Goal: Task Accomplishment & Management: Use online tool/utility

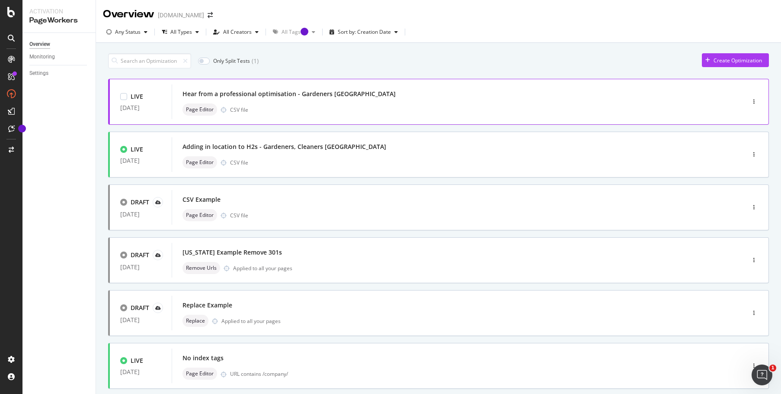
click at [522, 96] on div "Hear from a professional optimisation - Gardeners [GEOGRAPHIC_DATA]" at bounding box center [446, 94] width 526 height 12
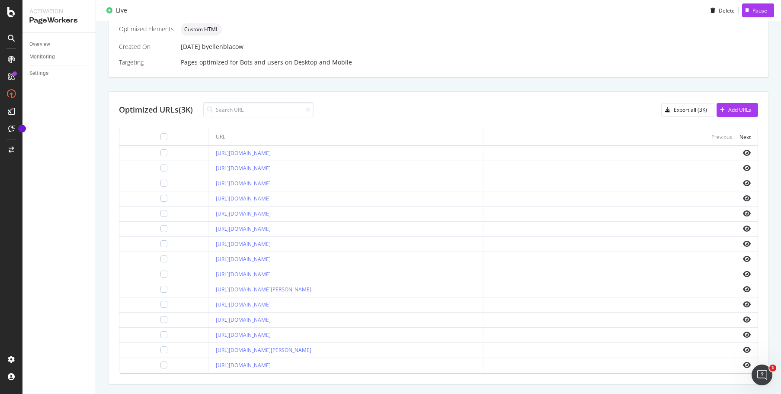
scroll to position [270, 0]
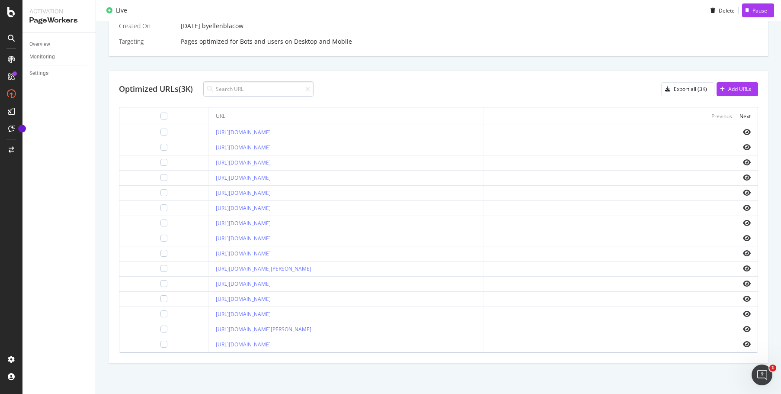
click at [269, 91] on input at bounding box center [258, 88] width 110 height 15
type input "london"
click at [310, 87] on icon at bounding box center [307, 89] width 5 height 6
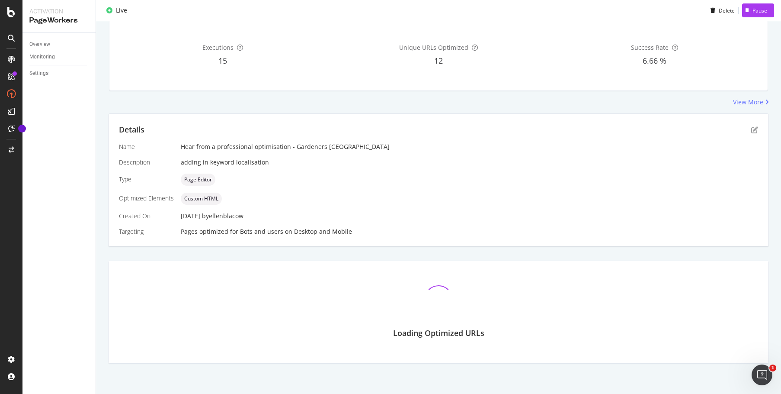
scroll to position [150, 0]
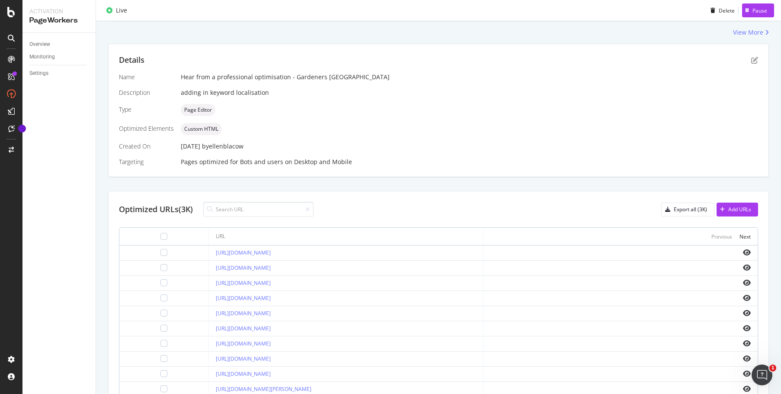
drag, startPoint x: 182, startPoint y: 256, endPoint x: 131, endPoint y: 258, distance: 50.2
click at [131, 258] on tr "https://www.bark.com/en/gb/gardeners/aberdeen-city/" at bounding box center [438, 252] width 638 height 15
copy tr "https://www.bark.com/en/gb/gardeners/aberdeen-city/"
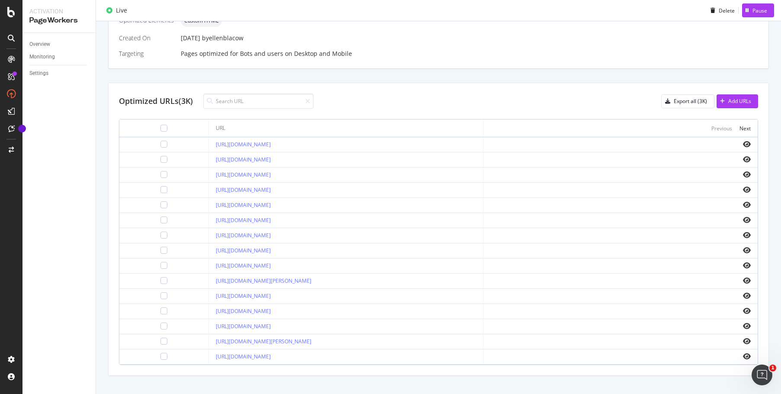
scroll to position [270, 0]
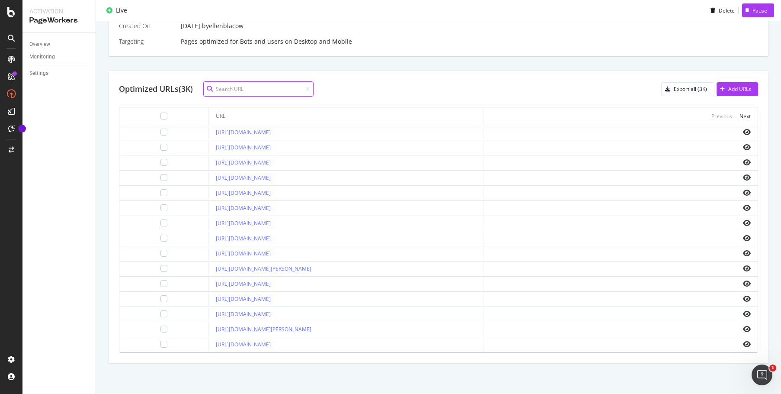
click at [256, 87] on input at bounding box center [258, 88] width 110 height 15
type input "birmingham"
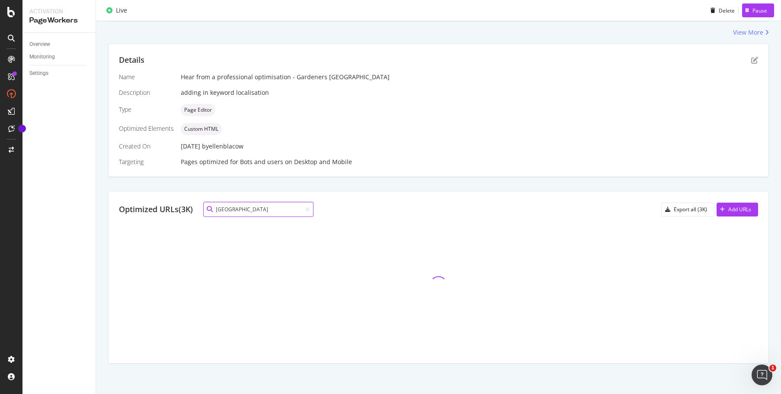
scroll to position [58, 0]
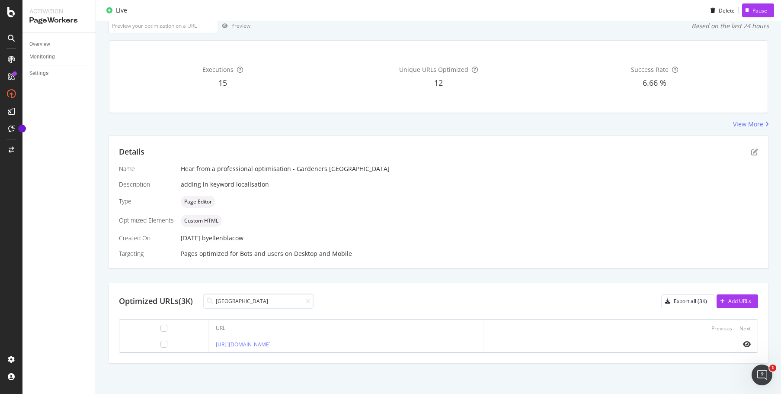
drag, startPoint x: 347, startPoint y: 341, endPoint x: 187, endPoint y: 349, distance: 160.7
click at [209, 349] on td "https://www.bark.com/en/gb/gardeners/west-midlands/birmingham/" at bounding box center [346, 344] width 274 height 15
copy link "https://www.bark.com/en/gb/gardeners/west-midlands/birmingham/"
click at [728, 298] on div "Add URLs" at bounding box center [739, 300] width 23 height 7
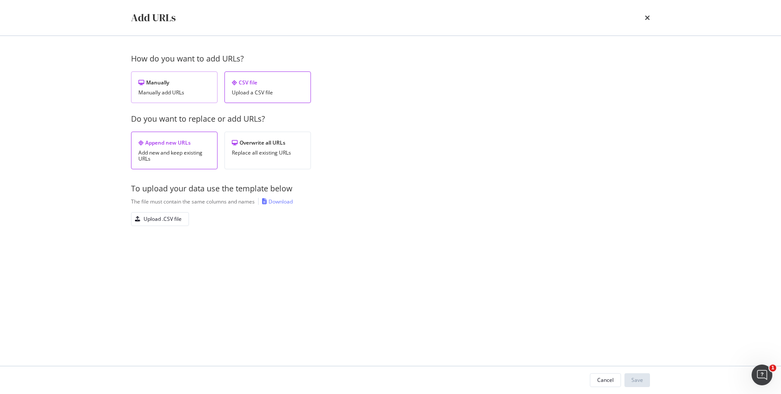
click at [165, 93] on div "Manually add URLs" at bounding box center [174, 93] width 72 height 6
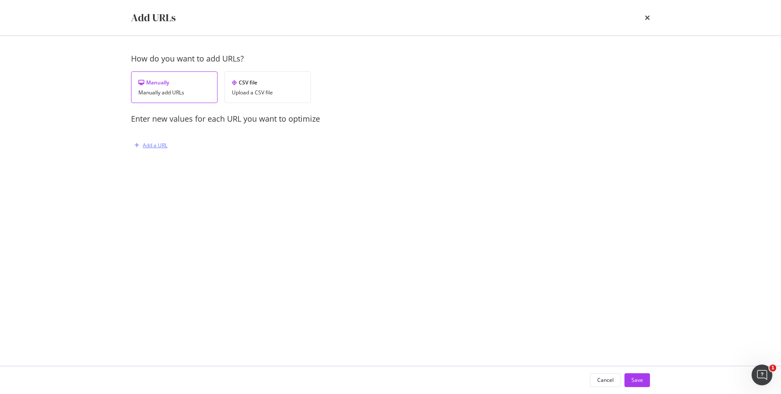
click at [155, 147] on div "Add a URL" at bounding box center [155, 144] width 25 height 7
drag, startPoint x: 180, startPoint y: 178, endPoint x: 183, endPoint y: 182, distance: 5.3
click at [180, 178] on div "URL You must provide a value" at bounding box center [248, 188] width 212 height 37
click at [184, 192] on input "modal" at bounding box center [248, 190] width 212 height 15
paste input "https://www.bark.com/en/gb/gardeners/london/"
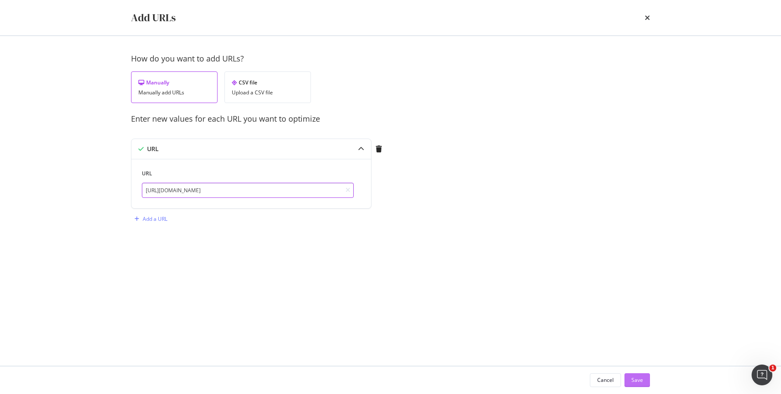
type input "https://www.bark.com/en/gb/gardeners/london/"
click at [637, 377] on div "Save" at bounding box center [637, 379] width 12 height 7
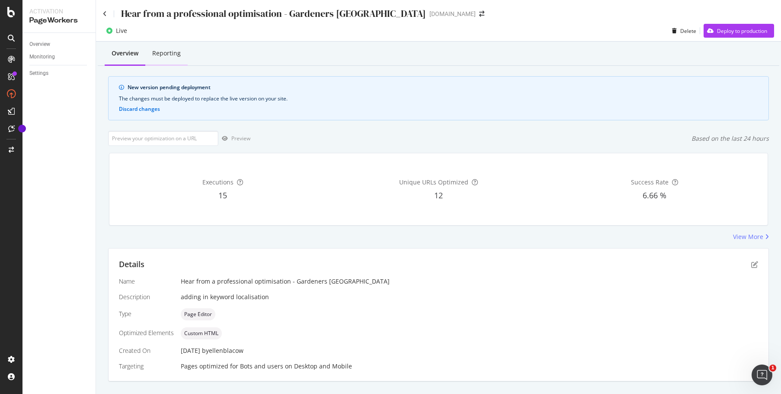
click at [178, 47] on div "Reporting" at bounding box center [166, 54] width 42 height 24
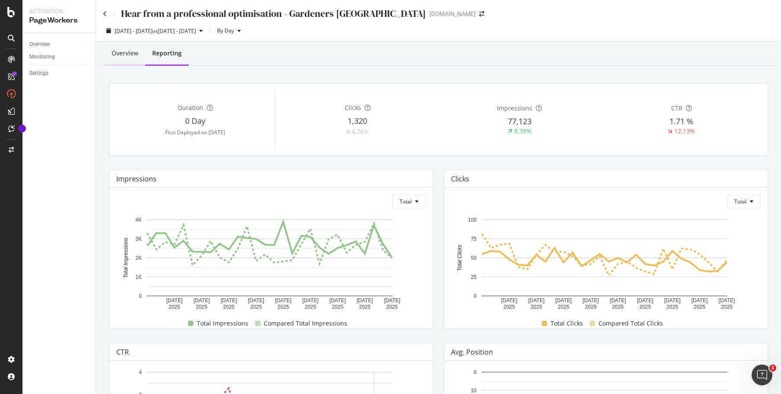
click at [132, 55] on div "Overview" at bounding box center [125, 53] width 27 height 9
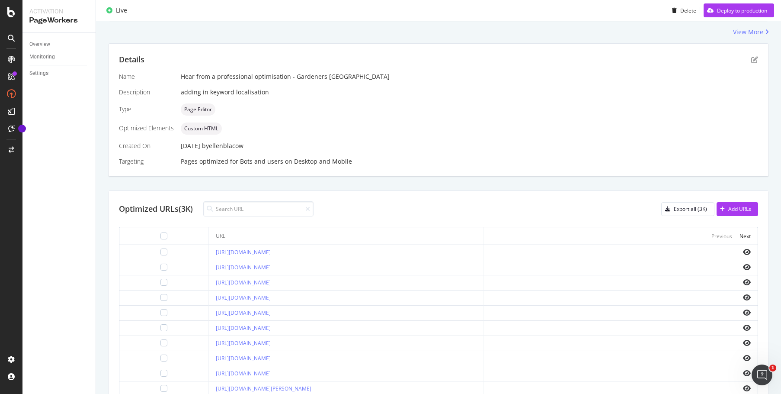
scroll to position [324, 0]
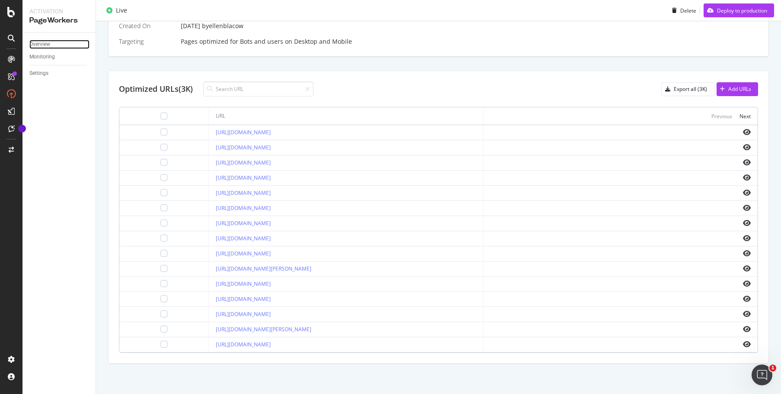
drag, startPoint x: 56, startPoint y: 42, endPoint x: 64, endPoint y: 37, distance: 10.0
click at [56, 42] on link "Overview" at bounding box center [59, 44] width 60 height 9
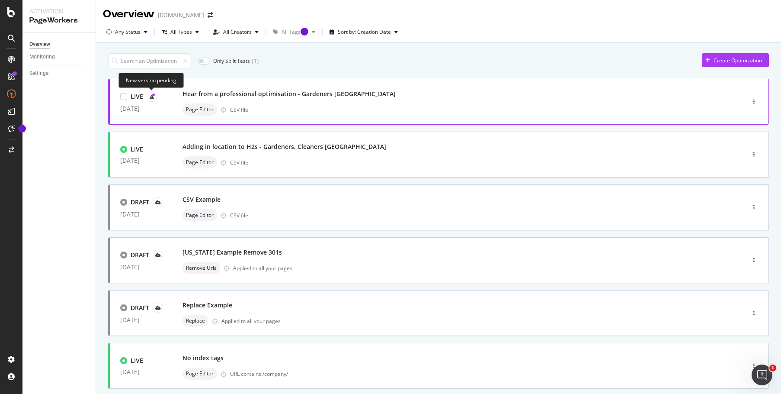
click at [151, 97] on icon at bounding box center [152, 96] width 4 height 4
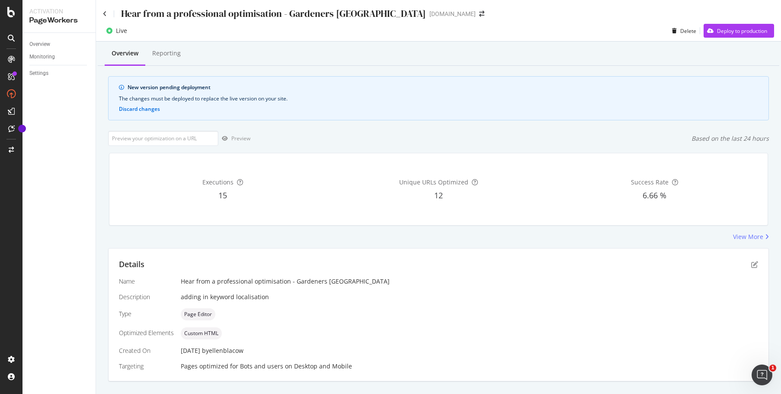
scroll to position [217, 0]
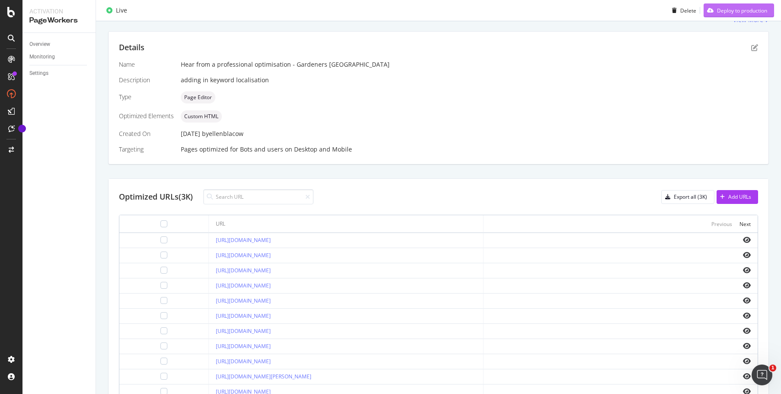
click at [734, 7] on div "Deploy to production" at bounding box center [742, 9] width 50 height 7
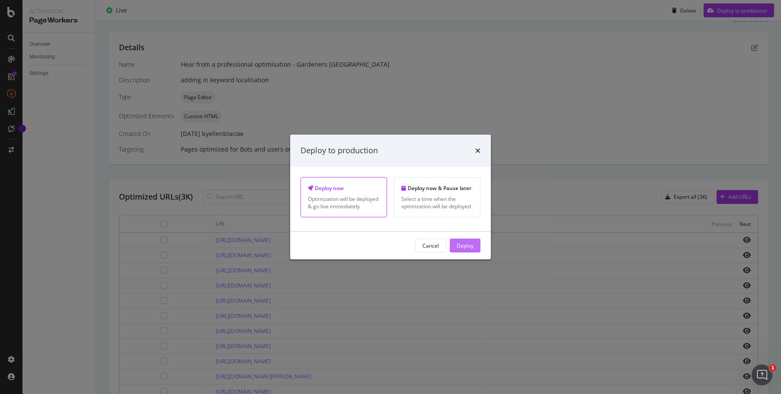
click at [454, 246] on button "Deploy" at bounding box center [465, 245] width 31 height 14
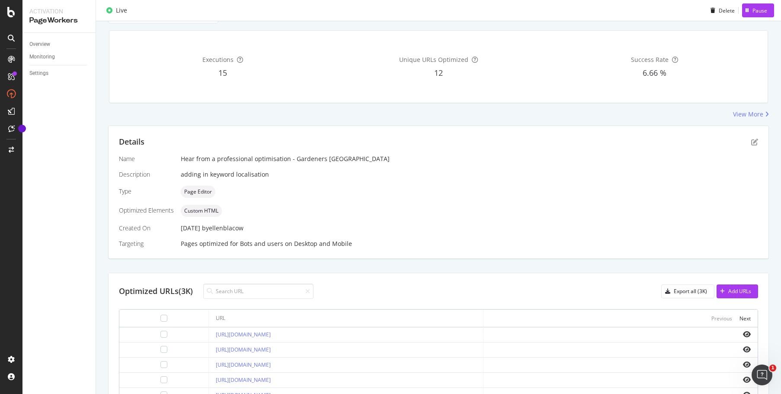
scroll to position [0, 0]
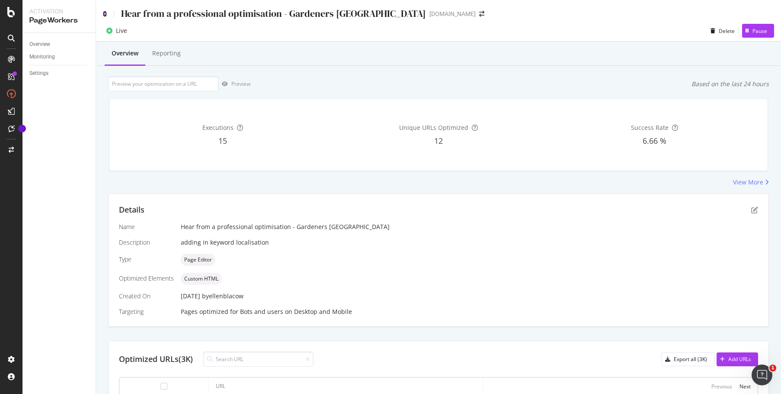
click at [103, 12] on icon at bounding box center [105, 14] width 4 height 6
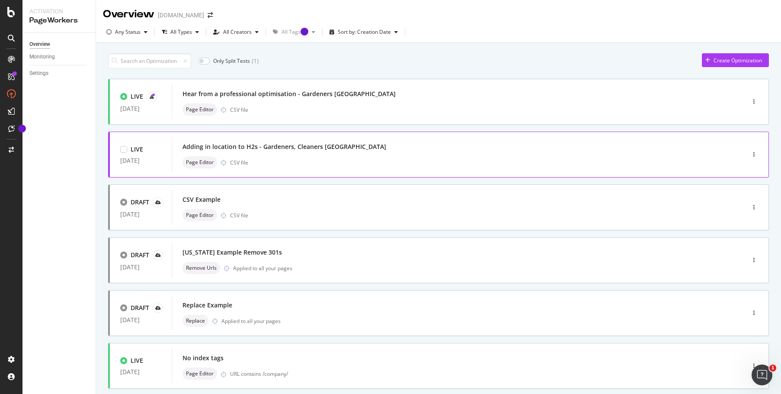
click at [460, 157] on div "Page Editor CSV file" at bounding box center [446, 162] width 526 height 12
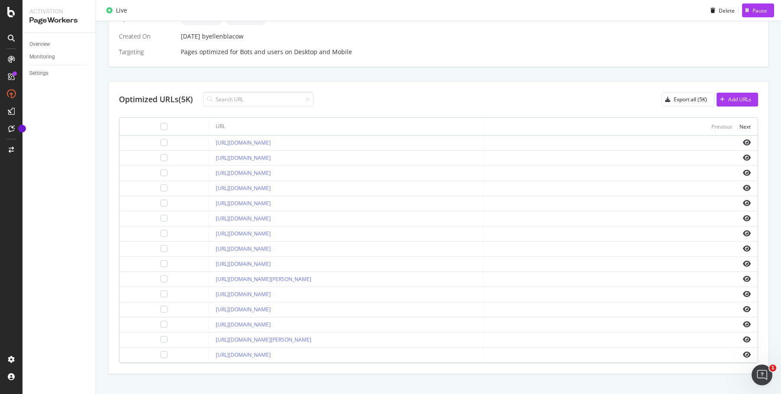
scroll to position [130, 0]
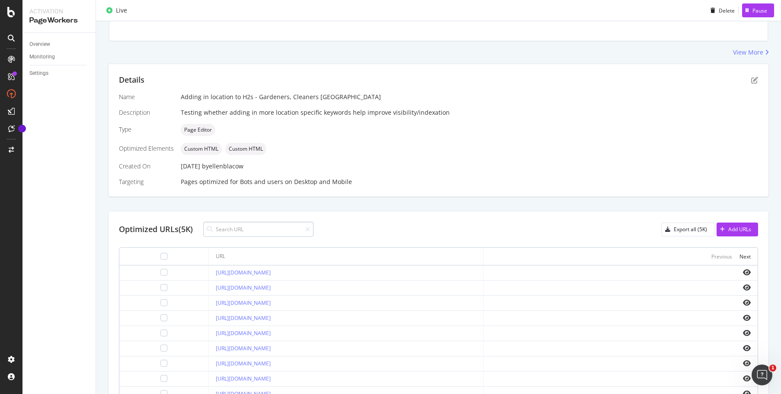
click at [247, 229] on input at bounding box center [258, 228] width 110 height 15
type input "birmingham"
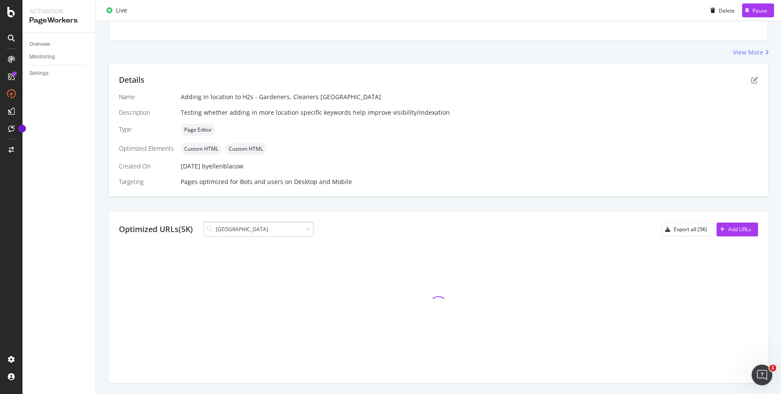
scroll to position [58, 0]
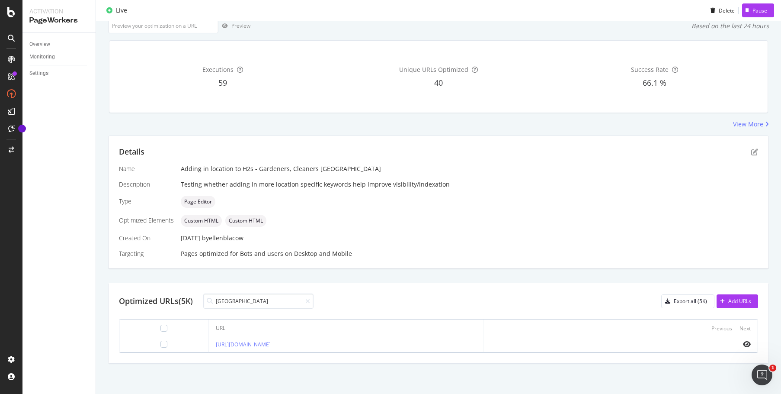
click at [736, 342] on div at bounding box center [620, 343] width 260 height 7
click at [743, 343] on icon "eye" at bounding box center [747, 343] width 8 height 7
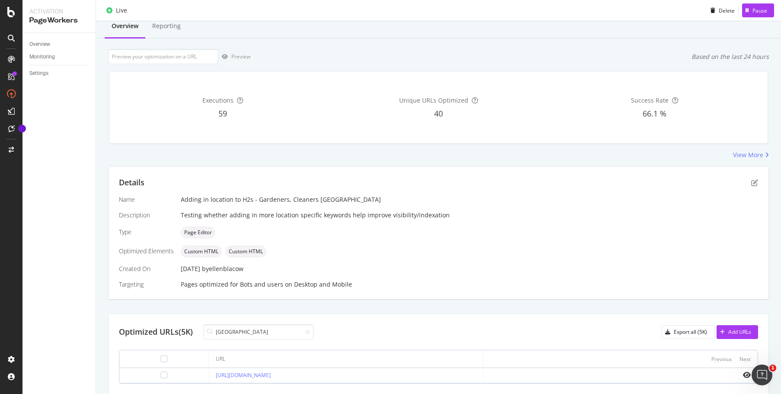
scroll to position [0, 0]
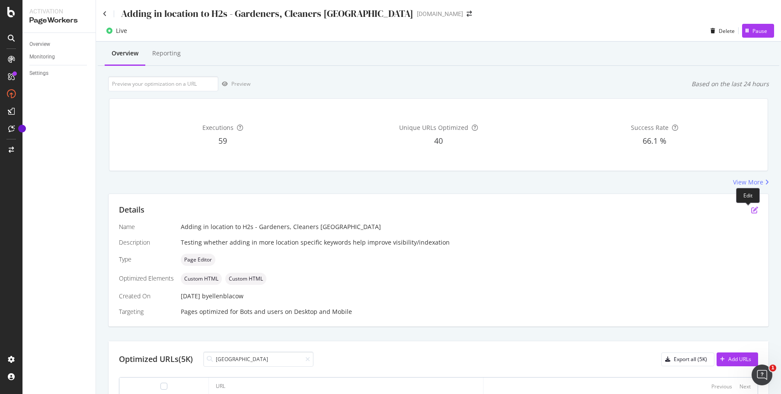
click at [751, 210] on icon "pen-to-square" at bounding box center [754, 209] width 7 height 7
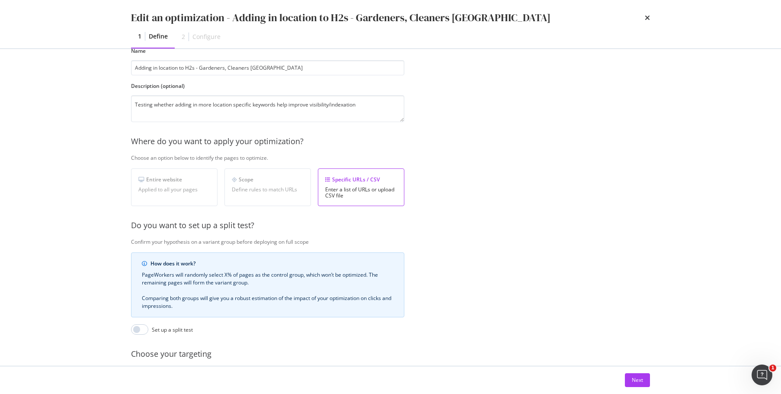
scroll to position [133, 0]
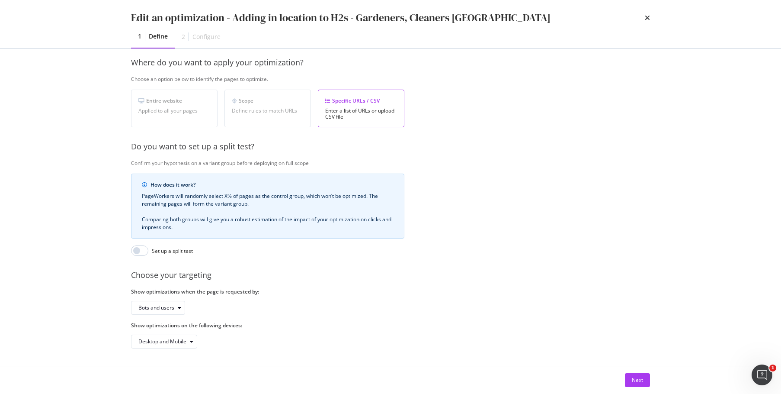
click at [641, 387] on div "Next" at bounding box center [391, 380] width 554 height 28
click at [642, 377] on div "Next" at bounding box center [637, 379] width 11 height 7
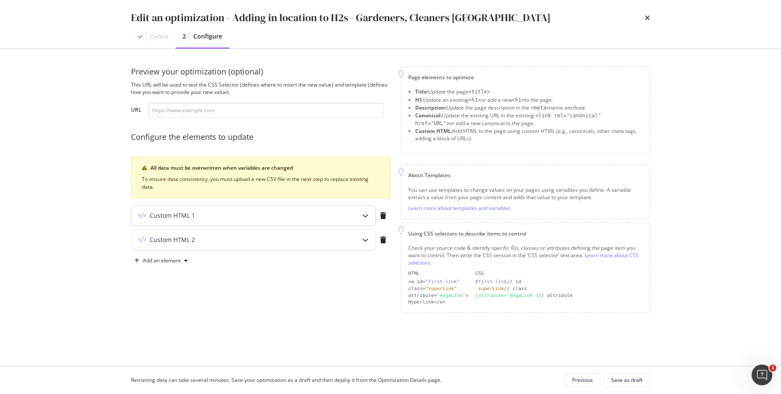
click at [369, 211] on div "modal" at bounding box center [366, 215] width 20 height 20
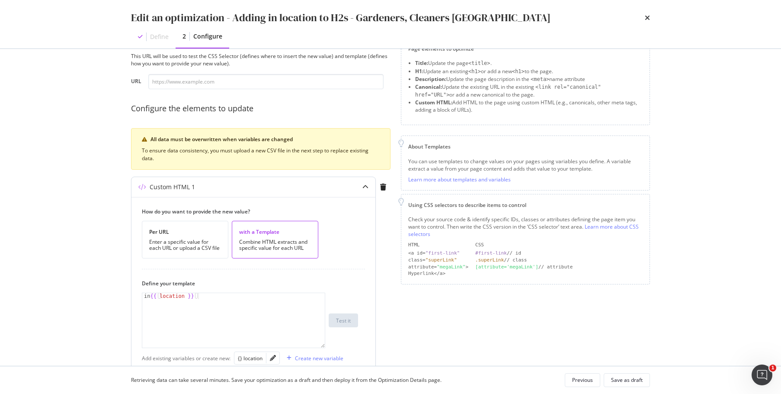
scroll to position [43, 0]
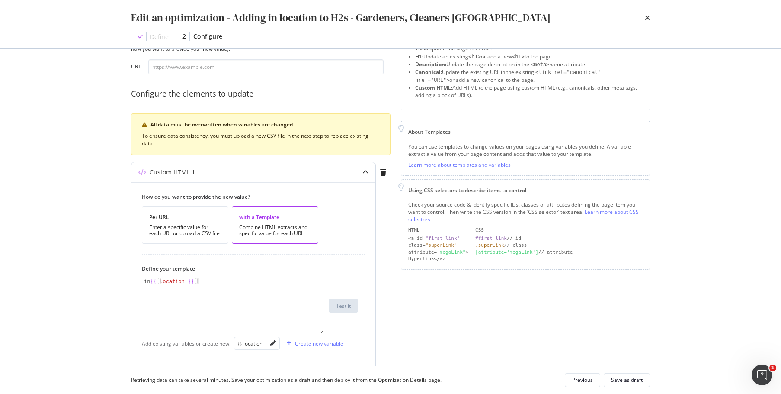
click at [365, 172] on icon "modal" at bounding box center [365, 172] width 6 height 6
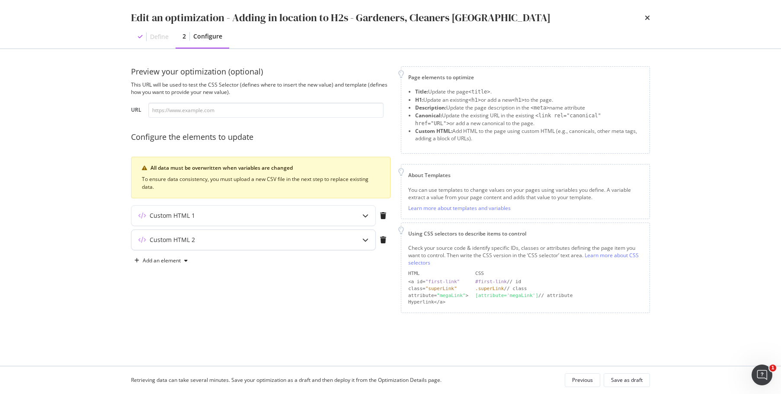
click at [365, 240] on icon "modal" at bounding box center [365, 240] width 6 height 6
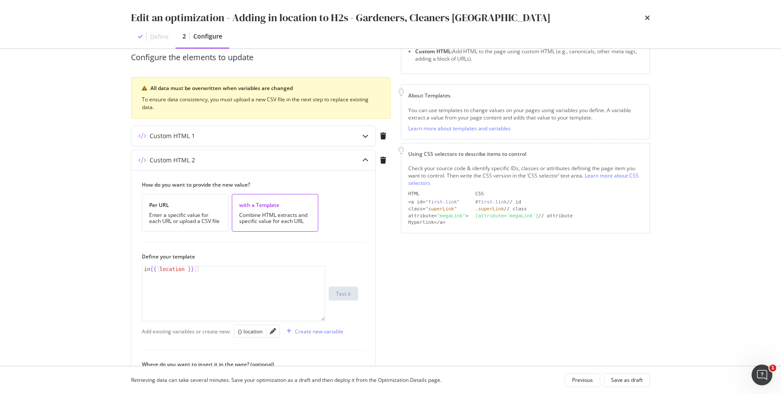
scroll to position [130, 0]
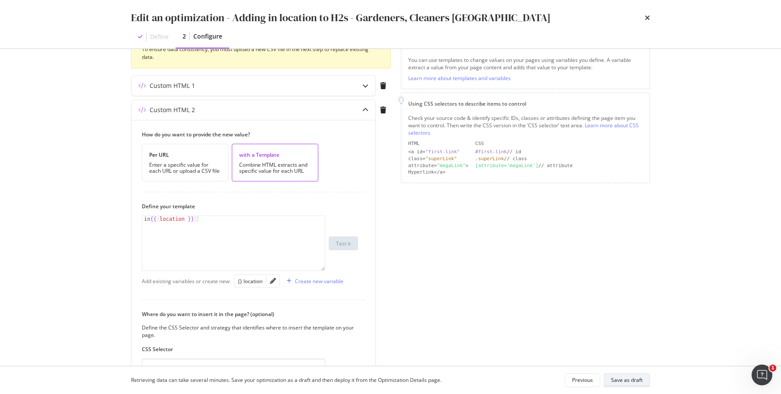
click at [634, 380] on div "Save as draft" at bounding box center [627, 379] width 32 height 7
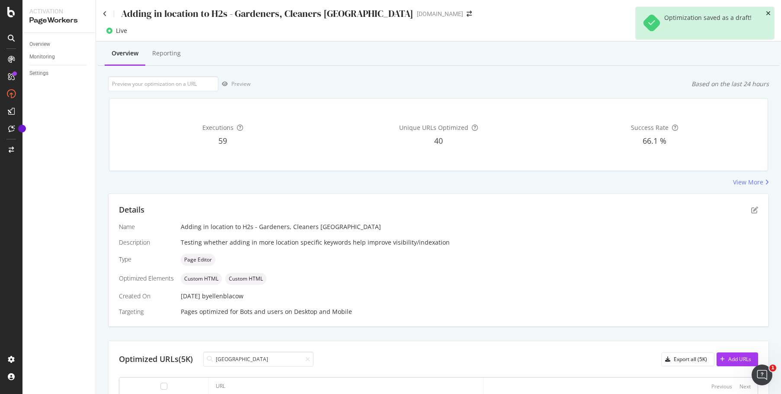
click at [767, 13] on icon "close toast" at bounding box center [768, 13] width 5 height 6
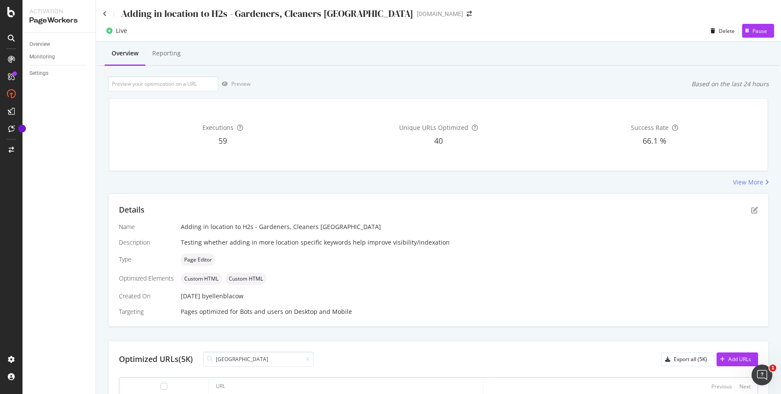
scroll to position [58, 0]
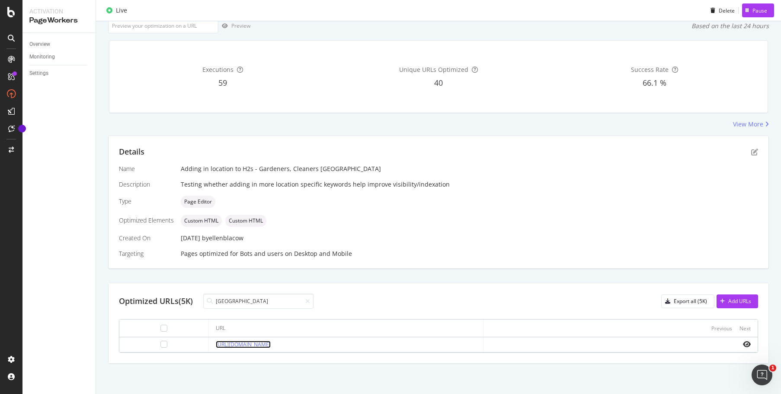
click at [271, 341] on link "https://www.bark.com/en/gb/gardeners/west-midlands/birmingham/" at bounding box center [243, 343] width 55 height 7
click at [312, 302] on input "birmingham" at bounding box center [258, 300] width 110 height 15
click at [307, 298] on div at bounding box center [306, 301] width 8 height 6
click at [308, 302] on icon at bounding box center [307, 301] width 5 height 6
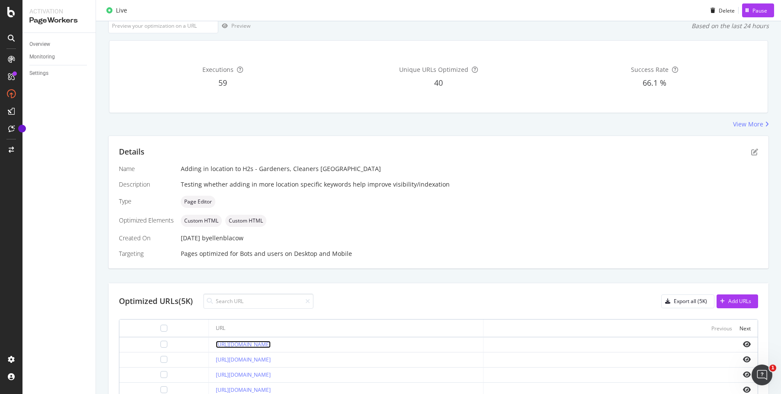
click at [271, 342] on link "[URL][DOMAIN_NAME]" at bounding box center [243, 343] width 55 height 7
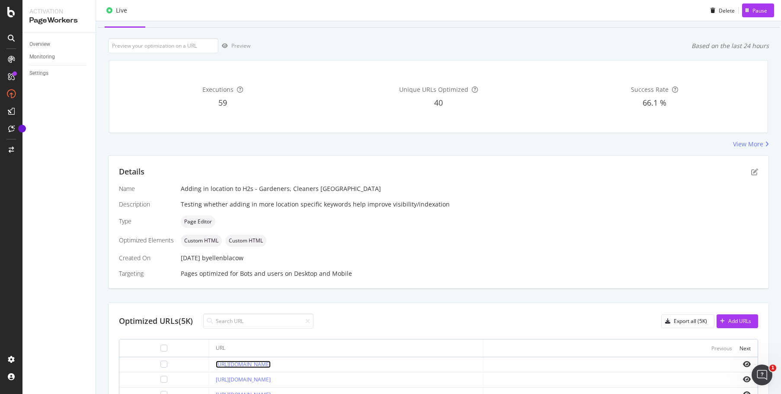
scroll to position [0, 0]
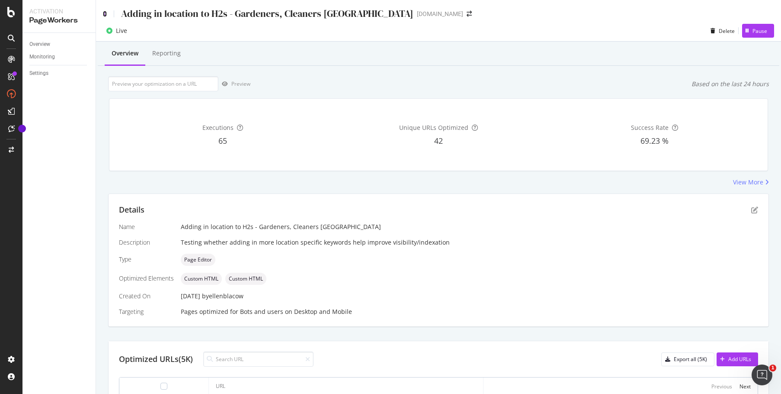
click at [105, 13] on icon at bounding box center [105, 14] width 4 height 6
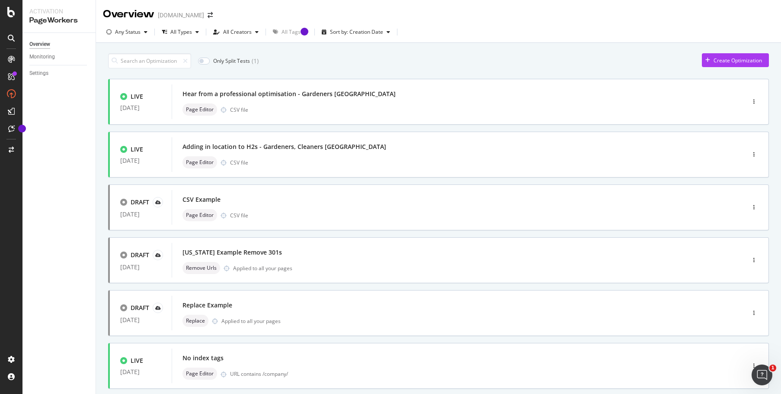
click at [734, 63] on div "Create Optimization" at bounding box center [738, 60] width 48 height 7
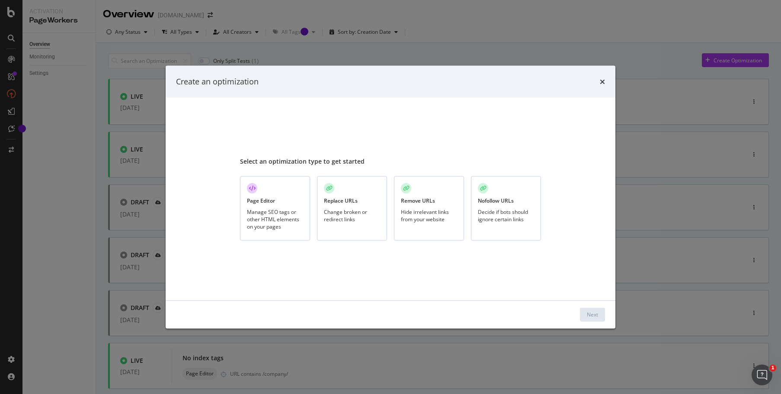
click at [286, 187] on div "Page Editor Manage SEO tags or other HTML elements on your pages" at bounding box center [275, 208] width 70 height 64
click at [589, 311] on div "Next" at bounding box center [592, 314] width 11 height 7
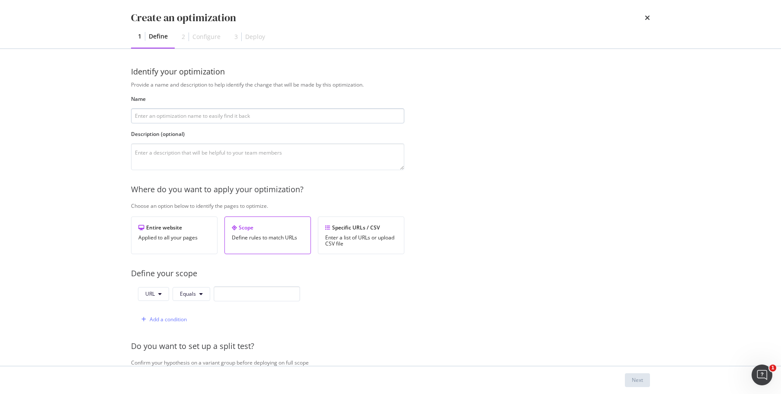
click at [196, 117] on input "modal" at bounding box center [267, 115] width 273 height 15
type input "Hear from a professional - Cleaners UK"
click at [212, 167] on textarea "modal" at bounding box center [267, 156] width 273 height 27
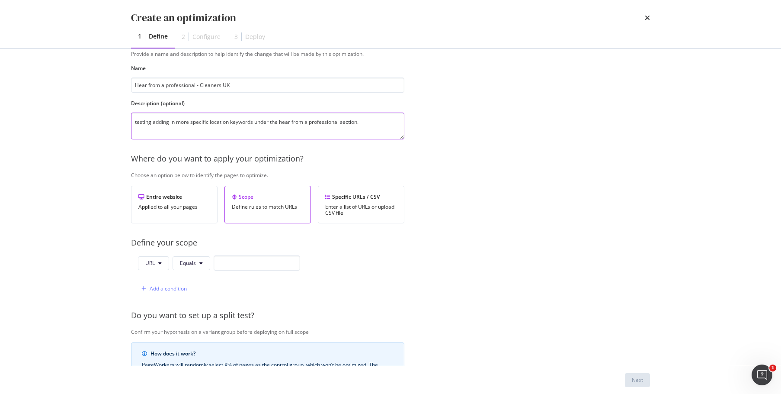
scroll to position [43, 0]
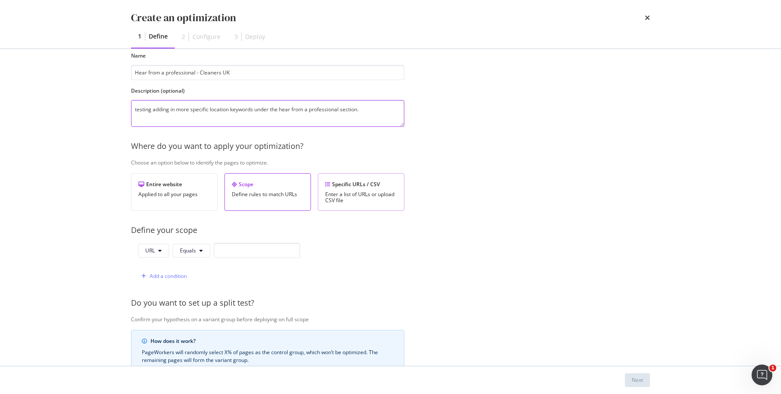
type textarea "testing adding in more specific location keywords under the hear from a profess…"
click at [378, 192] on div "Enter a list of URLs or upload CSV file" at bounding box center [361, 197] width 72 height 12
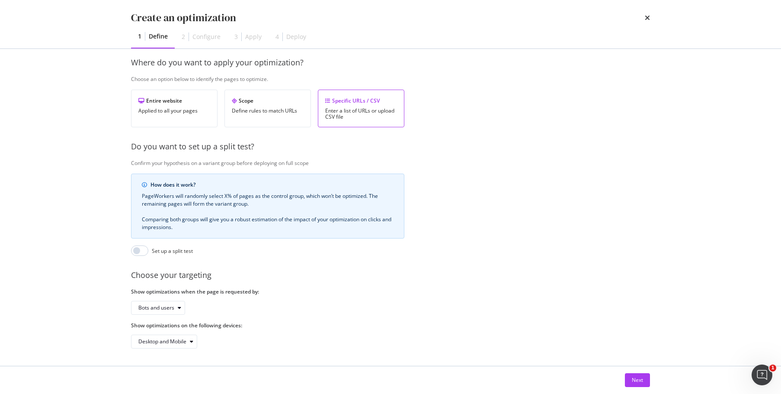
scroll to position [133, 0]
click at [634, 378] on div "Next" at bounding box center [637, 379] width 11 height 7
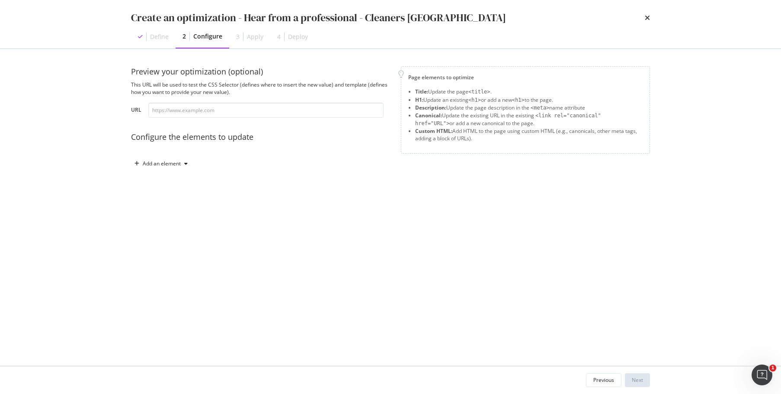
click at [196, 118] on div "Preview your optimization (optional) This URL will be used to test the CSS Sele…" at bounding box center [261, 118] width 260 height 104
click at [210, 105] on input "modal" at bounding box center [265, 110] width 235 height 15
paste input "[URL][DOMAIN_NAME]"
type input "[URL][DOMAIN_NAME]"
click at [651, 267] on div "Preview your optimization (optional) This URL will be used to test the CSS Sele…" at bounding box center [391, 207] width 554 height 317
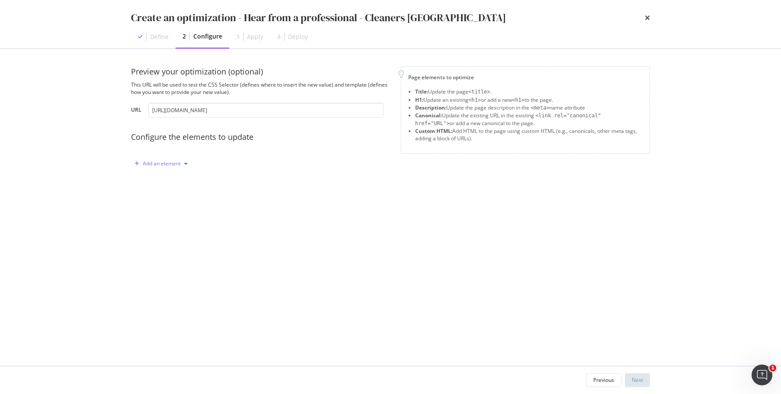
click at [156, 165] on div "Add an element" at bounding box center [162, 163] width 38 height 5
click at [169, 237] on div "Custom HTML" at bounding box center [171, 237] width 34 height 7
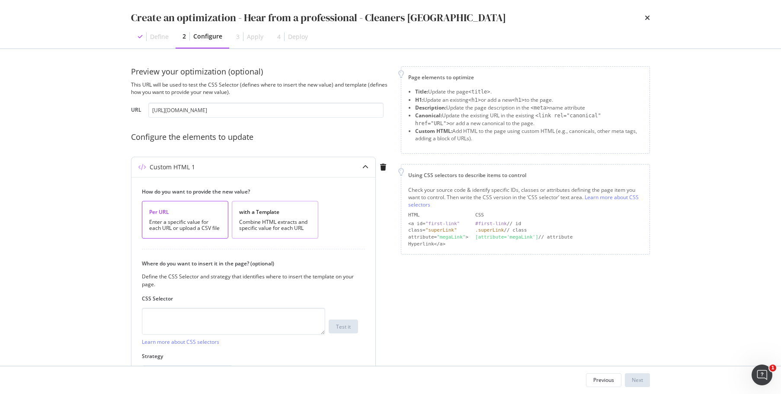
click at [285, 224] on div "Combine HTML extracts and specific value for each URL" at bounding box center [275, 225] width 72 height 12
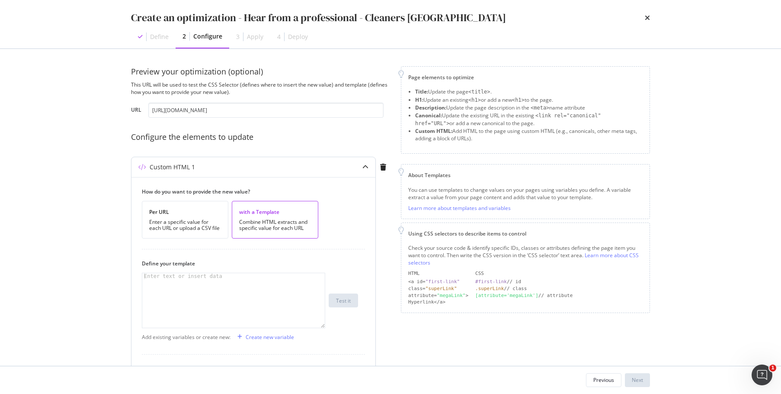
click at [253, 284] on div "modal" at bounding box center [233, 306] width 183 height 67
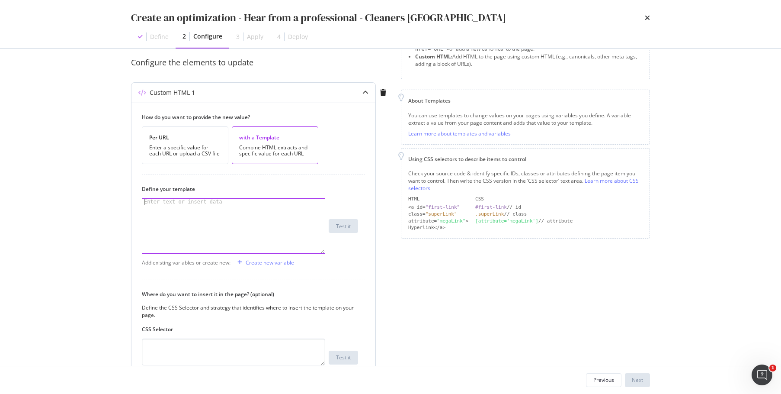
scroll to position [87, 0]
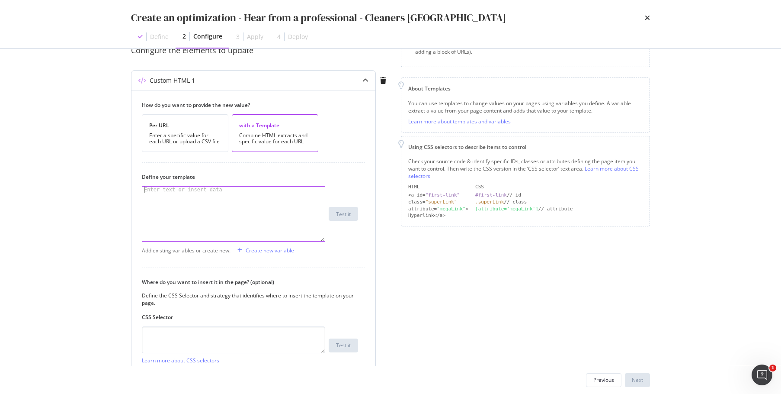
click at [274, 252] on div "Create new variable" at bounding box center [270, 250] width 48 height 7
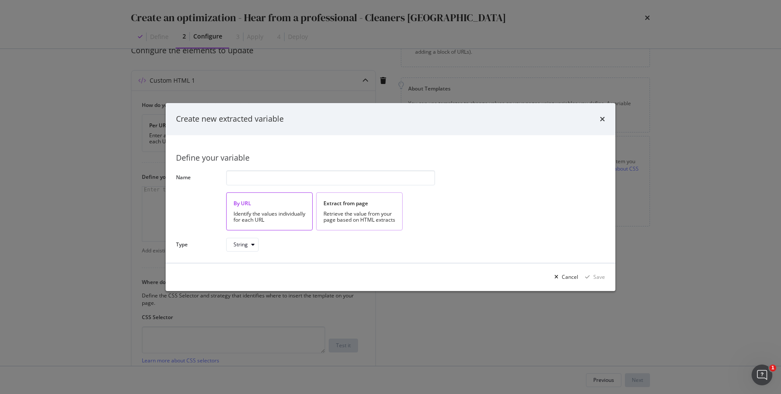
click at [387, 209] on div "Extract from page Retrieve the value from your page based on HTML extracts" at bounding box center [359, 211] width 87 height 38
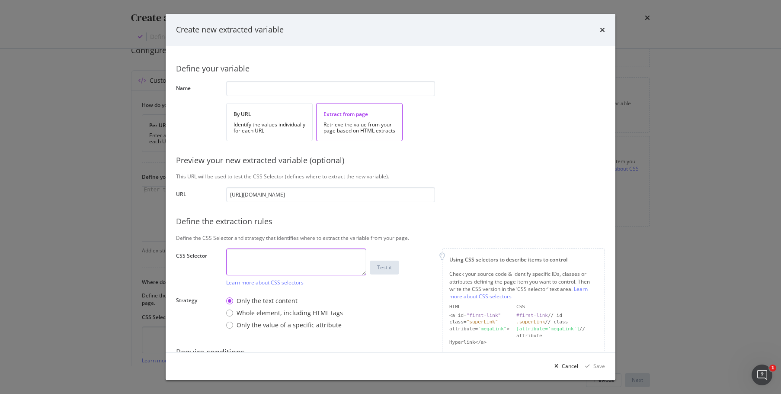
click at [256, 264] on textarea "modal" at bounding box center [296, 261] width 140 height 27
paste textarea "body > div.directory-page > div > div.m-breadcrumb.m-breadcrumb--white > div > …"
type textarea "body > div.directory-page > div > div.m-breadcrumb.m-breadcrumb--white > div > …"
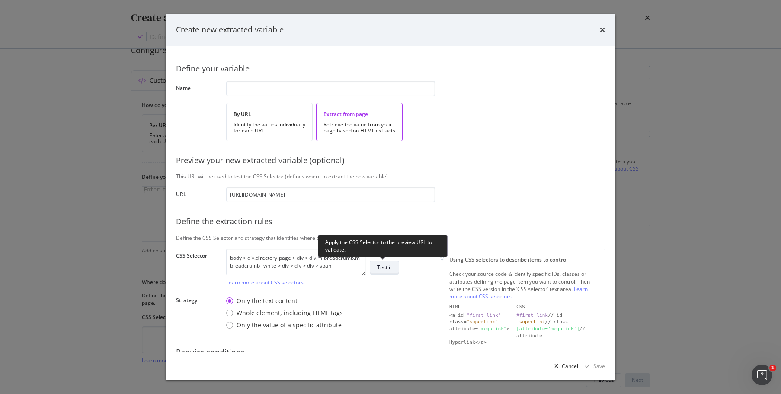
click at [390, 267] on div "Test it" at bounding box center [384, 266] width 15 height 7
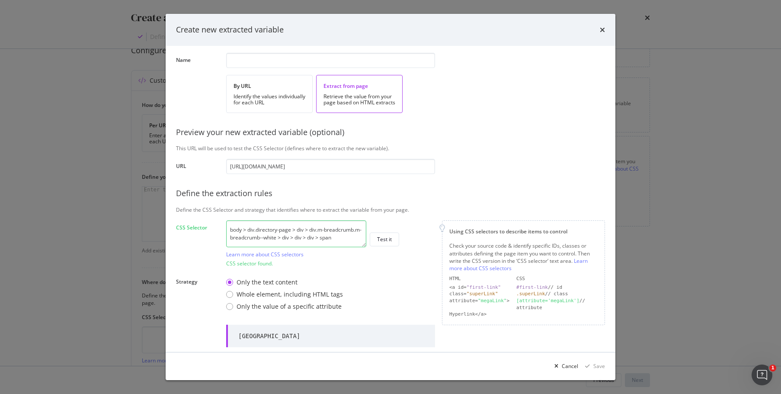
scroll to position [0, 0]
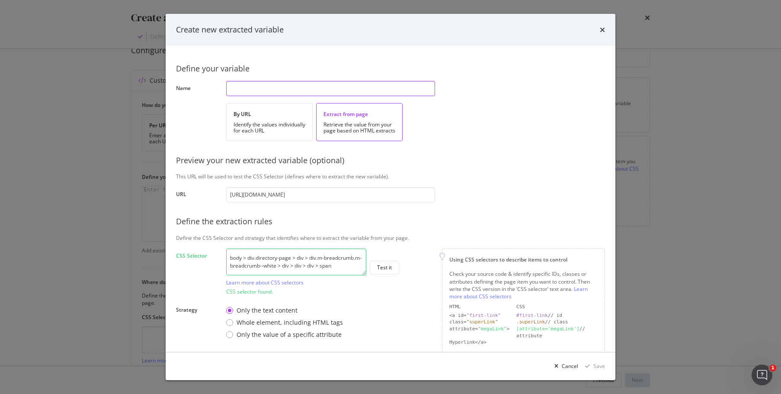
click at [266, 81] on input "modal" at bounding box center [330, 88] width 209 height 15
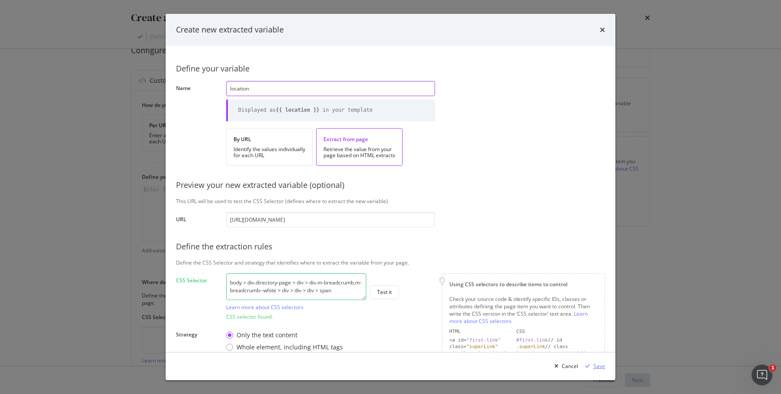
type input "location"
click at [596, 361] on div "Save" at bounding box center [593, 365] width 23 height 13
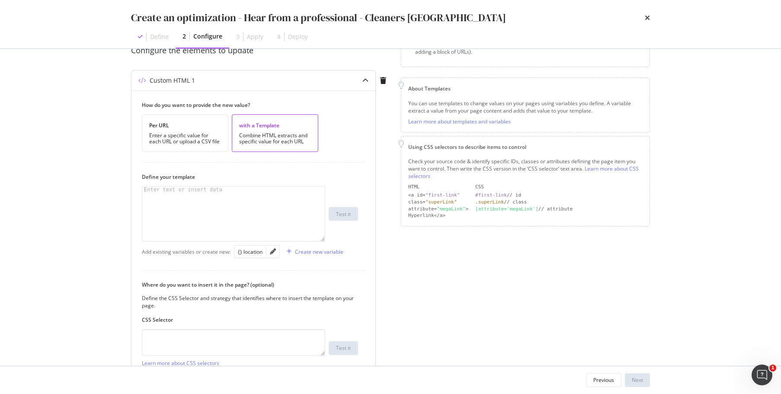
click at [272, 211] on div "modal" at bounding box center [233, 219] width 183 height 67
click at [267, 196] on div "modal" at bounding box center [233, 219] width 183 height 67
paste textarea "a professional"
click at [145, 195] on div "Hear from a professional" at bounding box center [233, 219] width 183 height 67
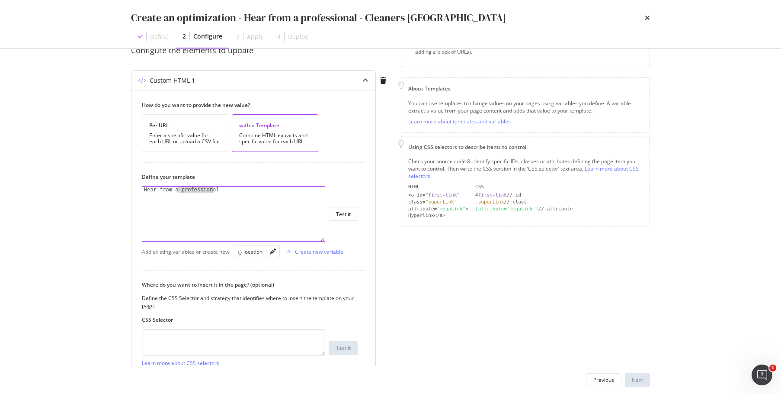
drag, startPoint x: 178, startPoint y: 192, endPoint x: 253, endPoint y: 191, distance: 75.7
click at [253, 191] on div "Hear from a professional" at bounding box center [233, 219] width 183 height 67
click at [253, 256] on div "{} location" at bounding box center [250, 252] width 25 height 10
click at [212, 190] on div "Hear from a cleaner in {{ location }}" at bounding box center [233, 219] width 183 height 67
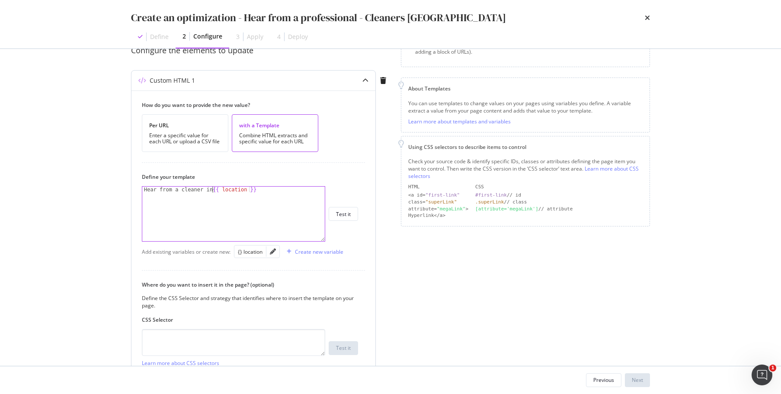
type textarea "Hear from a cleaner in {{ location }}"
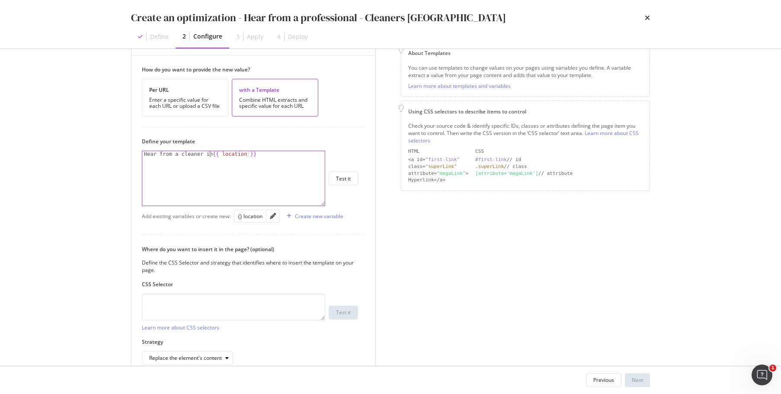
scroll to position [130, 0]
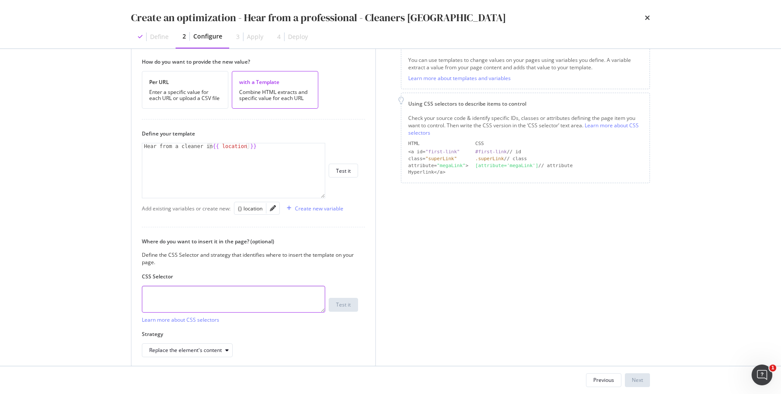
click at [272, 298] on textarea "modal" at bounding box center [233, 298] width 183 height 27
click at [255, 296] on textarea "modal" at bounding box center [233, 298] width 183 height 27
paste textarea "#seller-qa > div > div > div > div.col-12.col-md-6.mt-5.mt-md-0.seller-collapsi…"
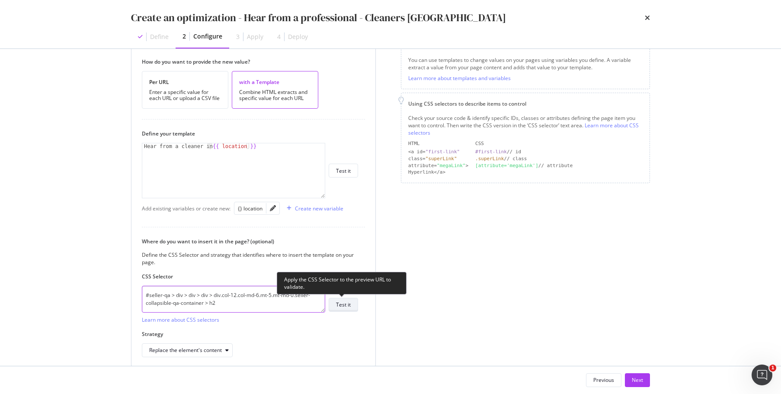
type textarea "#seller-qa > div > div > div > div.col-12.col-md-6.mt-5.mt-md-0.seller-collapsi…"
click at [355, 301] on button "Test it" at bounding box center [343, 305] width 29 height 14
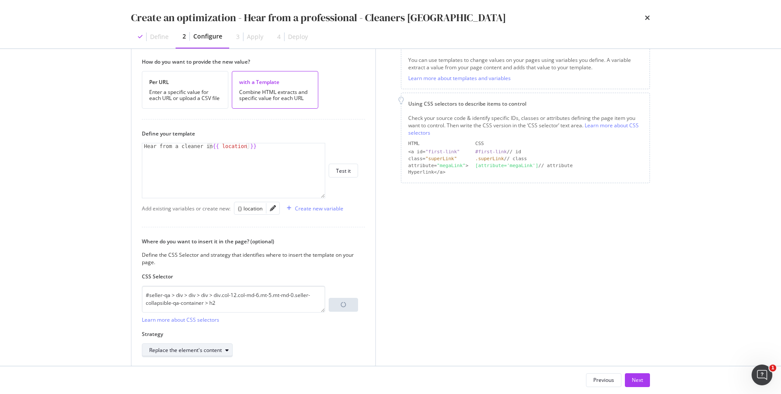
click at [184, 347] on div "Replace the element's content" at bounding box center [185, 349] width 73 height 5
click at [309, 341] on label "Strategy" at bounding box center [250, 342] width 216 height 7
click at [635, 380] on div "Next" at bounding box center [637, 379] width 11 height 7
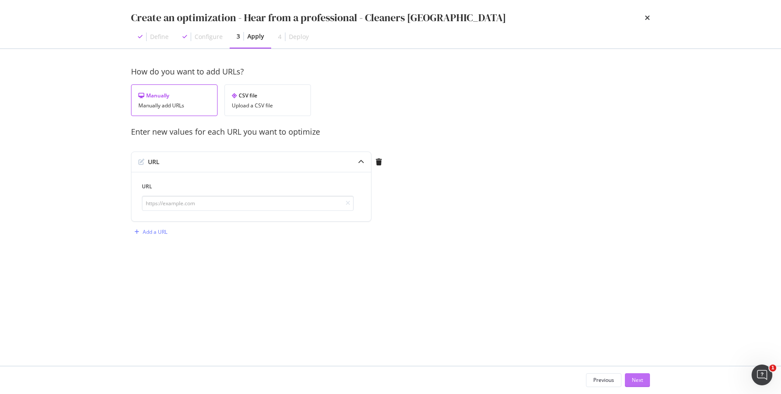
scroll to position [0, 0]
click at [207, 205] on input "modal" at bounding box center [248, 203] width 212 height 15
click at [261, 111] on div "CSV file Upload a CSV file" at bounding box center [267, 100] width 87 height 32
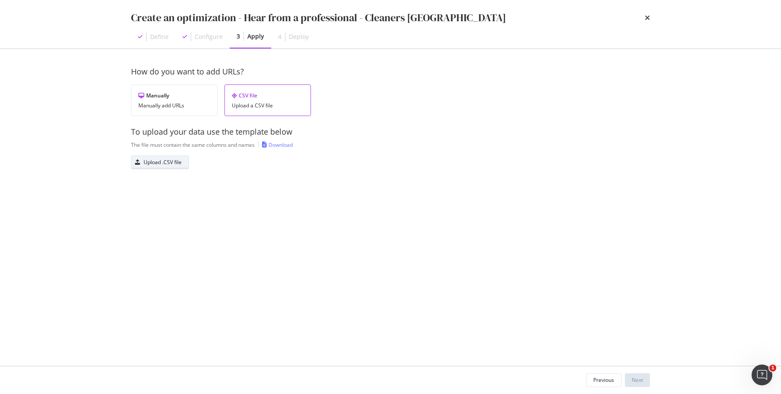
click at [176, 160] on div "Upload .CSV file" at bounding box center [163, 161] width 38 height 7
click at [636, 383] on div "Next" at bounding box center [637, 379] width 11 height 7
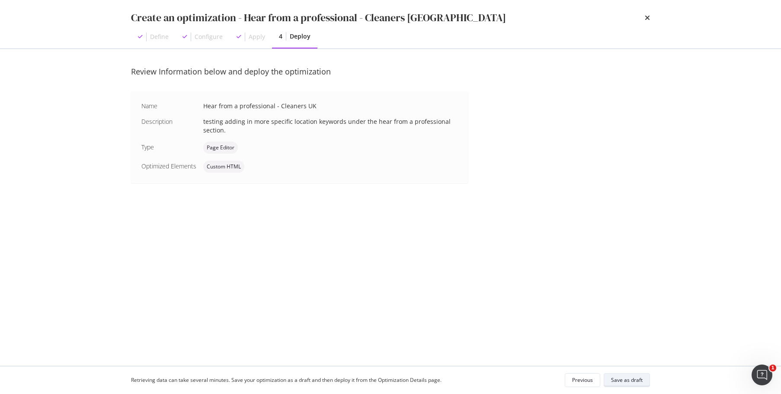
click at [640, 383] on div "Save as draft" at bounding box center [627, 379] width 32 height 7
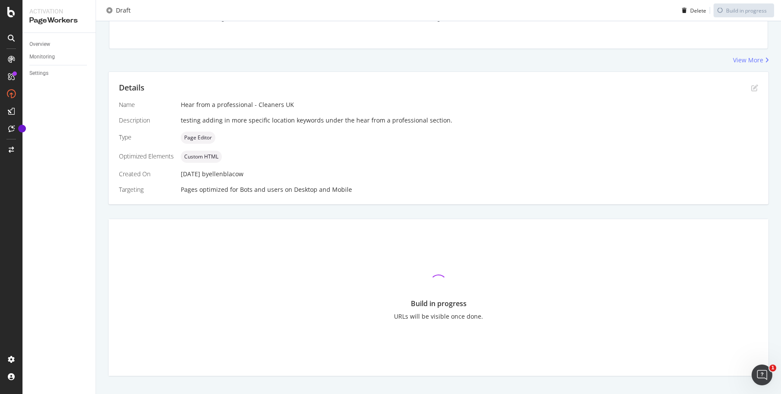
scroll to position [128, 0]
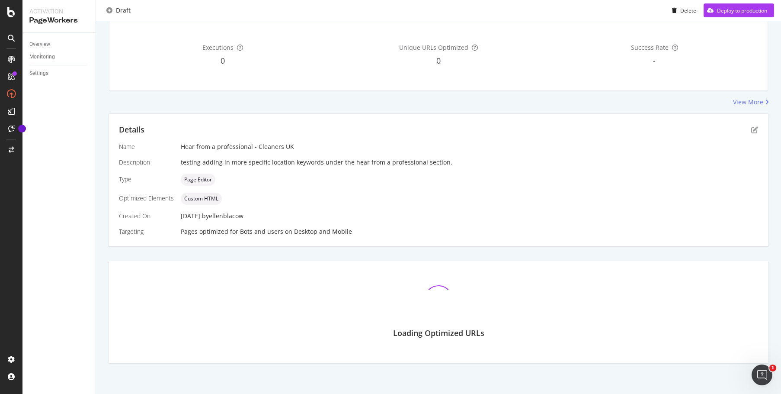
scroll to position [113, 0]
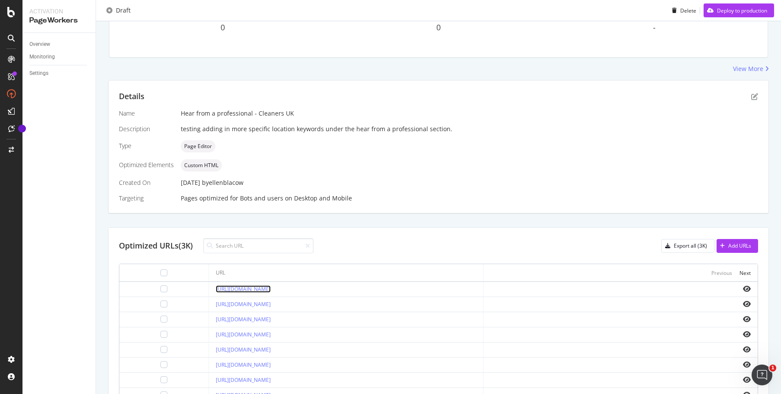
click at [271, 288] on link "[URL][DOMAIN_NAME]" at bounding box center [243, 288] width 55 height 7
click at [743, 288] on icon "eye" at bounding box center [747, 288] width 8 height 7
click at [743, 286] on icon "eye" at bounding box center [747, 288] width 8 height 7
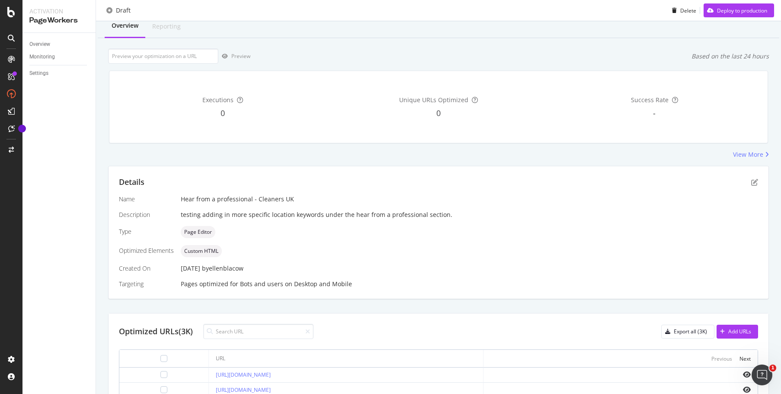
scroll to position [27, 0]
click at [722, 5] on div "Deploy to production" at bounding box center [736, 10] width 64 height 13
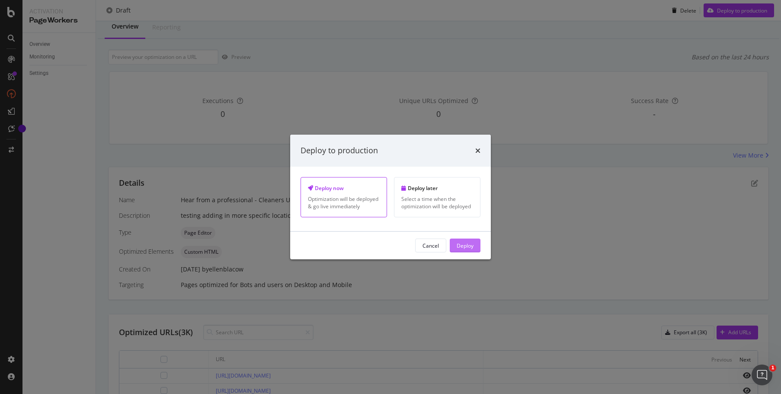
click at [473, 247] on div "Deploy" at bounding box center [465, 244] width 17 height 7
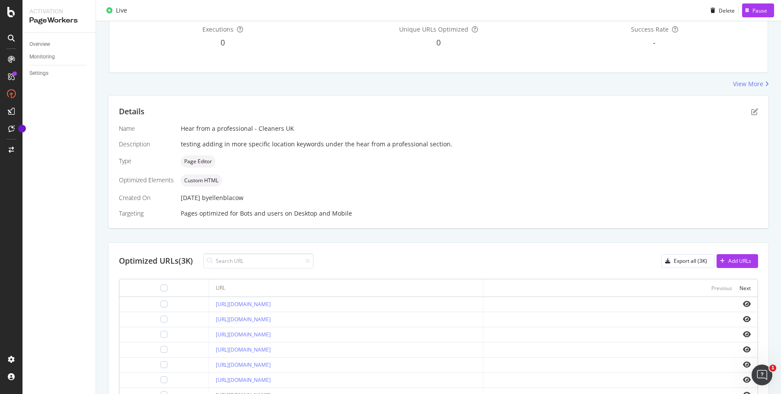
scroll to position [0, 0]
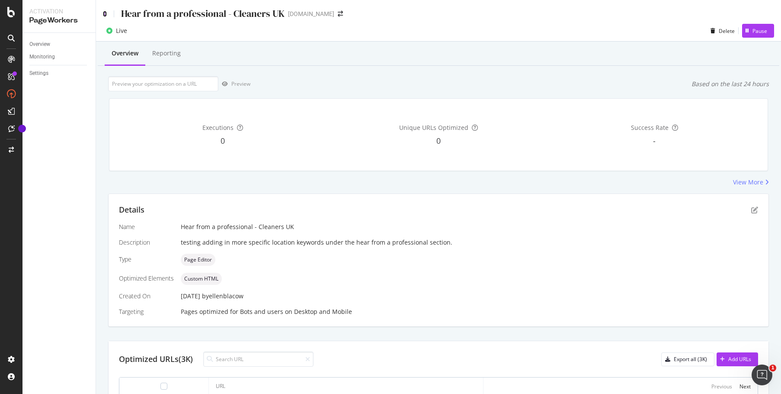
click at [106, 13] on icon at bounding box center [105, 14] width 4 height 6
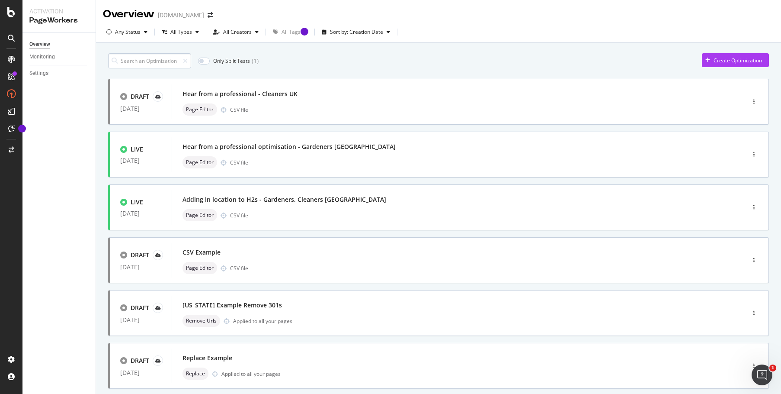
click at [154, 60] on input at bounding box center [149, 60] width 83 height 15
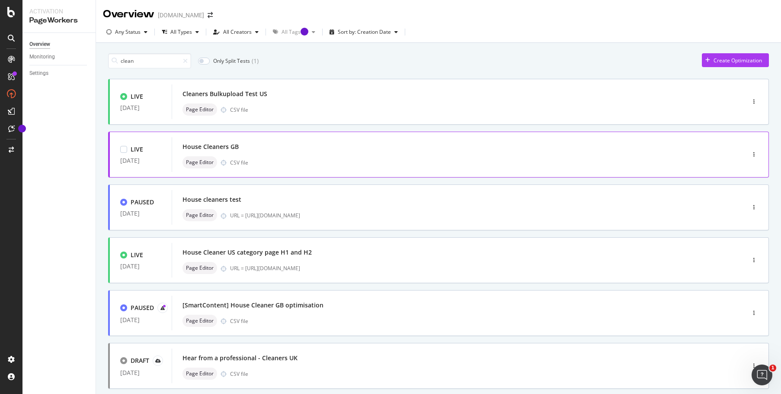
click at [311, 154] on div "House Cleaners GB Page Editor CSV file" at bounding box center [446, 155] width 526 height 28
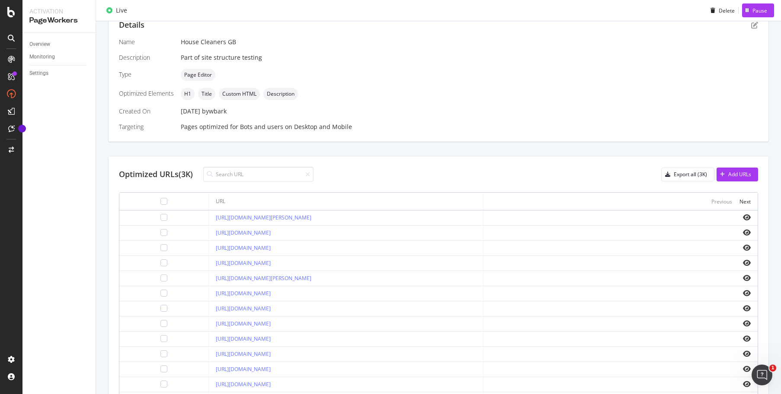
scroll to position [54, 0]
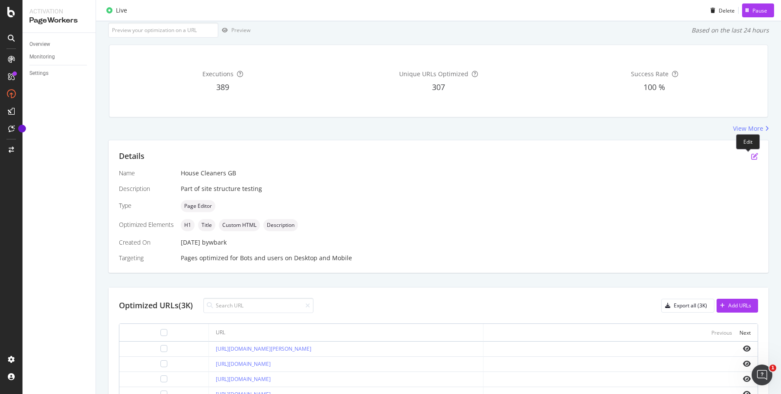
click at [751, 156] on icon "pen-to-square" at bounding box center [754, 156] width 7 height 7
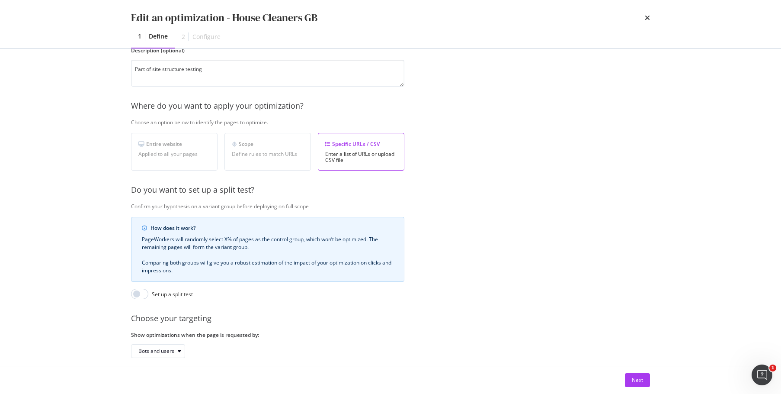
scroll to position [133, 0]
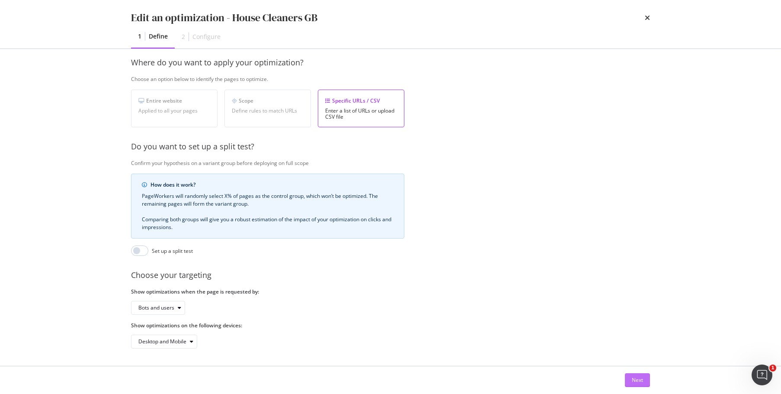
click at [642, 382] on div "Next" at bounding box center [637, 379] width 11 height 7
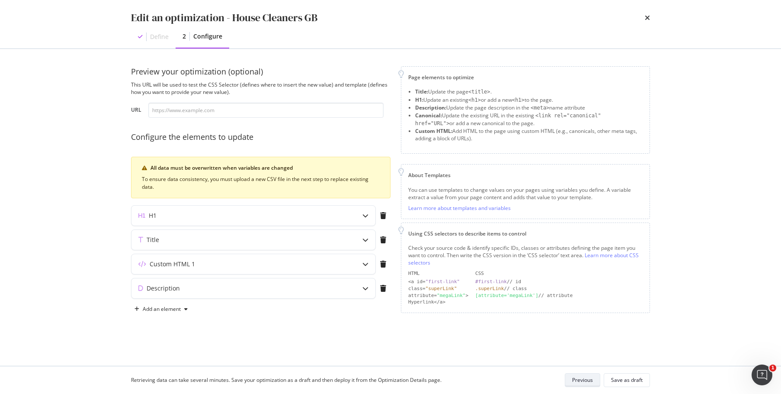
scroll to position [0, 0]
click at [366, 238] on icon "modal" at bounding box center [365, 240] width 6 height 6
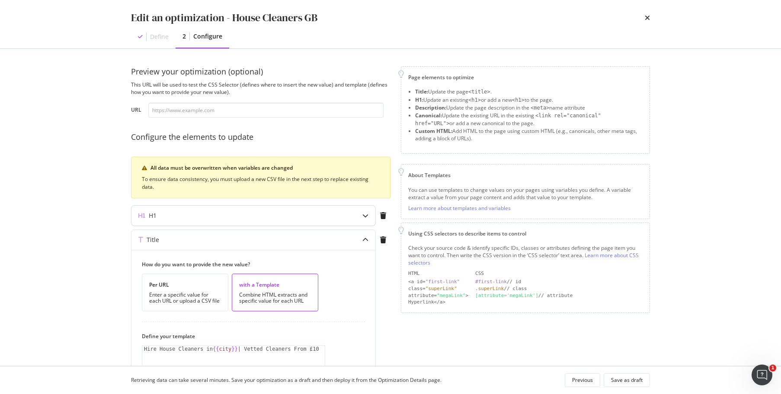
click at [357, 209] on div "modal" at bounding box center [366, 215] width 20 height 20
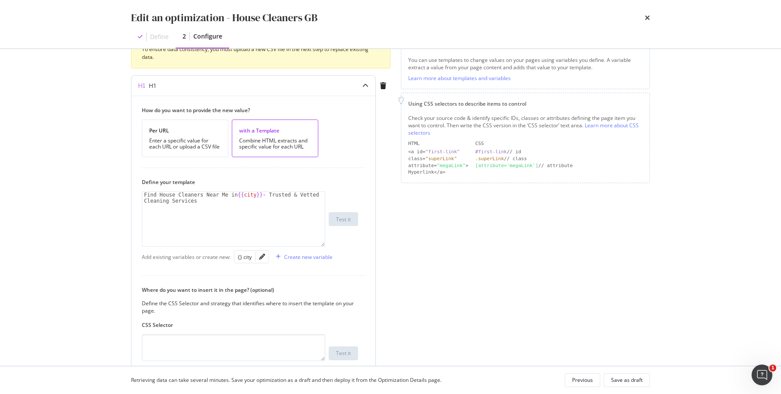
scroll to position [43, 0]
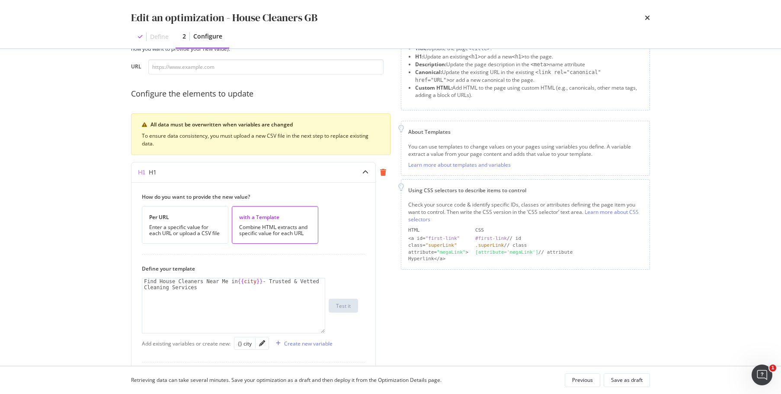
click at [385, 169] on icon "modal" at bounding box center [383, 172] width 6 height 7
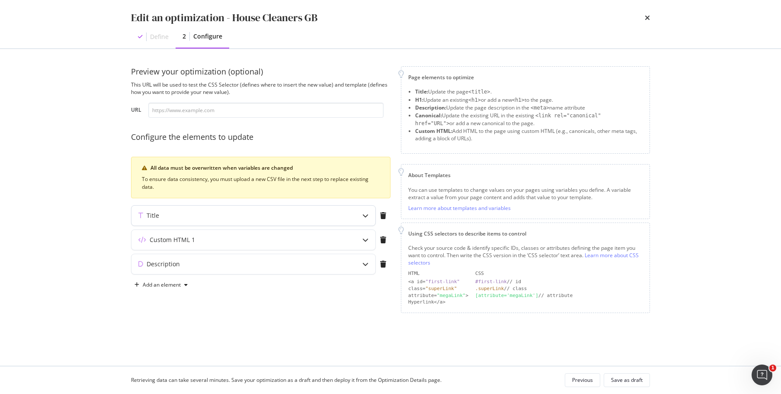
click at [281, 213] on div "Title" at bounding box center [236, 215] width 210 height 9
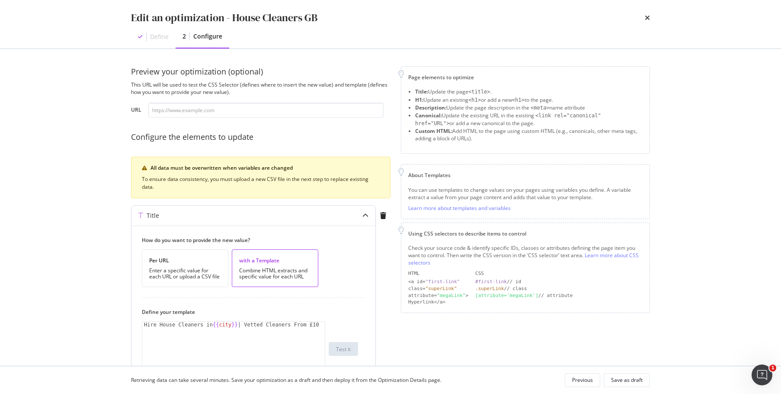
scroll to position [87, 0]
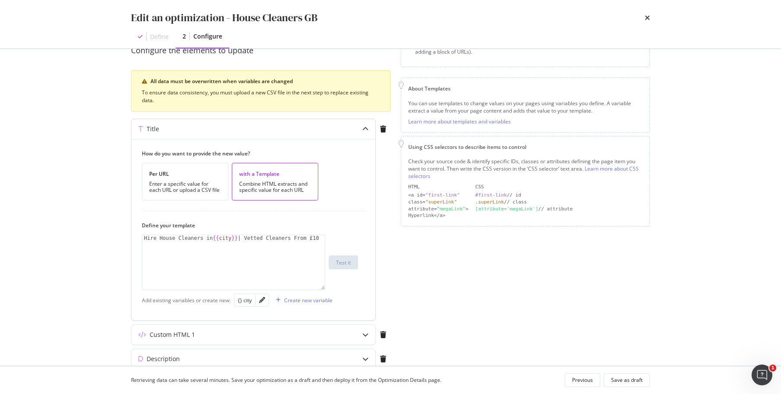
click at [177, 249] on div "Hire House Cleaners in {{ city }} | Vetted Cleaners From £10" at bounding box center [233, 268] width 183 height 67
drag, startPoint x: 312, startPoint y: 237, endPoint x: 123, endPoint y: 240, distance: 189.5
click at [123, 240] on div "Preview your optimization (optional) This URL will be used to test the CSS Sele…" at bounding box center [391, 207] width 554 height 317
paste textarea "Top Rated Domestic Cleaning in [GEOGRAPHIC_DATA]"
drag, startPoint x: 231, startPoint y: 237, endPoint x: 283, endPoint y: 238, distance: 52.3
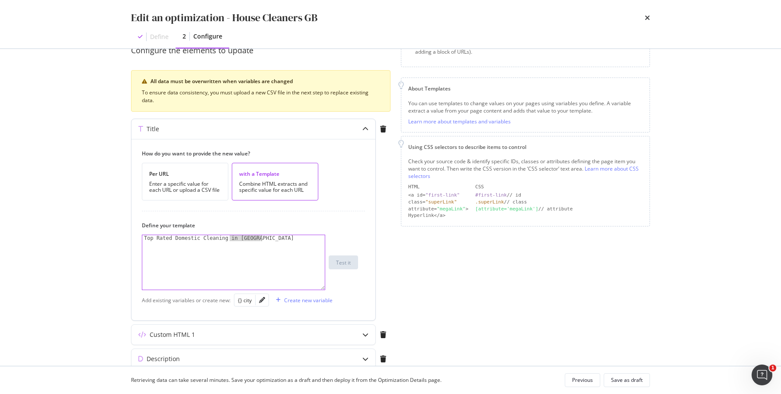
click at [283, 238] on div "Top Rated Domestic Cleaning in [GEOGRAPHIC_DATA]" at bounding box center [233, 268] width 183 height 67
click at [248, 300] on div "{} city" at bounding box center [245, 299] width 14 height 7
drag, startPoint x: 219, startPoint y: 237, endPoint x: 212, endPoint y: 237, distance: 7.8
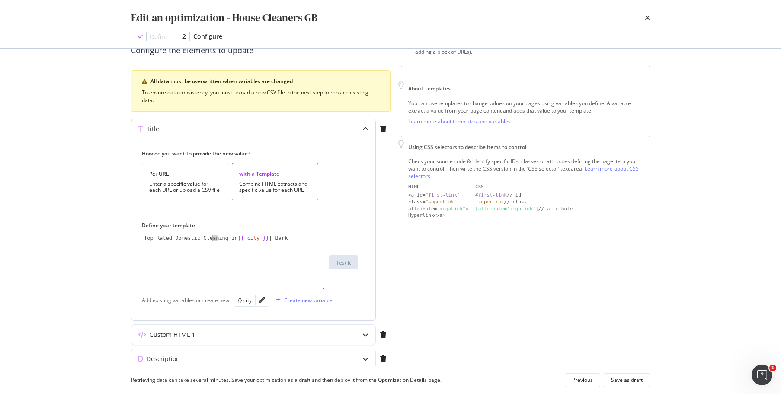
click at [212, 237] on div "Top Rated Domestic Cleaning in {{ city }} | Bark" at bounding box center [233, 268] width 183 height 67
type textarea "Top Rated Domestic Cleaners in {{ city }} | Bark"
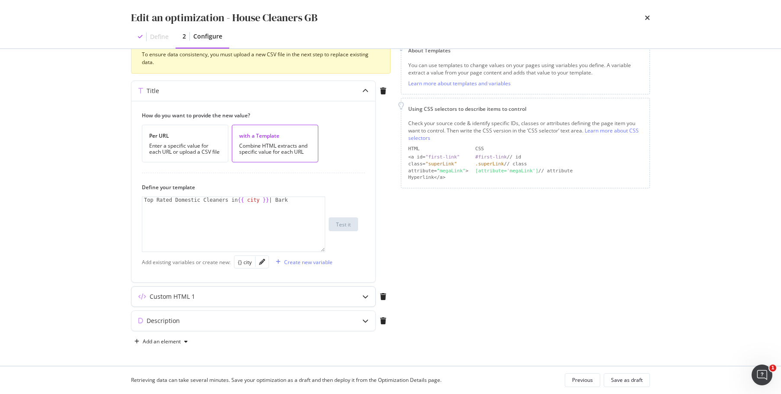
click at [305, 299] on div "Custom HTML 1" at bounding box center [236, 296] width 210 height 9
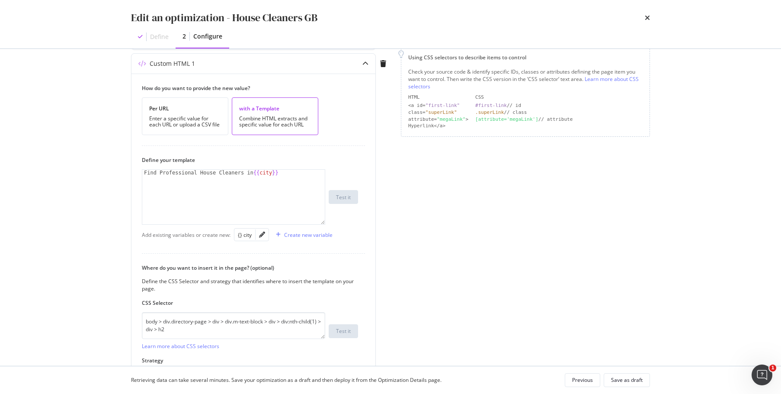
scroll to position [134, 0]
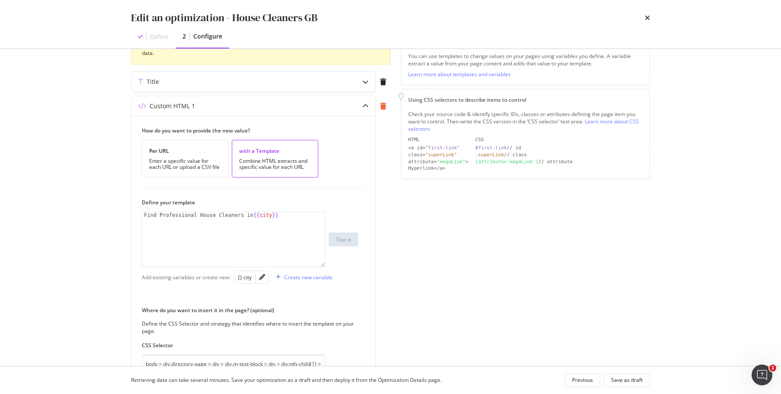
click at [381, 107] on icon "modal" at bounding box center [383, 106] width 6 height 7
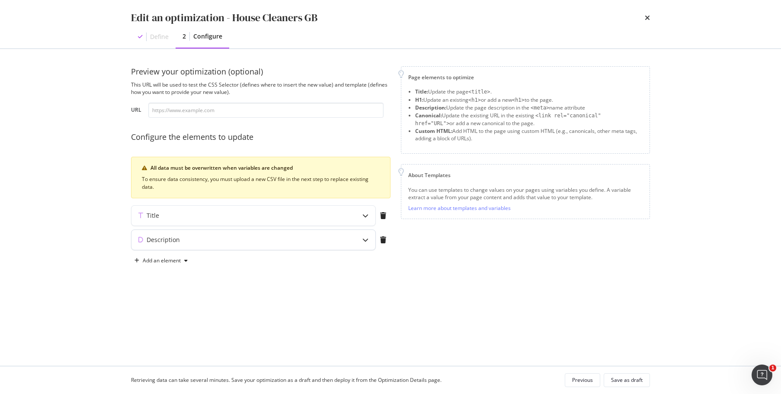
click at [304, 239] on div "Description" at bounding box center [236, 239] width 210 height 9
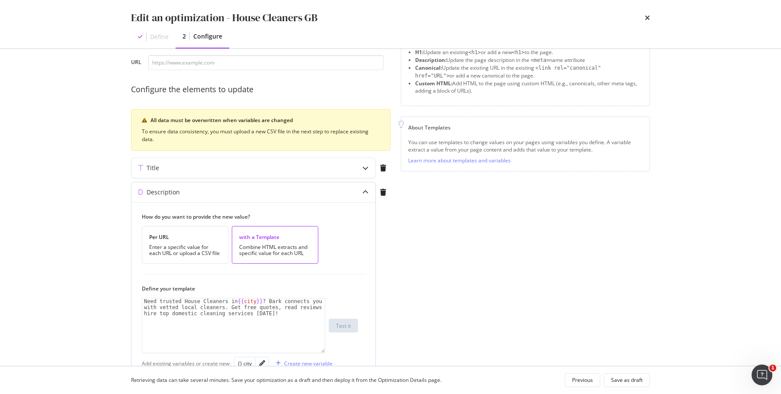
scroll to position [100, 0]
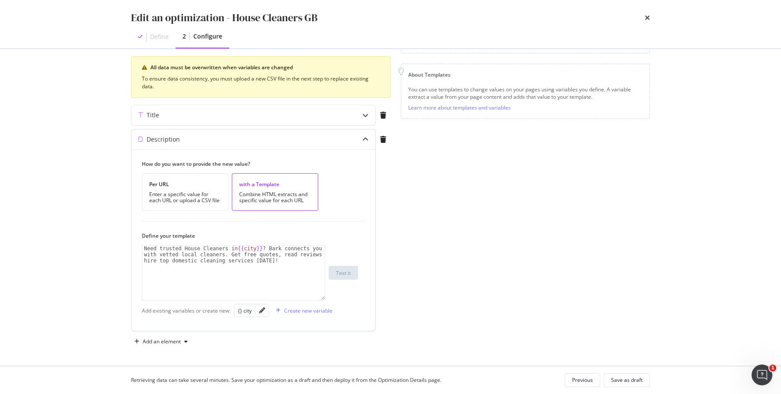
type textarea "Need trusted House Cleaners in {{city}}? Bark connects you with vetted local cl…"
drag, startPoint x: 277, startPoint y: 254, endPoint x: 299, endPoint y: 269, distance: 27.0
click at [299, 269] on div "Need trusted House Cleaners in {{ city }} ? Bark connects you with vetted local…" at bounding box center [233, 290] width 183 height 91
click at [298, 276] on div "Need trusted House Cleaners in {{ city }} ? Bark connects you with vetted local…" at bounding box center [233, 272] width 183 height 54
click at [439, 222] on div "Page elements to optimize Title: Update the page <title> . H1: Update an existi…" at bounding box center [525, 157] width 249 height 382
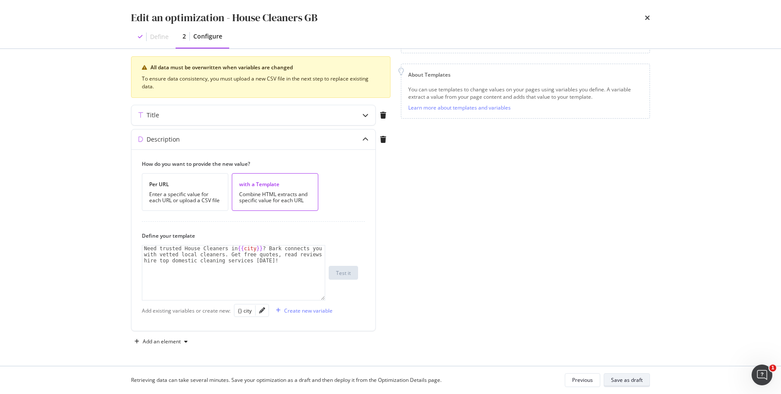
click at [645, 381] on button "Save as draft" at bounding box center [627, 380] width 46 height 14
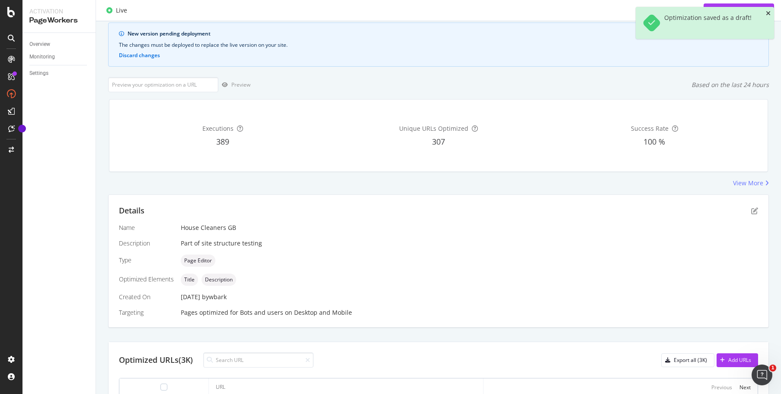
click at [770, 12] on icon "close toast" at bounding box center [768, 13] width 5 height 6
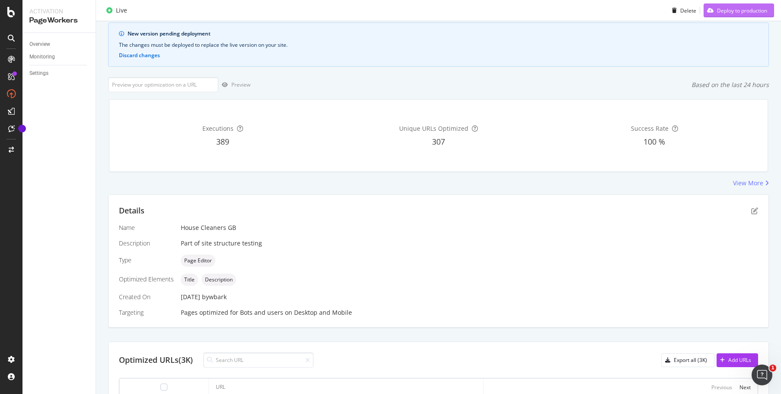
click at [726, 8] on div "Deploy to production" at bounding box center [742, 9] width 50 height 7
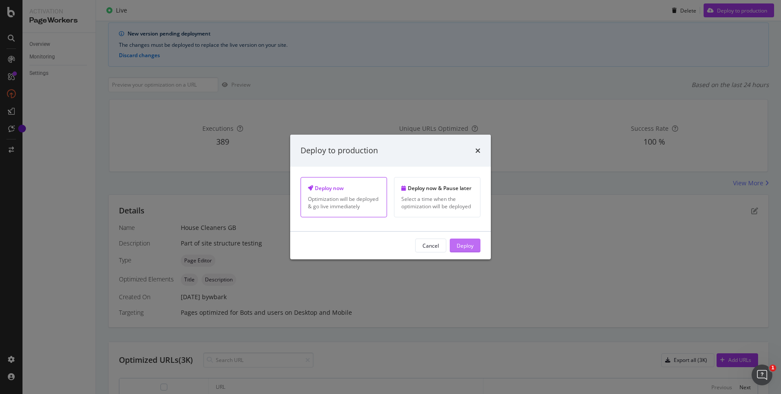
click at [474, 244] on button "Deploy" at bounding box center [465, 245] width 31 height 14
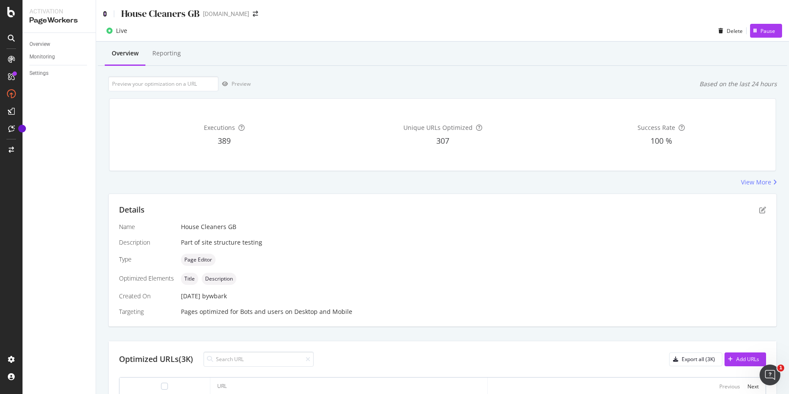
click at [104, 12] on icon at bounding box center [105, 14] width 4 height 6
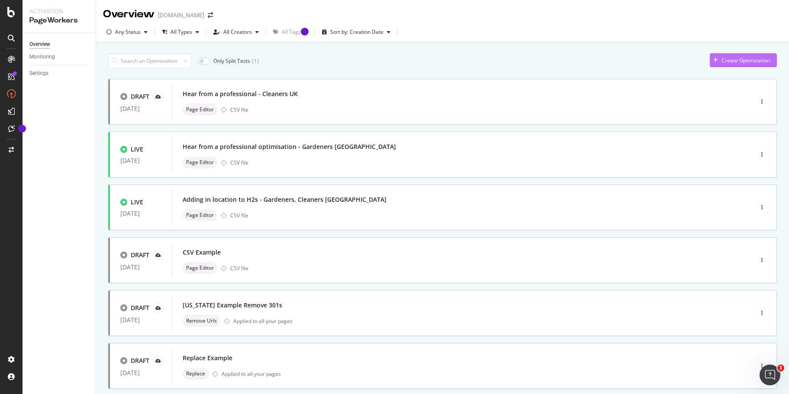
click at [751, 56] on div "Create Optimization" at bounding box center [739, 60] width 60 height 13
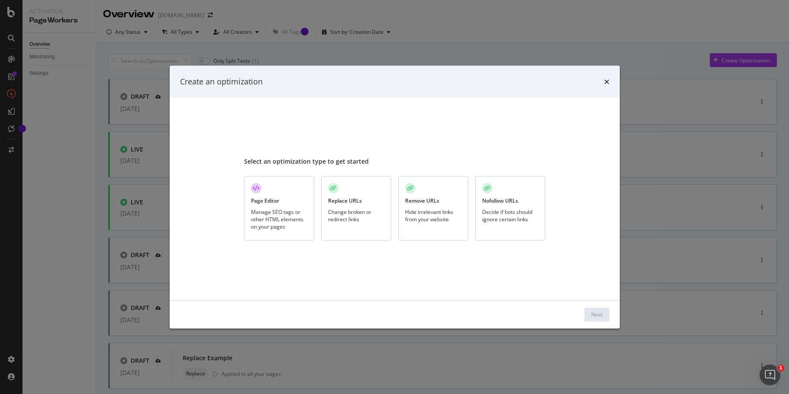
click at [285, 210] on div "Manage SEO tags or other HTML elements on your pages" at bounding box center [279, 219] width 56 height 22
click at [594, 313] on div "Next" at bounding box center [596, 314] width 11 height 7
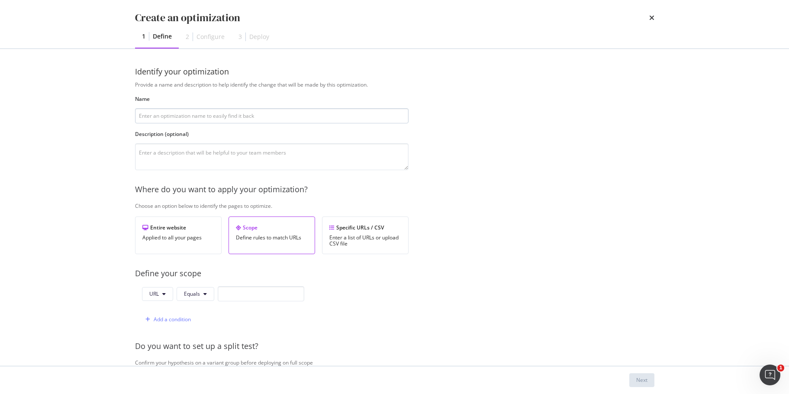
click at [257, 116] on input "modal" at bounding box center [271, 115] width 273 height 15
type input "a"
type input "S"
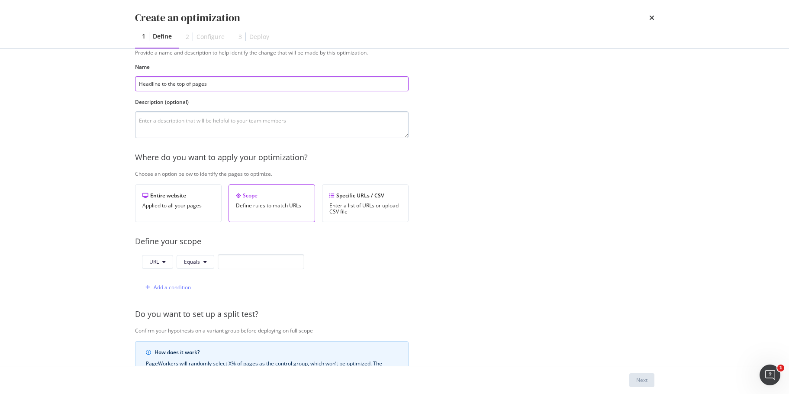
scroll to position [43, 0]
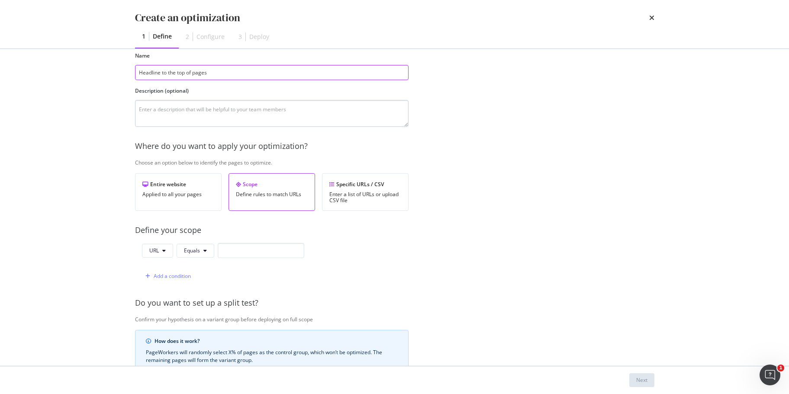
type input "Headline to the top of pages"
click at [239, 115] on textarea "modal" at bounding box center [271, 113] width 273 height 27
click at [255, 258] on input "modal" at bounding box center [261, 250] width 87 height 15
click at [388, 186] on div "Specific URLs / CSV" at bounding box center [365, 183] width 72 height 7
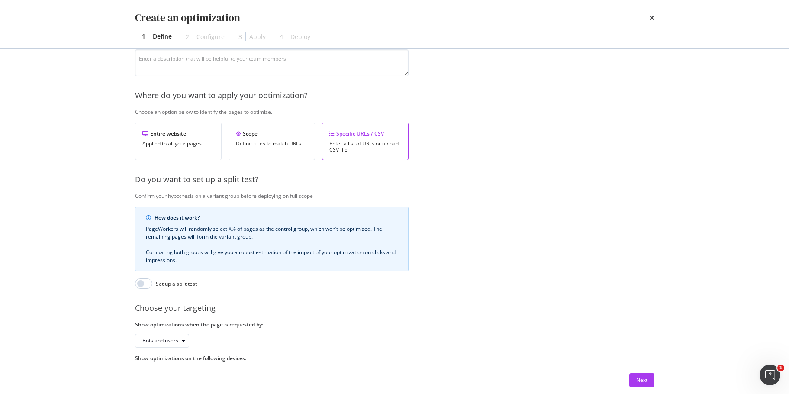
scroll to position [133, 0]
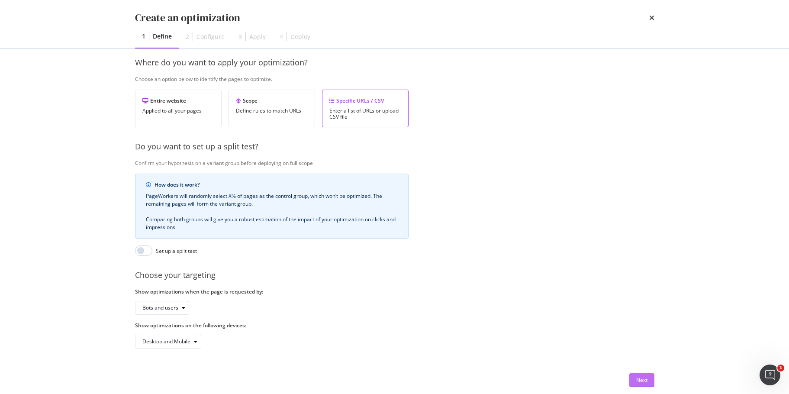
click at [640, 378] on div "Next" at bounding box center [641, 379] width 11 height 7
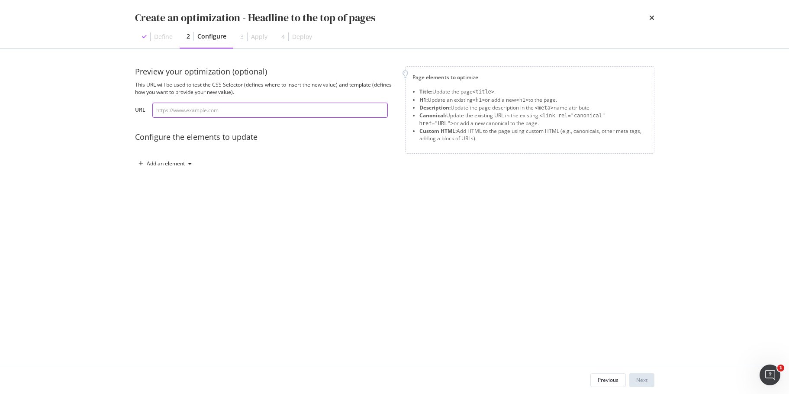
click at [231, 111] on input "modal" at bounding box center [269, 110] width 235 height 15
drag, startPoint x: 236, startPoint y: 114, endPoint x: 234, endPoint y: 118, distance: 4.8
click at [236, 114] on input "modal" at bounding box center [269, 110] width 235 height 15
paste input "[URL][DOMAIN_NAME]"
type input "[URL][DOMAIN_NAME]"
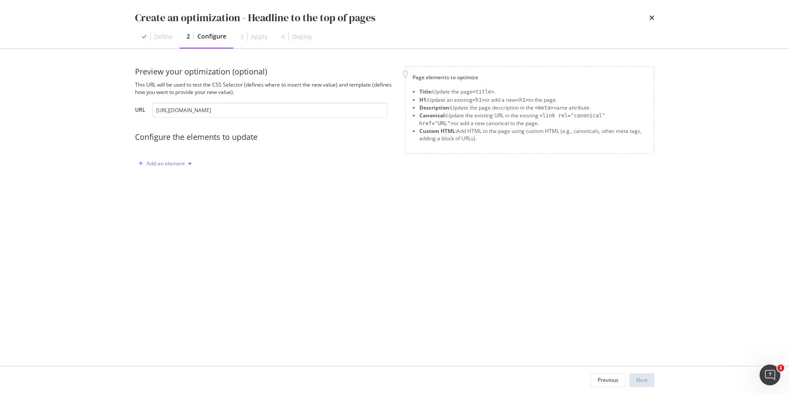
click at [171, 161] on div "Add an element" at bounding box center [166, 163] width 38 height 5
click at [178, 237] on div "Custom HTML" at bounding box center [175, 237] width 34 height 7
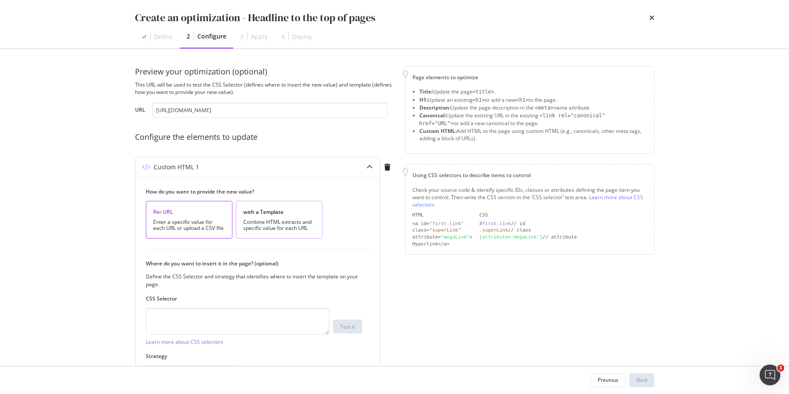
click at [302, 218] on div "with a Template Combine HTML extracts and specific value for each URL" at bounding box center [279, 220] width 87 height 38
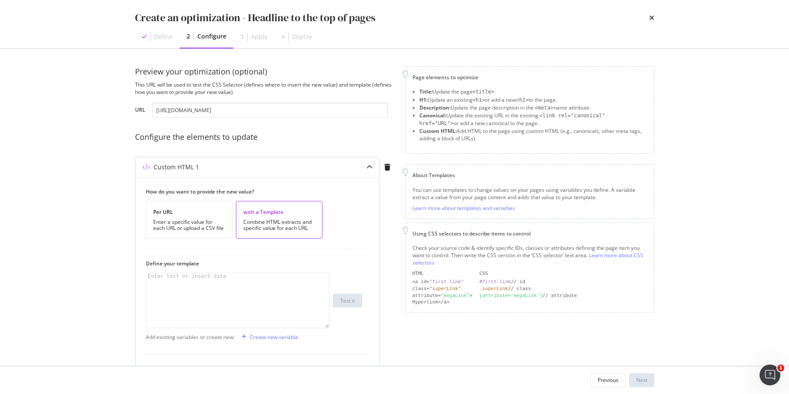
click at [239, 277] on div "modal" at bounding box center [237, 306] width 183 height 67
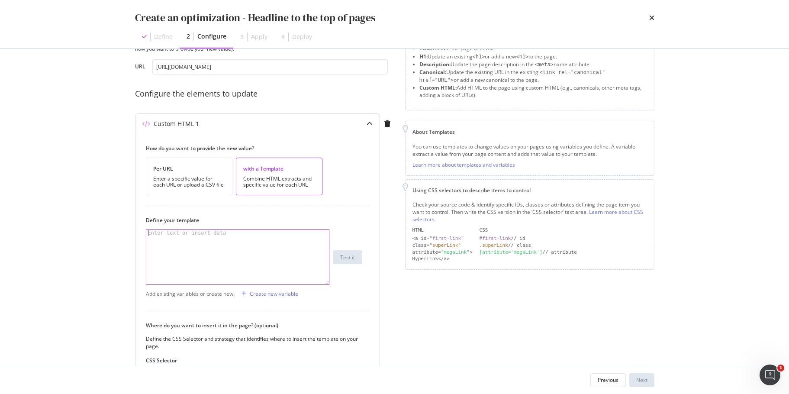
click at [266, 251] on div "modal" at bounding box center [237, 263] width 183 height 67
paste textarea "From one-off deep cleans to regular domestic help, find the perfect cleaner for…"
click at [230, 244] on div "From one-off deep cleans to regular domestic help, find the perfect cleaner for…" at bounding box center [237, 275] width 183 height 91
drag, startPoint x: 168, startPoint y: 238, endPoint x: 144, endPoint y: 240, distance: 23.4
click at [144, 240] on div "How do you want to provide the new value? Per URL Enter a specific value for ea…" at bounding box center [257, 292] width 244 height 317
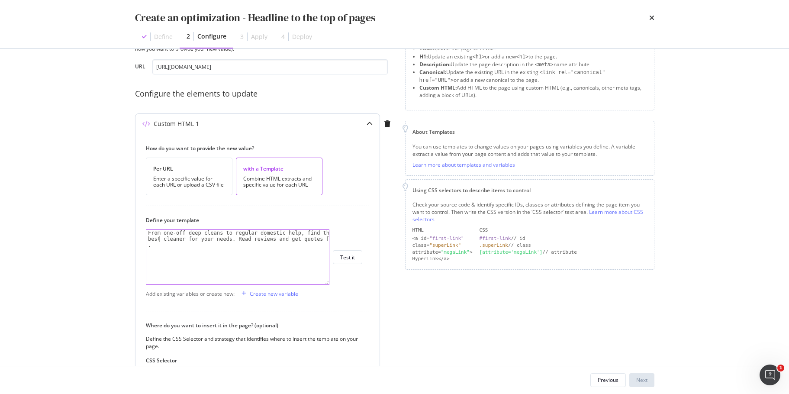
scroll to position [0, 16]
click at [224, 238] on div "From one-off deep cleans to regular domestic help, find the best cleaner for yo…" at bounding box center [237, 275] width 183 height 91
type textarea "From one-off deep cleans to regular domestic help, find the best cleaner for yo…"
click at [270, 292] on div "Create new variable" at bounding box center [274, 293] width 48 height 7
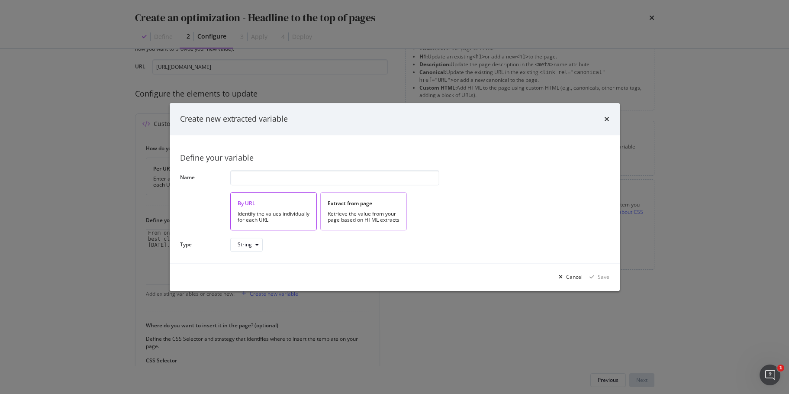
click at [334, 208] on div "Extract from page Retrieve the value from your page based on HTML extracts" at bounding box center [363, 211] width 87 height 38
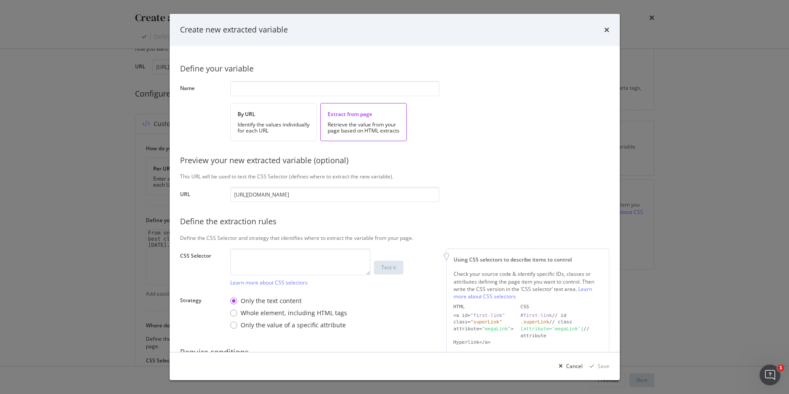
click at [307, 247] on div "Define your variable Name By URL Identify the values individually for each URL …" at bounding box center [394, 222] width 429 height 333
click at [327, 263] on textarea "modal" at bounding box center [300, 261] width 140 height 27
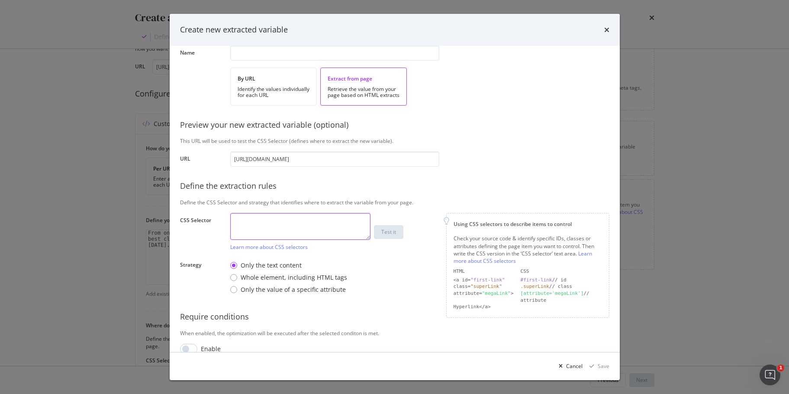
scroll to position [48, 0]
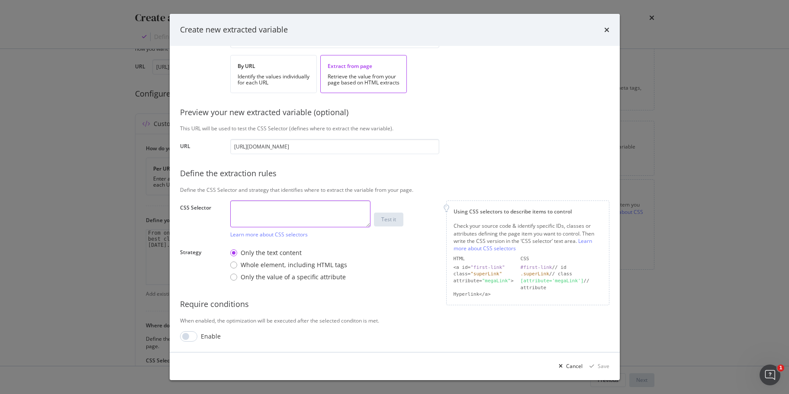
click at [345, 212] on textarea "modal" at bounding box center [300, 213] width 140 height 27
paste textarea "body > div.directory-page > div > div.m-breadcrumb.m-breadcrumb--white > div > …"
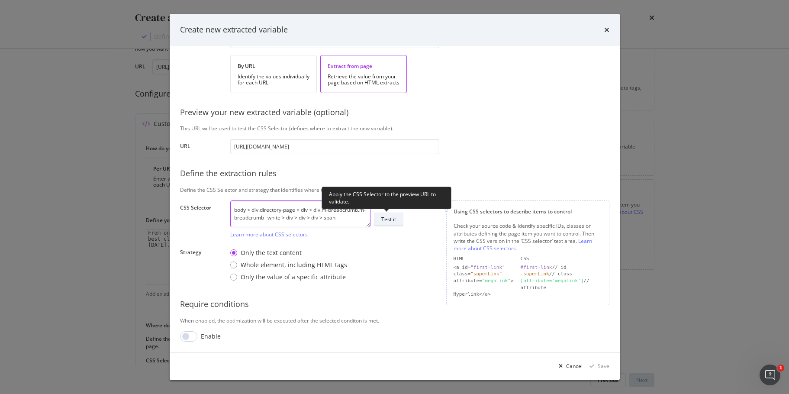
type textarea "body > div.directory-page > div > div.m-breadcrumb.m-breadcrumb--white > div > …"
click at [394, 218] on div "Test it" at bounding box center [388, 218] width 15 height 7
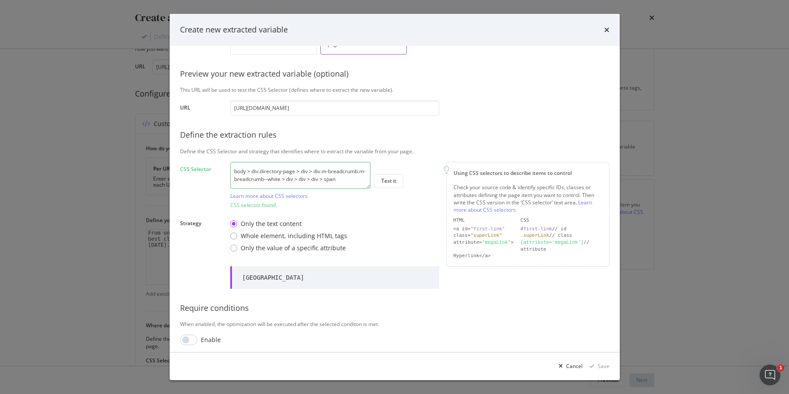
scroll to position [0, 0]
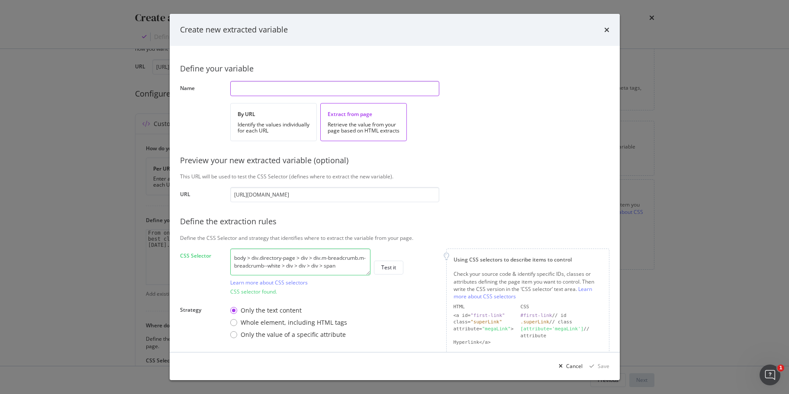
click at [292, 90] on input "modal" at bounding box center [334, 88] width 209 height 15
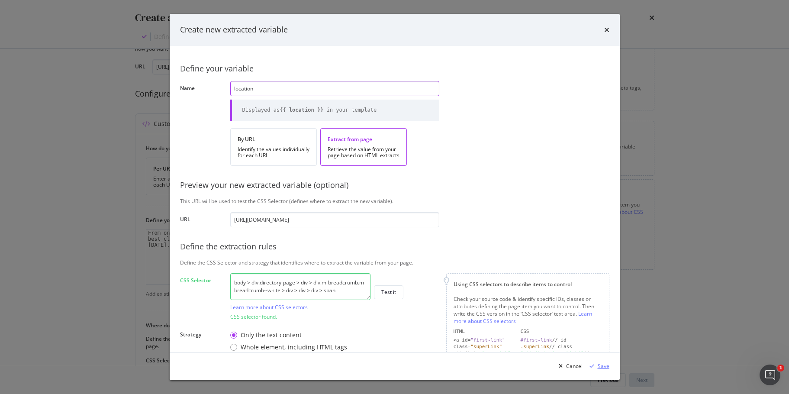
type input "location"
click at [606, 365] on div "Save" at bounding box center [603, 365] width 12 height 7
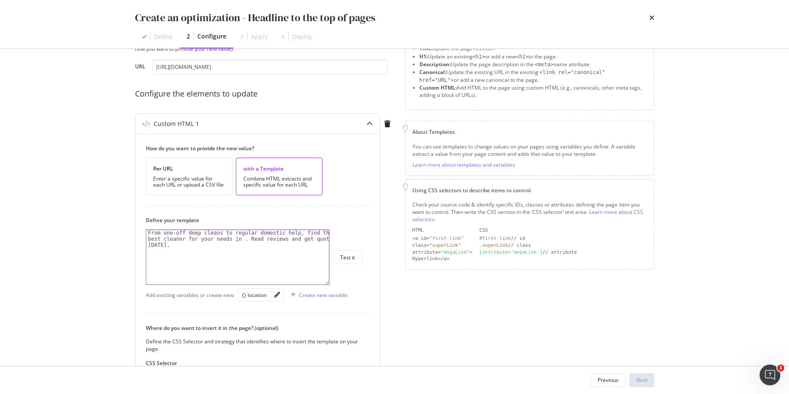
click at [237, 237] on div "From one-off deep cleans to regular domestic help, find the best cleaner for yo…" at bounding box center [237, 275] width 183 height 91
click at [253, 297] on div "{} location" at bounding box center [254, 294] width 25 height 7
drag, startPoint x: 236, startPoint y: 238, endPoint x: 272, endPoint y: 237, distance: 35.5
click at [236, 239] on div "From one-off deep cleans to regular domestic help, find the best cleaner for yo…" at bounding box center [237, 275] width 183 height 91
type textarea "From one-off deep cleans to regular domestic help, find the best cleaner for yo…"
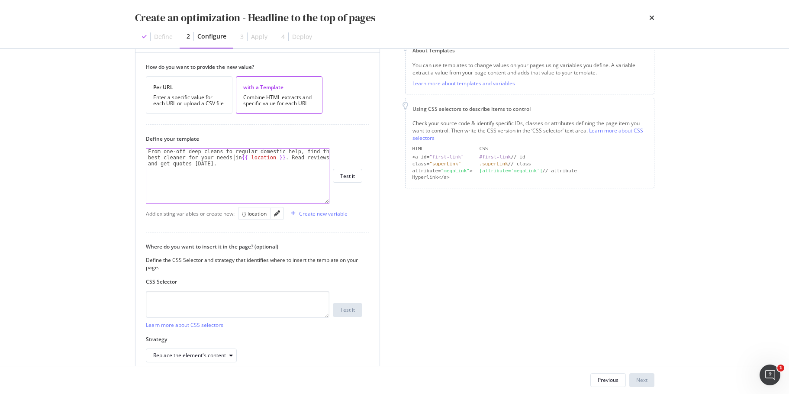
scroll to position [167, 0]
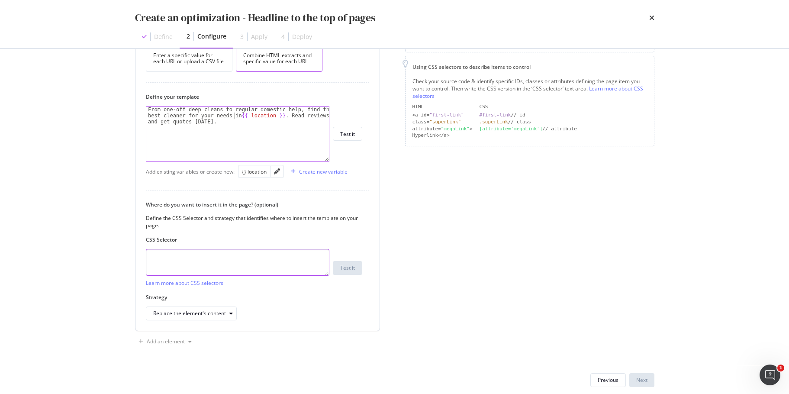
click at [295, 256] on textarea "modal" at bounding box center [237, 262] width 183 height 27
click at [247, 268] on textarea "modal" at bounding box center [237, 262] width 183 height 27
paste textarea "body > div.directory-page > div > section.m-hero.m-hero--small > div > div > di…"
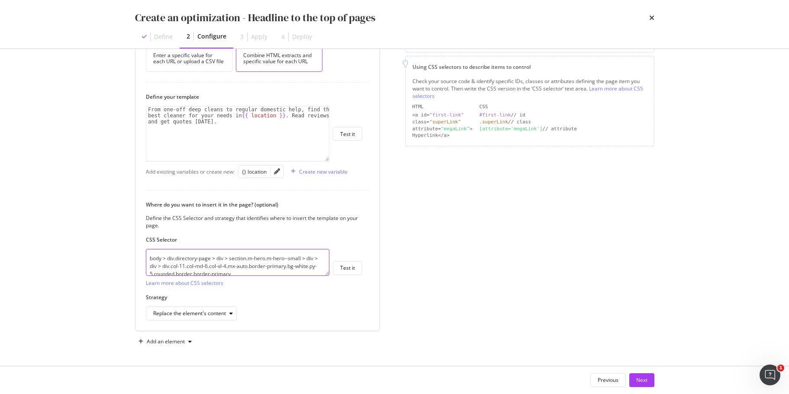
scroll to position [2, 0]
type textarea "body > div.directory-page > div > section.m-hero.m-hero--small > div > div > di…"
click at [147, 112] on div "From one-off deep cleans to regular domestic help, find the best cleaner for yo…" at bounding box center [237, 151] width 183 height 91
click at [154, 109] on div "</ >From one-off deep cleans to regular domestic help, find the best cleaner fo…" at bounding box center [237, 151] width 183 height 91
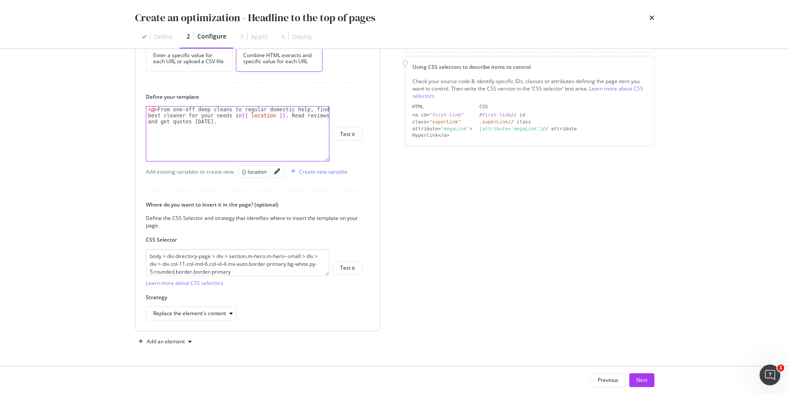
click at [219, 125] on div "< p > From one-off deep cleans to regular domestic help, find the best cleaner …" at bounding box center [237, 151] width 183 height 91
type textarea "<p>From one-off deep cleans to regular domestic help, find the best cleaner for…"
click at [349, 135] on div "Test it" at bounding box center [347, 133] width 15 height 7
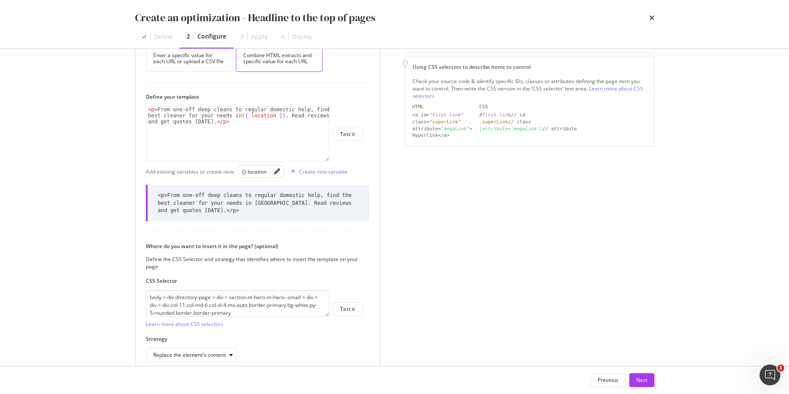
scroll to position [208, 0]
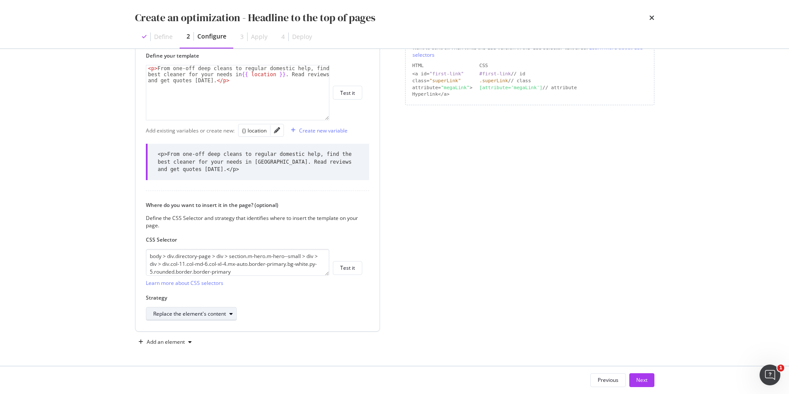
click at [217, 314] on div "Replace the element's content" at bounding box center [189, 313] width 73 height 5
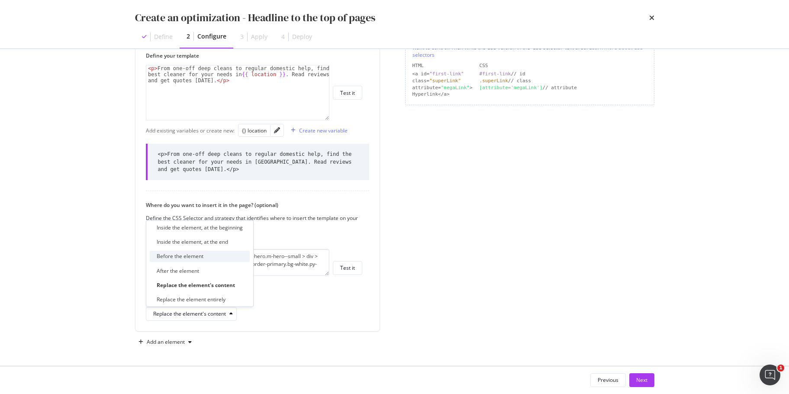
click at [207, 257] on div "Before the element" at bounding box center [200, 255] width 100 height 11
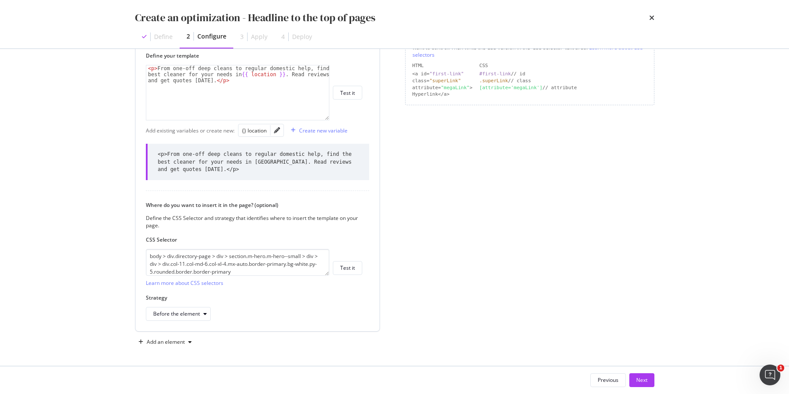
click at [288, 304] on div "Strategy Before the element" at bounding box center [254, 307] width 216 height 27
click at [644, 377] on div "Next" at bounding box center [641, 379] width 11 height 7
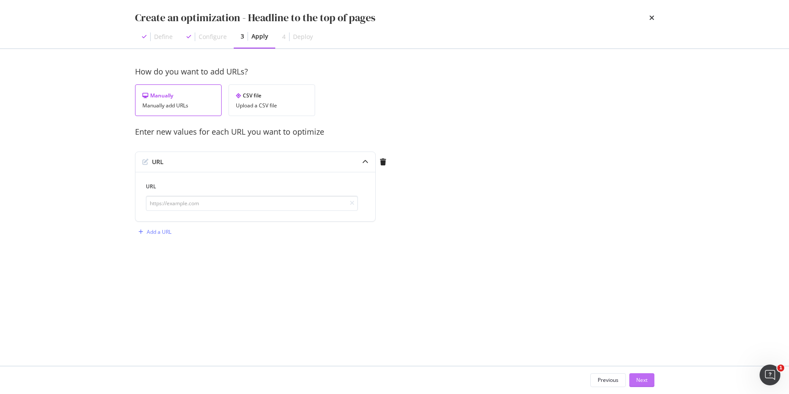
scroll to position [0, 0]
click at [245, 202] on input "modal" at bounding box center [252, 203] width 212 height 15
drag, startPoint x: 277, startPoint y: 202, endPoint x: 285, endPoint y: 203, distance: 8.3
click at [277, 202] on input "modal" at bounding box center [252, 203] width 212 height 15
paste input "[URL][DOMAIN_NAME]"
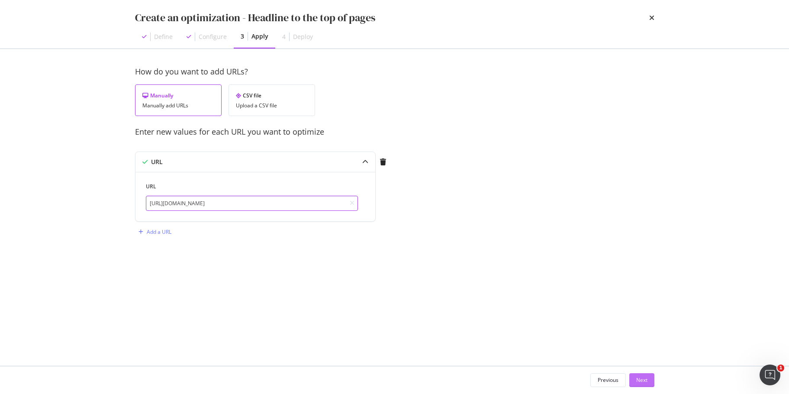
type input "[URL][DOMAIN_NAME]"
click at [643, 384] on div "Next" at bounding box center [641, 379] width 11 height 13
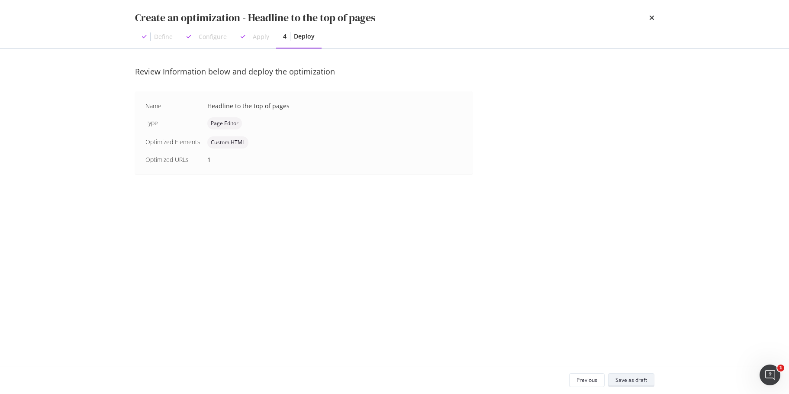
click at [628, 381] on div "Save as draft" at bounding box center [631, 379] width 32 height 7
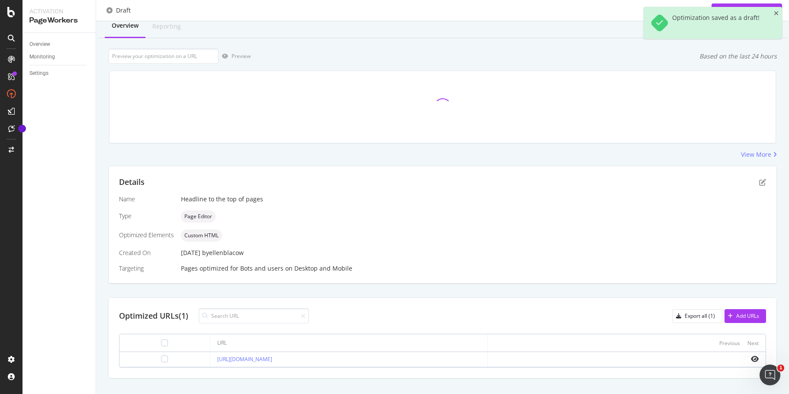
scroll to position [42, 0]
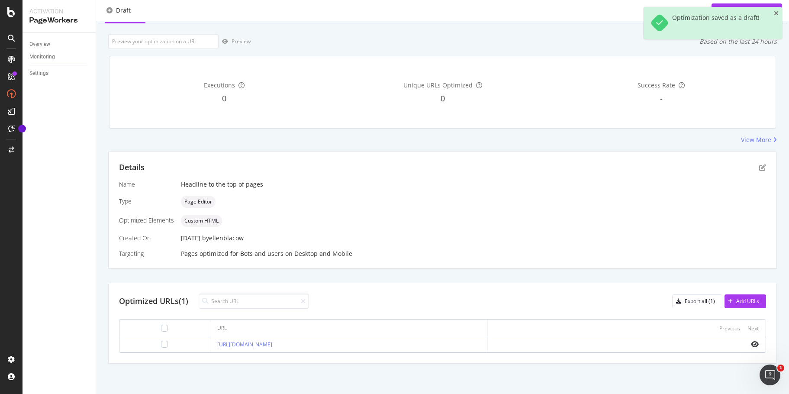
click at [750, 345] on icon "eye" at bounding box center [754, 343] width 8 height 7
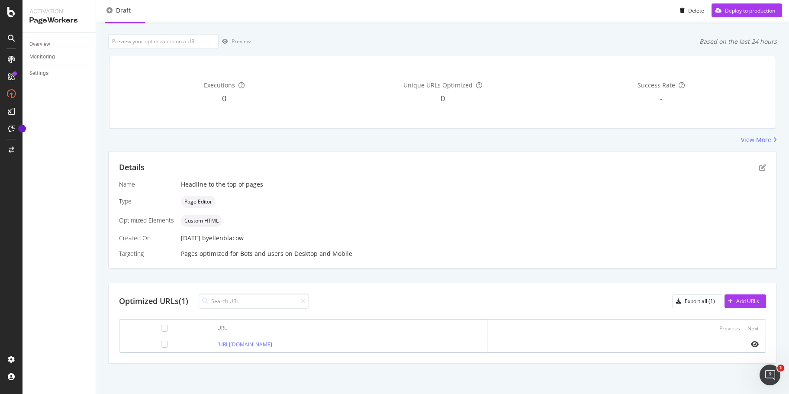
scroll to position [0, 0]
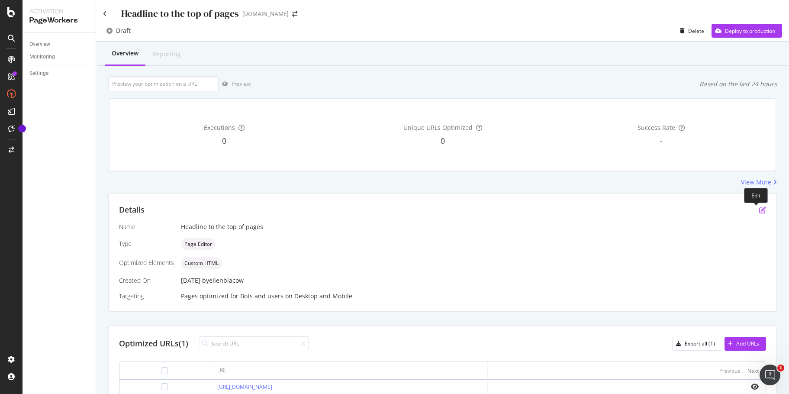
click at [759, 211] on icon "pen-to-square" at bounding box center [762, 209] width 7 height 7
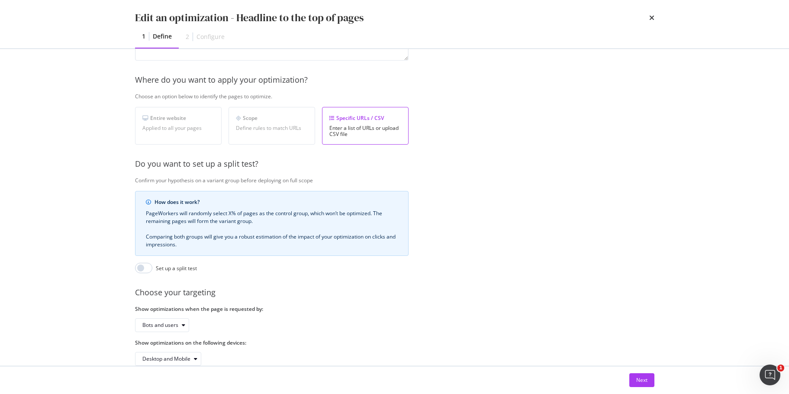
scroll to position [133, 0]
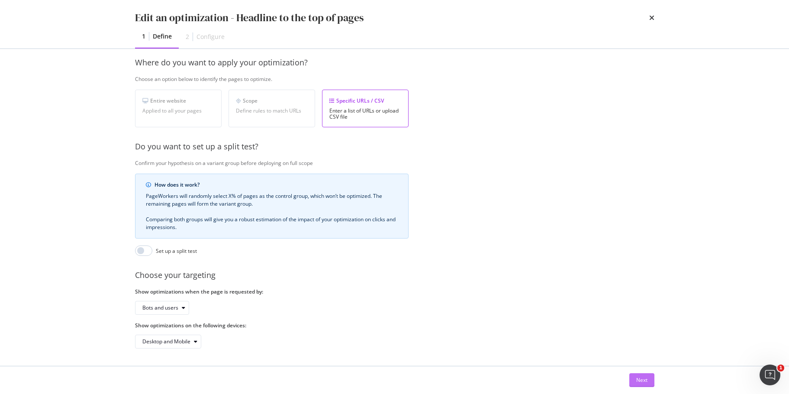
click at [645, 378] on div "Next" at bounding box center [641, 379] width 11 height 7
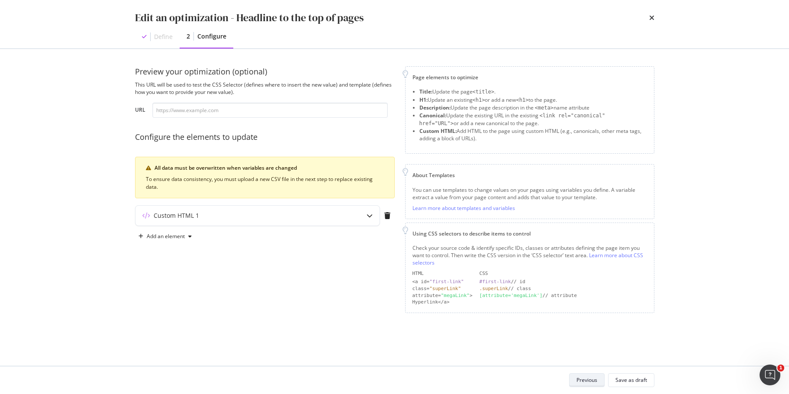
scroll to position [0, 0]
click at [317, 210] on div "Custom HTML 1" at bounding box center [257, 215] width 244 height 20
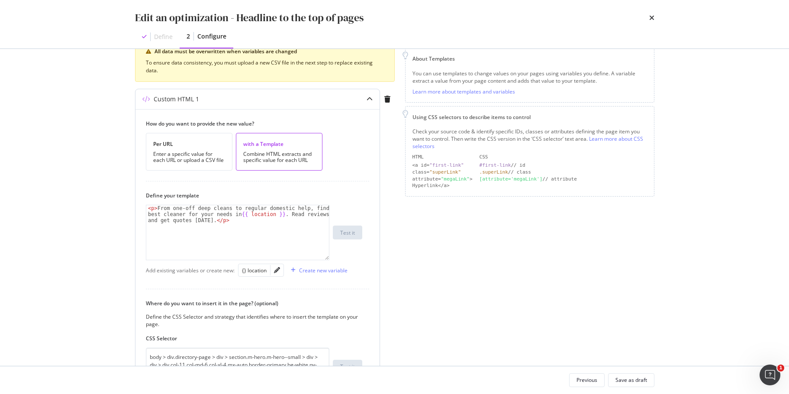
scroll to position [130, 0]
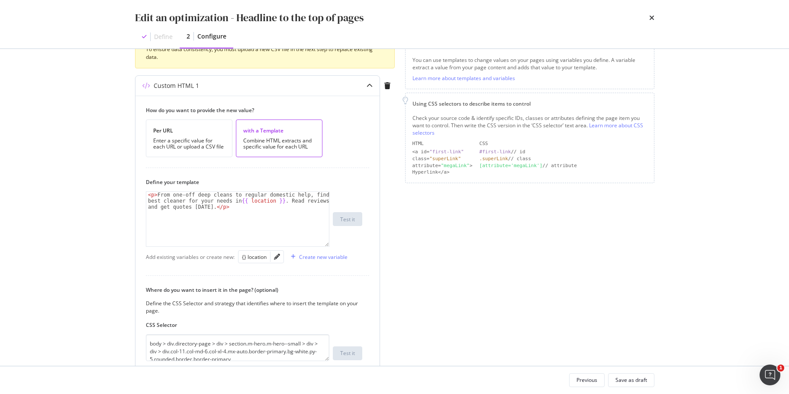
click at [263, 221] on div "< p > From one-off deep cleans to regular domestic help, find the best cleaner …" at bounding box center [237, 237] width 183 height 91
drag, startPoint x: 265, startPoint y: 217, endPoint x: 114, endPoint y: 186, distance: 154.0
click at [114, 186] on div "Edit an optimization - Headline to the top of pages Define 2 Configure Preview …" at bounding box center [394, 197] width 789 height 394
click at [253, 204] on div "< p > From one-off deep cleans to regular domestic help, find the best cleaner …" at bounding box center [237, 219] width 183 height 54
drag, startPoint x: 245, startPoint y: 209, endPoint x: 115, endPoint y: 175, distance: 134.3
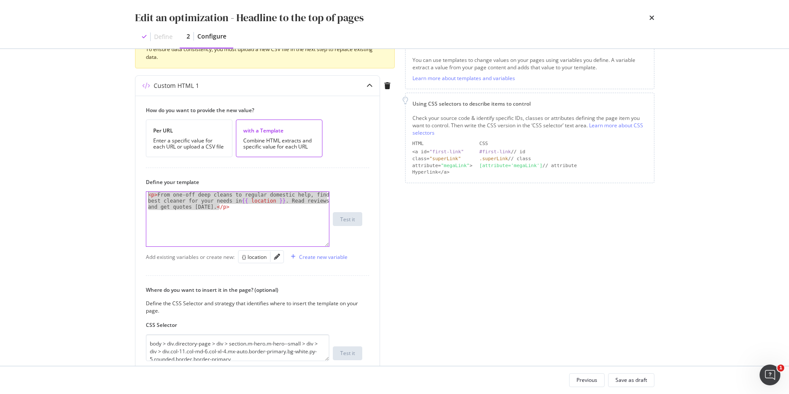
click at [115, 174] on div "Edit an optimization - Headline to the top of pages Define 2 Configure Preview …" at bounding box center [394, 197] width 789 height 394
paste textarea "style="background-color: white;""
type textarea "<p style="background-color: white;">From one-off deep cleans to regular domesti…"
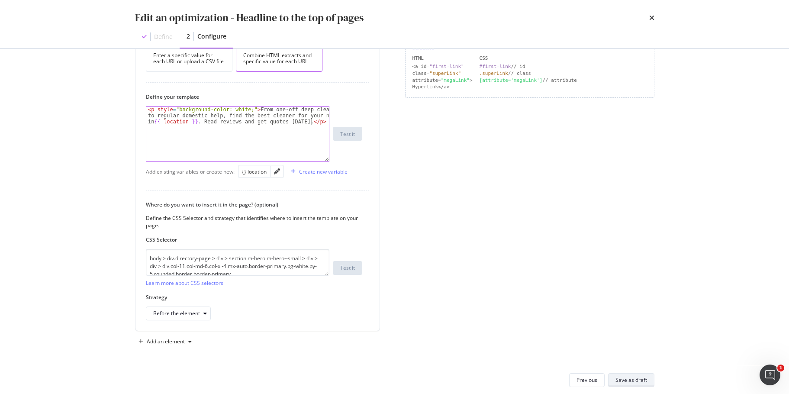
click at [622, 381] on div "Save as draft" at bounding box center [631, 379] width 32 height 7
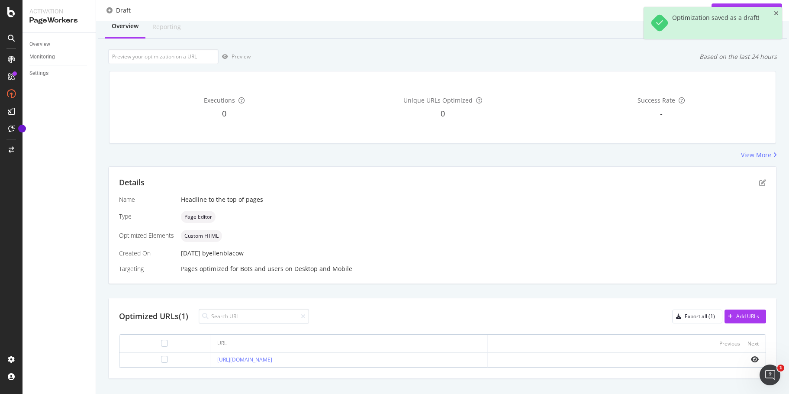
scroll to position [42, 0]
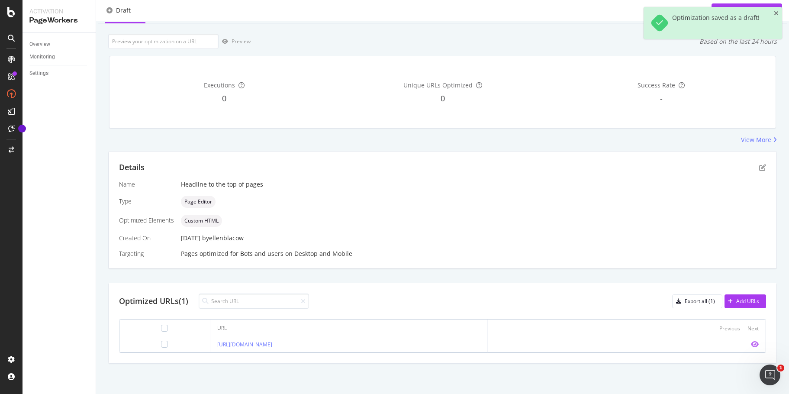
click at [750, 342] on icon "eye" at bounding box center [754, 343] width 8 height 7
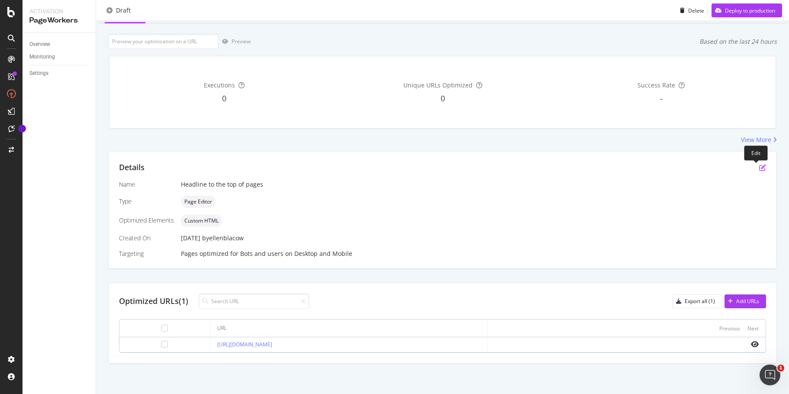
click at [759, 169] on icon "pen-to-square" at bounding box center [762, 167] width 7 height 7
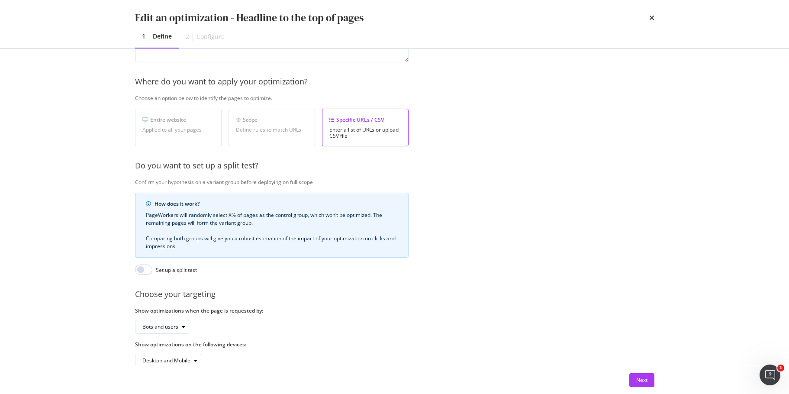
scroll to position [133, 0]
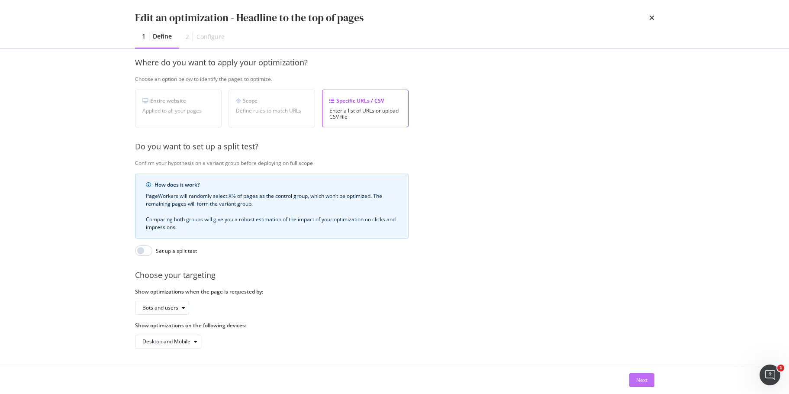
click at [642, 376] on div "Next" at bounding box center [641, 379] width 11 height 7
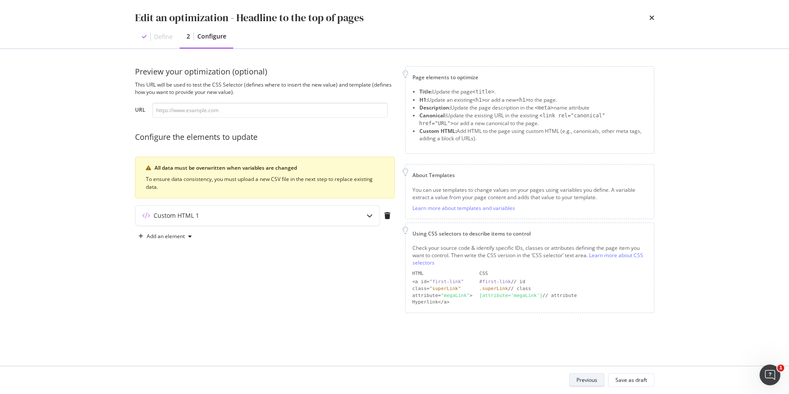
scroll to position [0, 0]
click at [349, 210] on div "Custom HTML 1" at bounding box center [257, 215] width 244 height 20
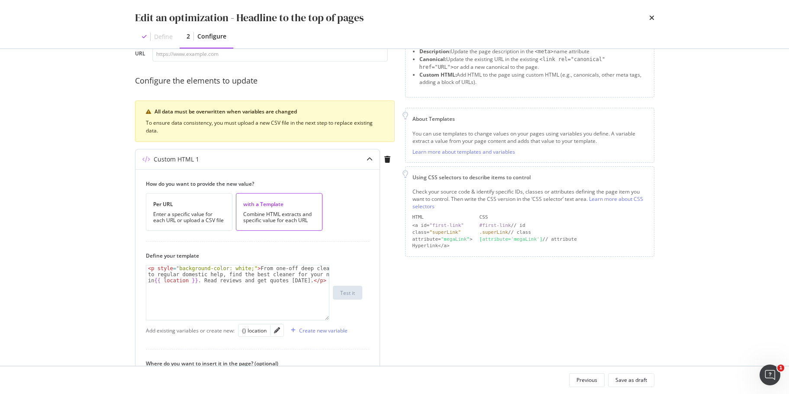
scroll to position [130, 0]
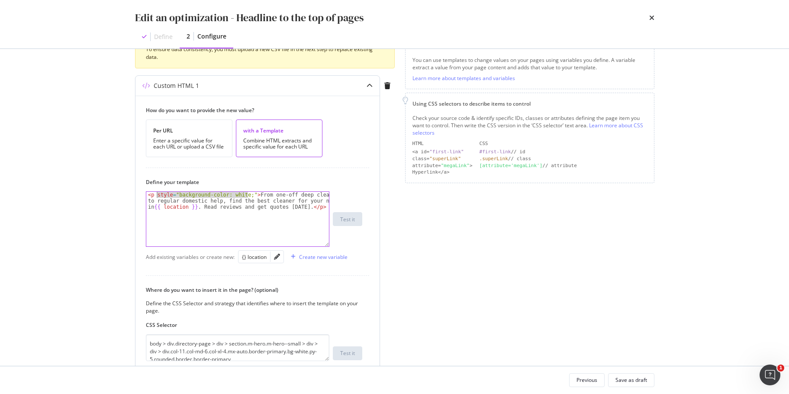
drag, startPoint x: 249, startPoint y: 193, endPoint x: 156, endPoint y: 196, distance: 93.0
click at [156, 196] on div "< p style = "background-color: white;" > From one-off deep cleans to regular do…" at bounding box center [237, 237] width 183 height 91
type textarea "<p>From one-off deep cleans to regular domestic help, find the best cleaner for…"
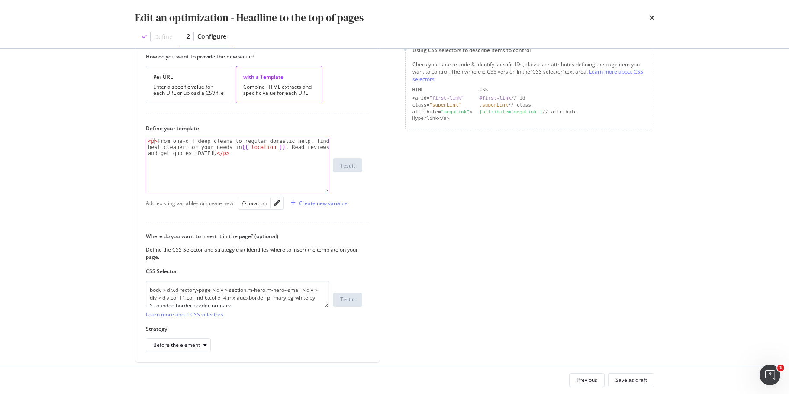
scroll to position [215, 0]
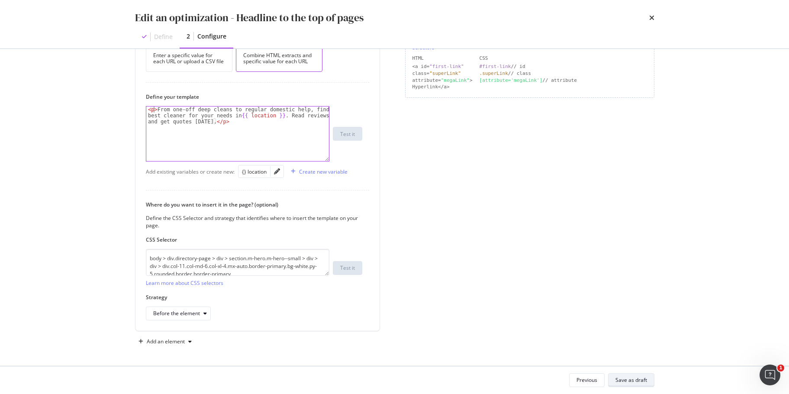
click at [643, 377] on div "Save as draft" at bounding box center [631, 379] width 32 height 7
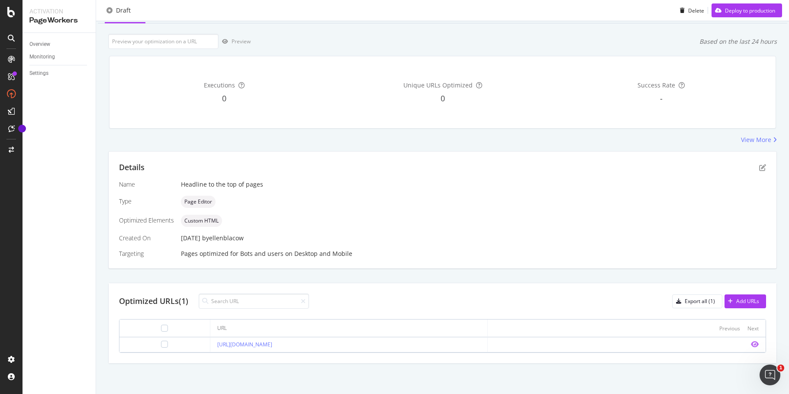
click at [750, 344] on icon "eye" at bounding box center [754, 343] width 8 height 7
click at [759, 167] on icon "pen-to-square" at bounding box center [762, 167] width 7 height 7
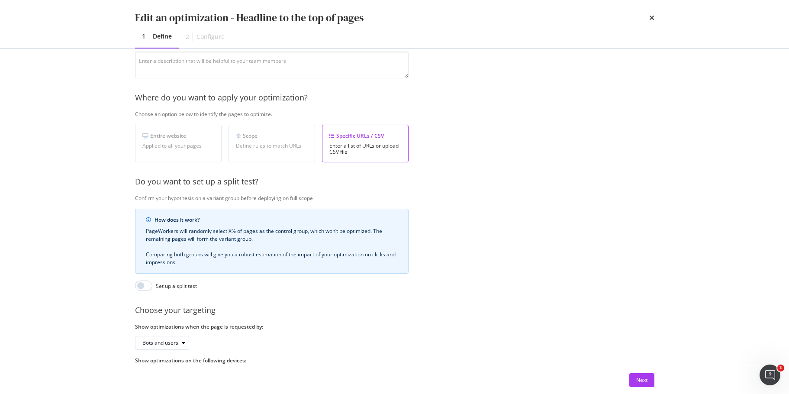
scroll to position [133, 0]
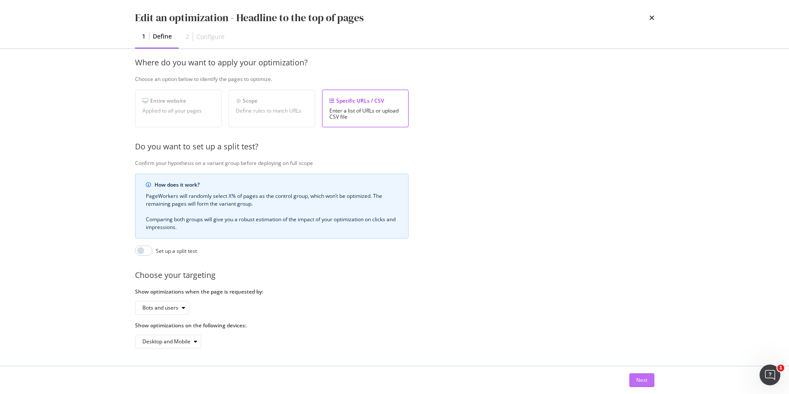
click at [641, 380] on div "Next" at bounding box center [641, 379] width 11 height 7
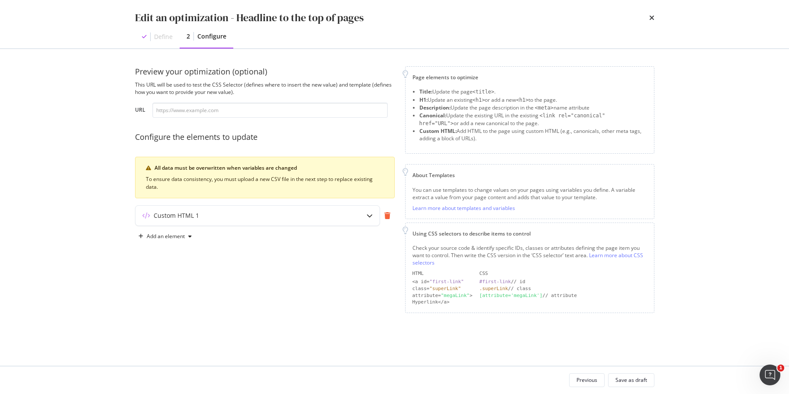
click at [389, 218] on icon "modal" at bounding box center [387, 215] width 6 height 7
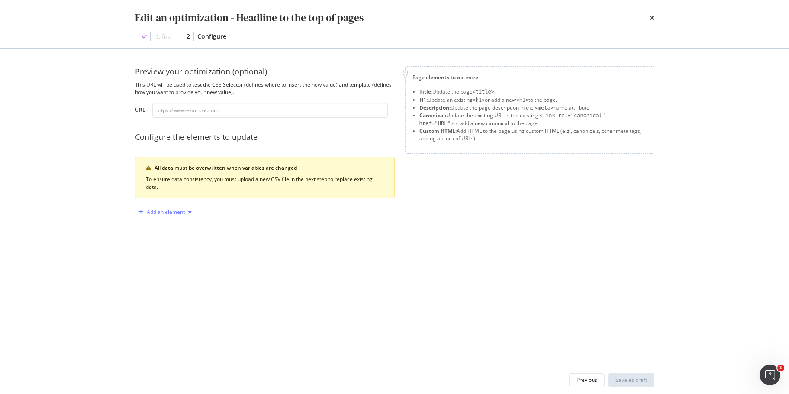
click at [176, 210] on div "Add an element" at bounding box center [166, 211] width 38 height 5
click at [169, 244] on div "H1" at bounding box center [170, 242] width 58 height 11
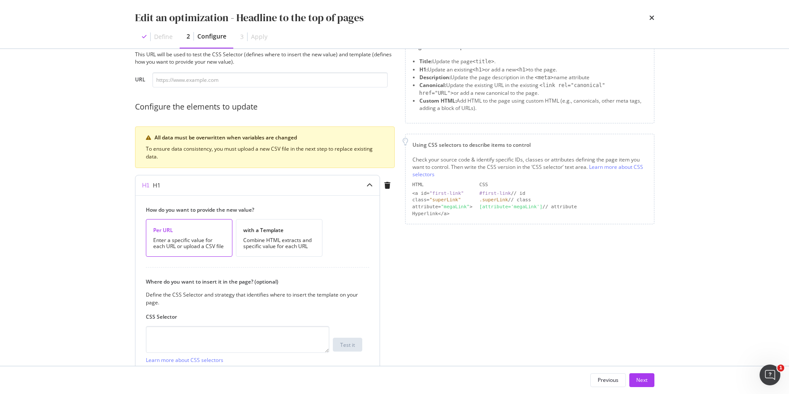
scroll to position [43, 0]
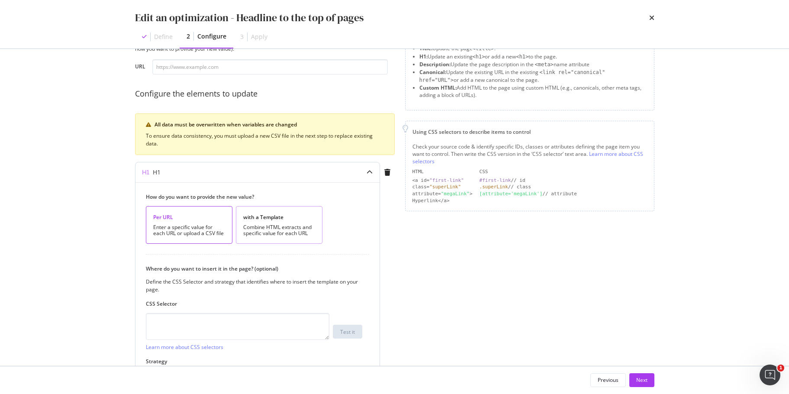
click at [290, 229] on div "Combine HTML extracts and specific value for each URL" at bounding box center [279, 230] width 72 height 12
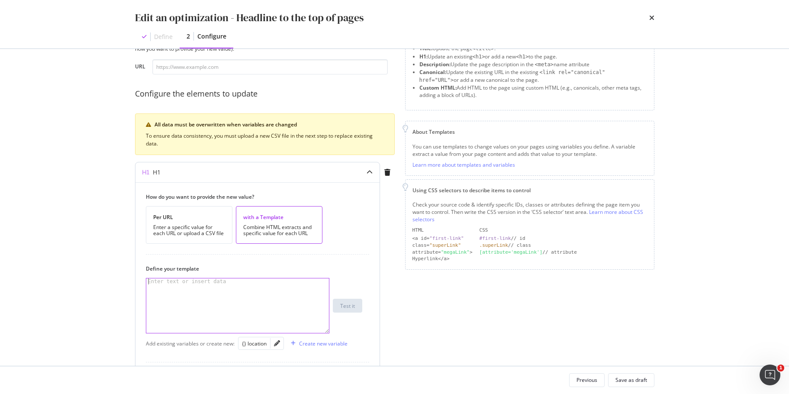
click at [249, 289] on div "modal" at bounding box center [237, 311] width 183 height 67
click at [256, 345] on div "{} location" at bounding box center [254, 343] width 25 height 7
type textarea "Domestic Cleaners in {{ location }}"
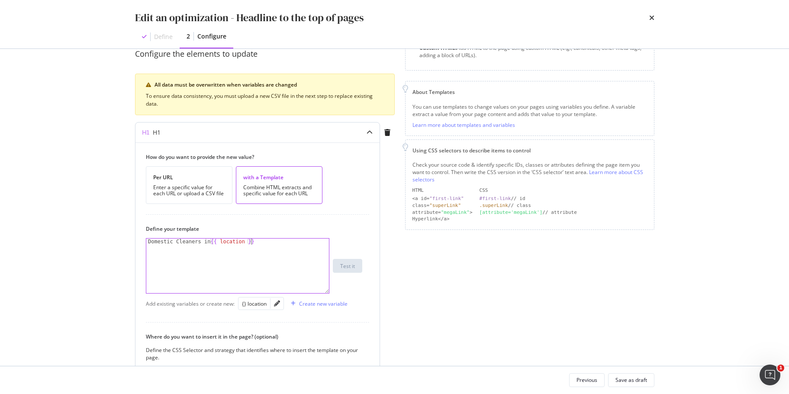
scroll to position [130, 0]
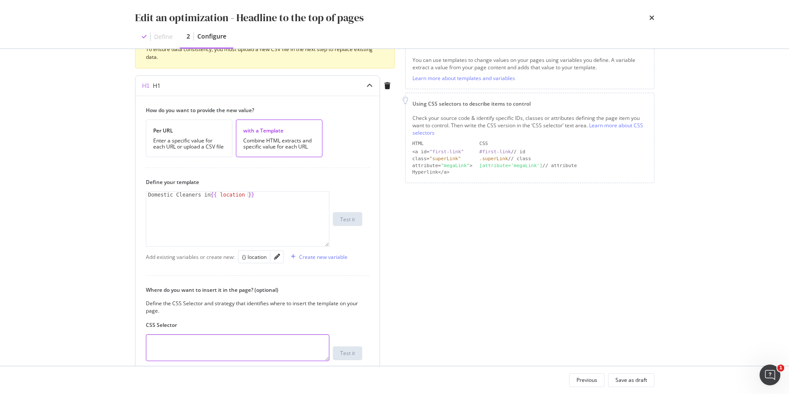
click at [262, 337] on textarea "modal" at bounding box center [237, 347] width 183 height 27
click at [180, 346] on textarea "modal" at bounding box center [237, 347] width 183 height 27
paste textarea "body > div.directory-page > div > section.m-hero.m-hero--small > div > div > di…"
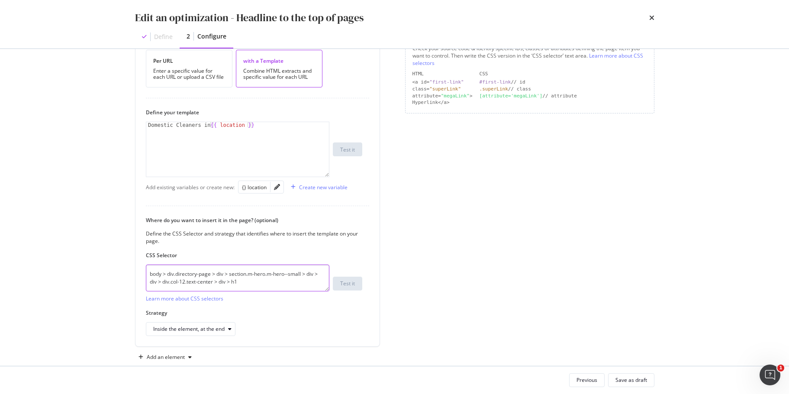
scroll to position [215, 0]
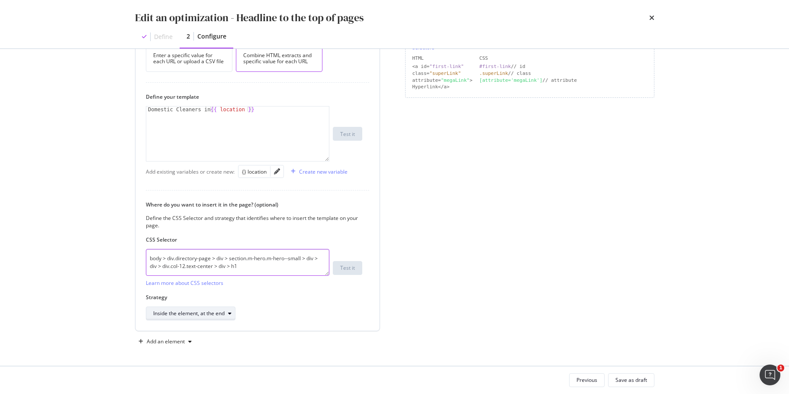
type textarea "body > div.directory-page > div > section.m-hero.m-hero--small > div > div > di…"
click at [208, 317] on div "Inside the element, at the end" at bounding box center [194, 313] width 82 height 12
click at [328, 299] on label "Strategy" at bounding box center [254, 296] width 216 height 7
drag, startPoint x: 295, startPoint y: 270, endPoint x: 74, endPoint y: 243, distance: 222.3
click at [74, 243] on div "Edit an optimization - Headline to the top of pages Define 2 Configure Preview …" at bounding box center [394, 197] width 789 height 394
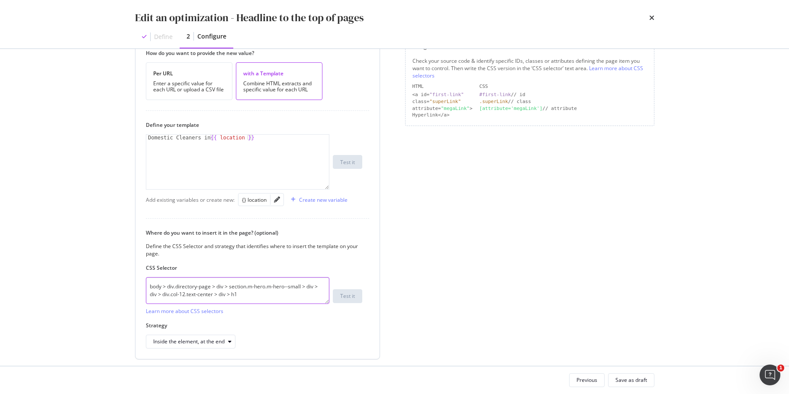
scroll to position [172, 0]
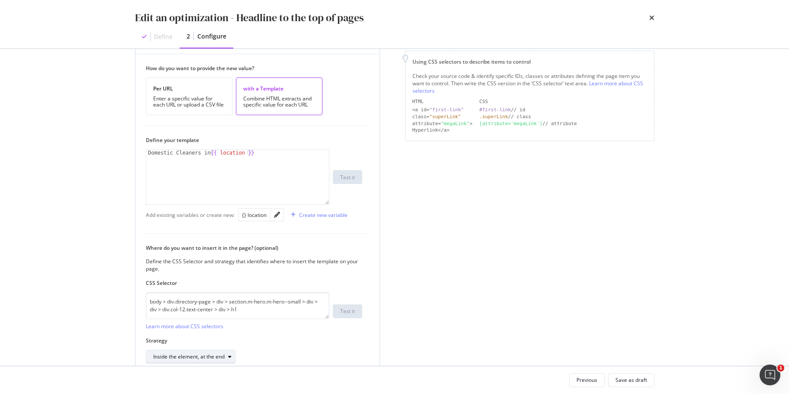
click at [191, 356] on div "Inside the element, at the end" at bounding box center [188, 356] width 71 height 5
click at [283, 353] on div "Inside the element, at the end" at bounding box center [254, 356] width 216 height 14
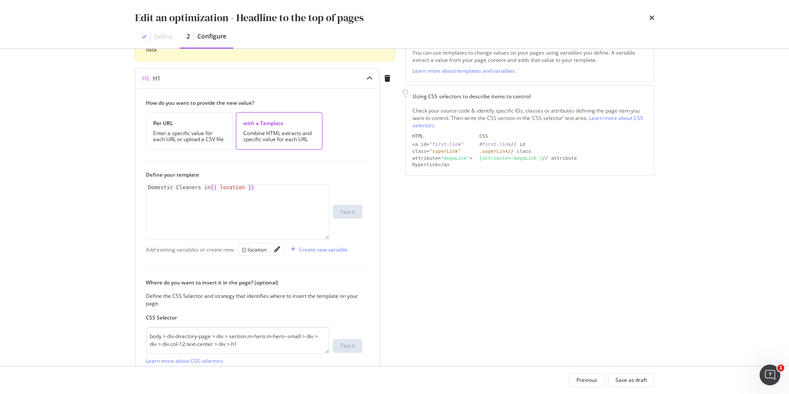
scroll to position [128, 0]
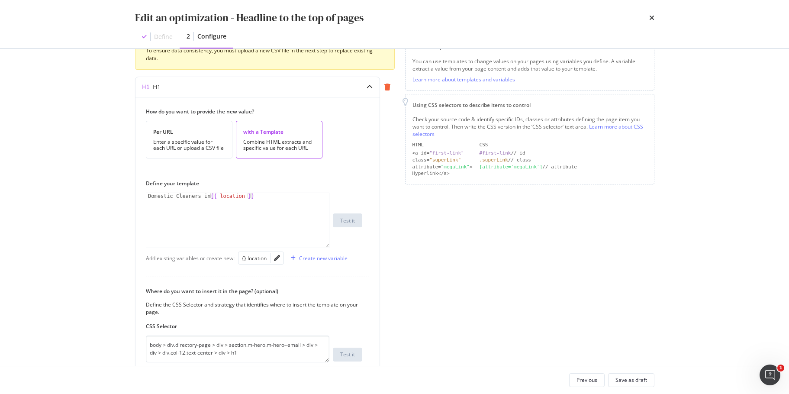
click at [388, 87] on icon "modal" at bounding box center [387, 86] width 6 height 7
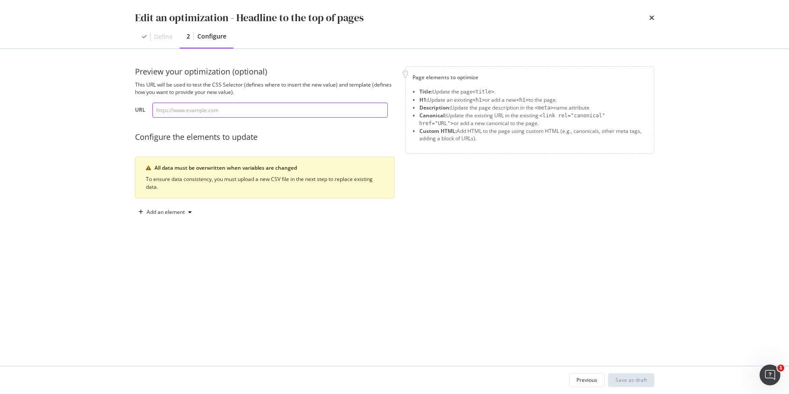
click at [251, 110] on input "modal" at bounding box center [269, 110] width 235 height 15
drag, startPoint x: 301, startPoint y: 104, endPoint x: 284, endPoint y: 122, distance: 25.1
click at [301, 104] on input "modal" at bounding box center [269, 110] width 235 height 15
click at [283, 123] on div "Preview your optimization (optional) This URL will be used to test the CSS Sele…" at bounding box center [265, 142] width 260 height 153
click at [315, 106] on input "modal" at bounding box center [269, 110] width 235 height 15
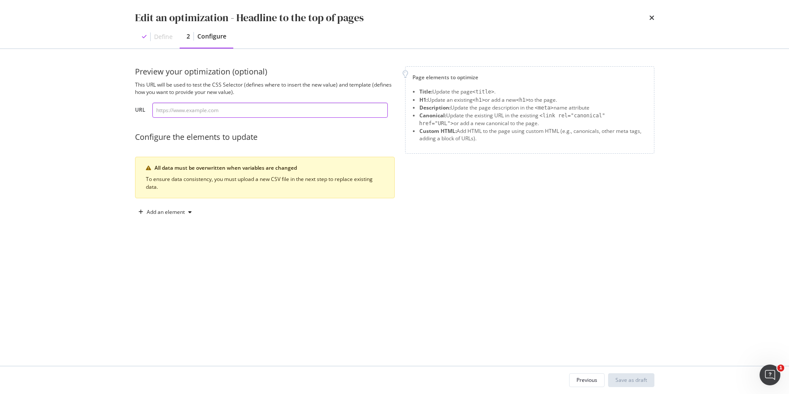
paste input "[URL][DOMAIN_NAME]"
type input "[URL][DOMAIN_NAME]"
click at [177, 214] on div "Add an element" at bounding box center [166, 211] width 38 height 5
click at [190, 288] on div "Custom HTML" at bounding box center [175, 285] width 34 height 7
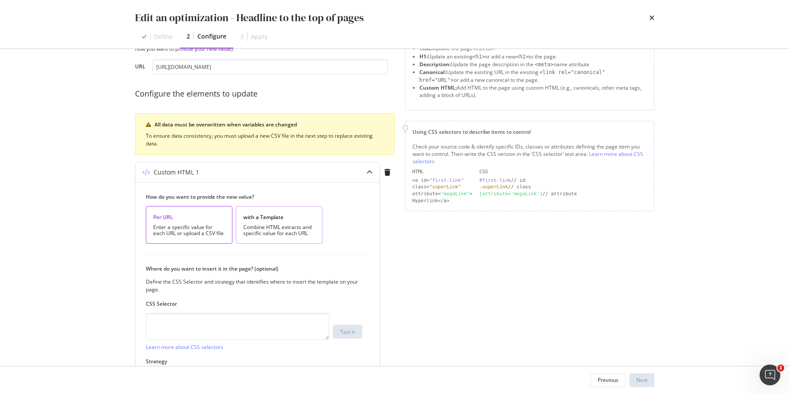
click at [279, 219] on div "with a Template" at bounding box center [279, 216] width 72 height 7
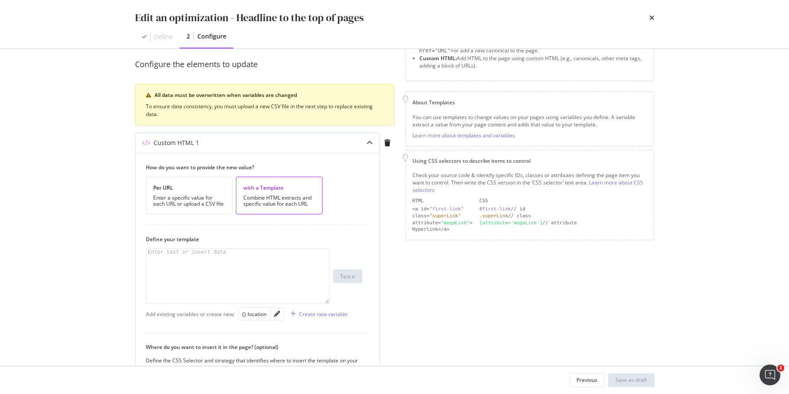
scroll to position [87, 0]
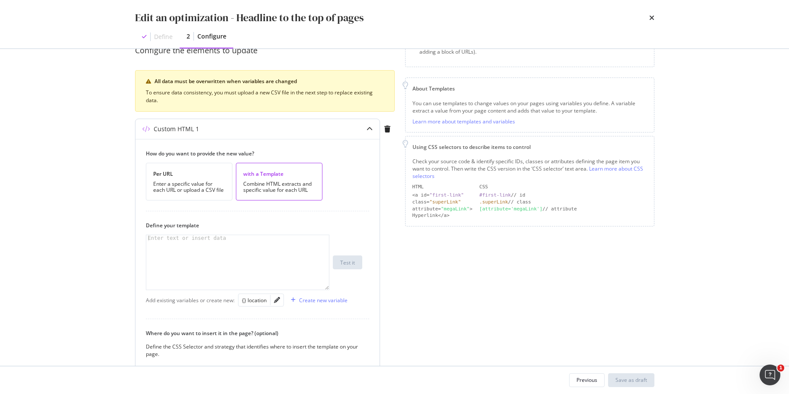
click at [299, 248] on div "modal" at bounding box center [237, 268] width 183 height 67
type textarea "F"
click at [263, 298] on div "{} location" at bounding box center [254, 299] width 25 height 7
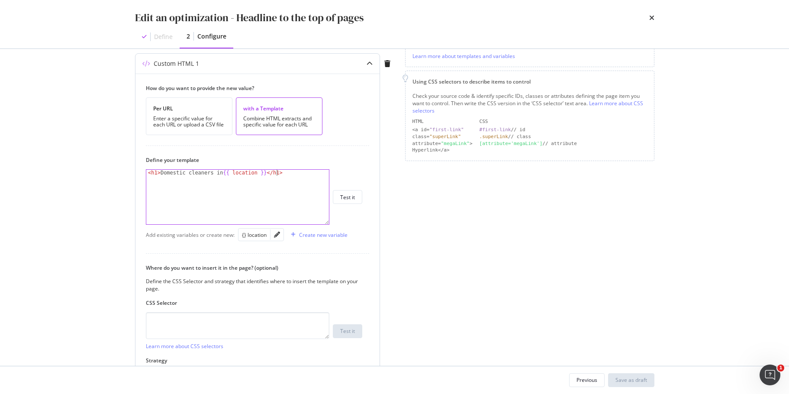
scroll to position [215, 0]
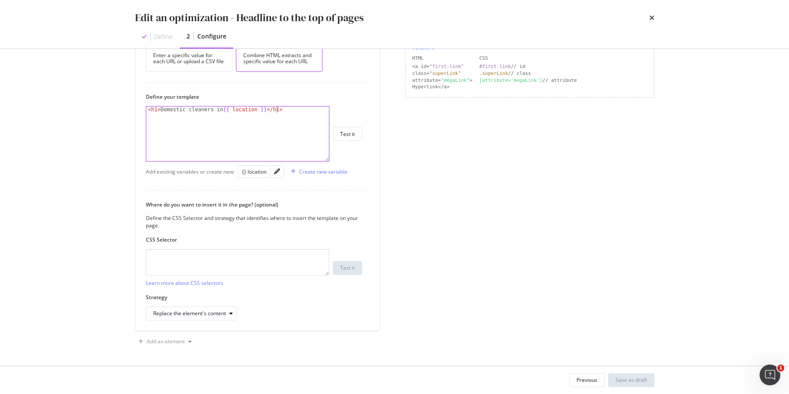
type textarea "<h1>Domestic cleaners in {{ location }}</h1>"
click at [266, 257] on textarea "modal" at bounding box center [237, 262] width 183 height 27
paste textarea "body > div.directory-page > div > section.m-hero.m-hero--small > div > div > di…"
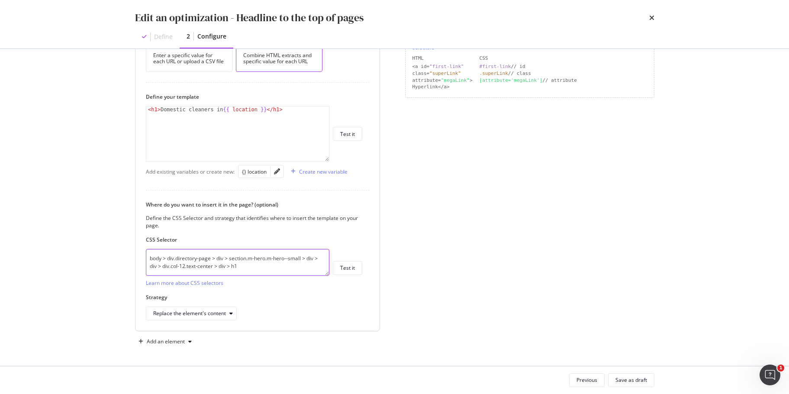
type textarea "body > div.directory-page > div > section.m-hero.m-hero--small > div > div > di…"
click at [210, 306] on div "Strategy Replace the element's content" at bounding box center [254, 306] width 216 height 27
click at [211, 311] on div "Replace the element's content" at bounding box center [189, 313] width 73 height 5
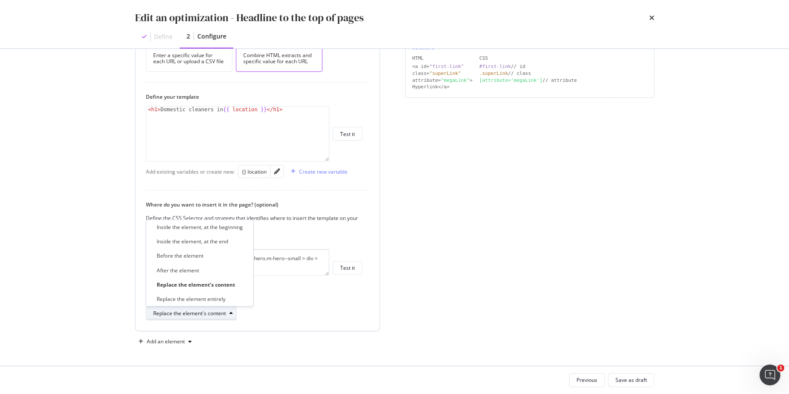
click at [211, 311] on div "Replace the element's content" at bounding box center [189, 313] width 73 height 5
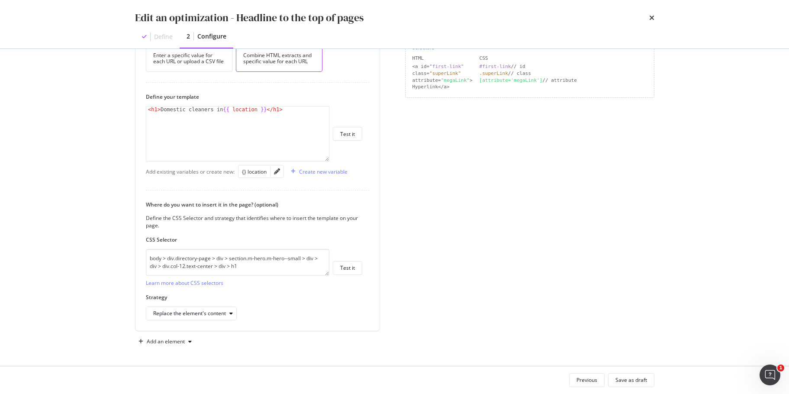
click at [424, 253] on div "Page elements to optimize Title: Update the page <title> . H1: Update an existi…" at bounding box center [529, 99] width 249 height 497
click at [639, 384] on div "Save as draft" at bounding box center [631, 380] width 32 height 12
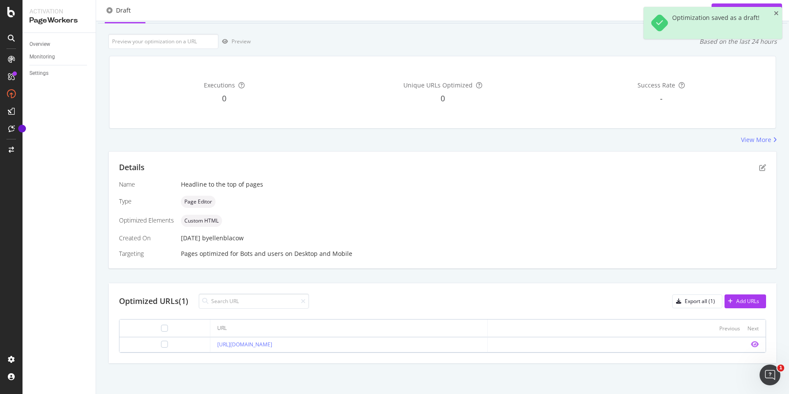
click at [750, 343] on icon "eye" at bounding box center [754, 343] width 8 height 7
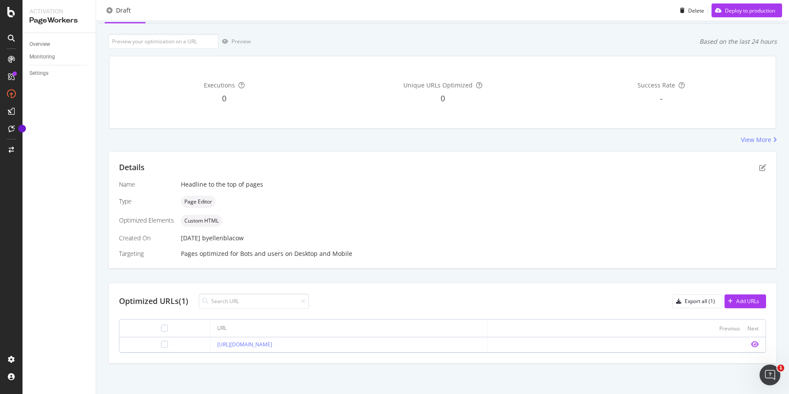
click at [750, 345] on icon "eye" at bounding box center [754, 343] width 8 height 7
click at [728, 301] on div "button" at bounding box center [730, 300] width 12 height 5
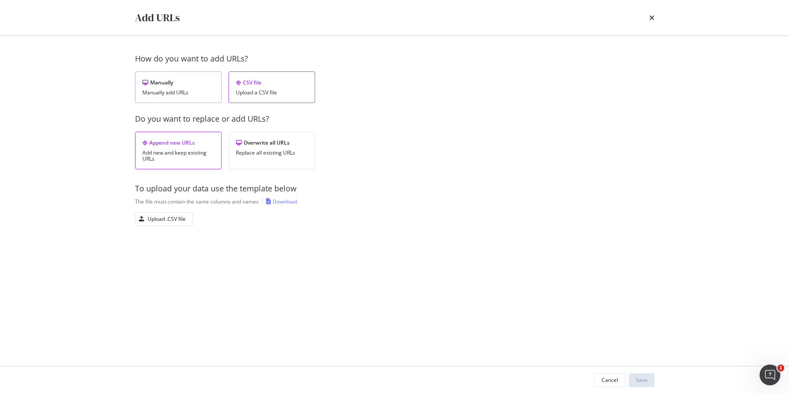
click at [193, 95] on div "Manually add URLs" at bounding box center [178, 93] width 72 height 6
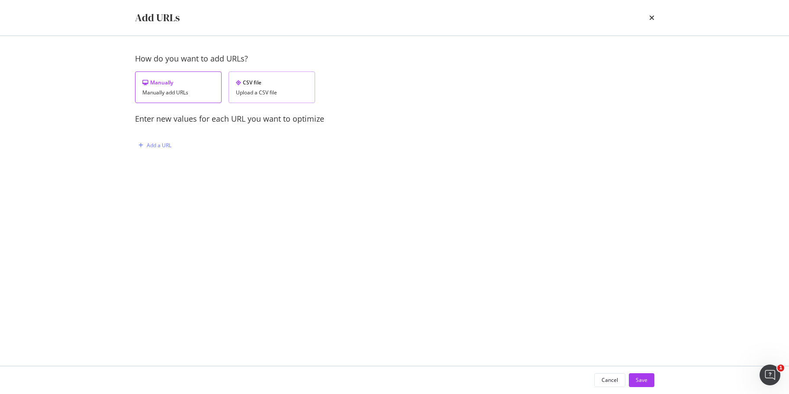
click at [265, 84] on div "CSV file" at bounding box center [272, 82] width 72 height 7
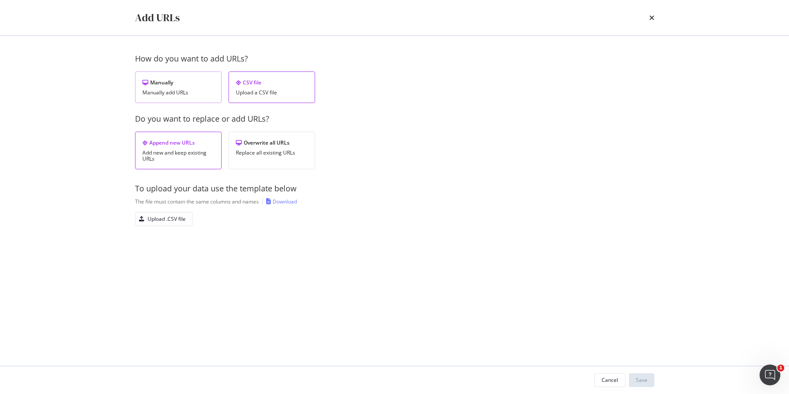
click at [160, 88] on div "Manually Manually add URLs" at bounding box center [178, 87] width 87 height 32
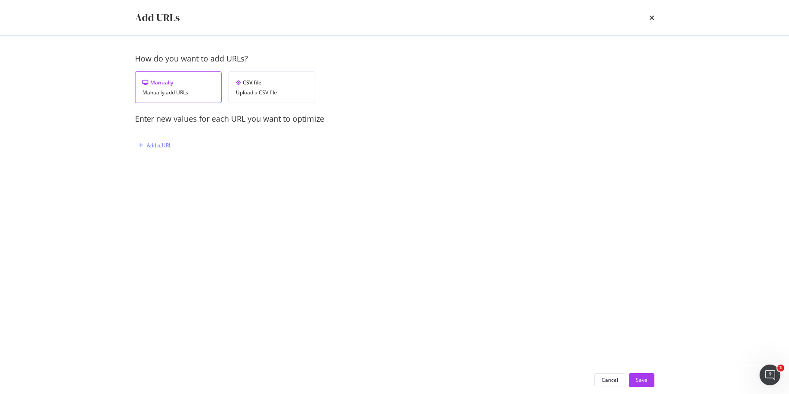
click at [165, 142] on div "Add a URL" at bounding box center [159, 144] width 25 height 7
click at [272, 192] on input "modal" at bounding box center [252, 190] width 212 height 15
paste input "[URL][DOMAIN_NAME]"
type input "[URL][DOMAIN_NAME]"
click at [638, 382] on div "Save" at bounding box center [641, 379] width 12 height 7
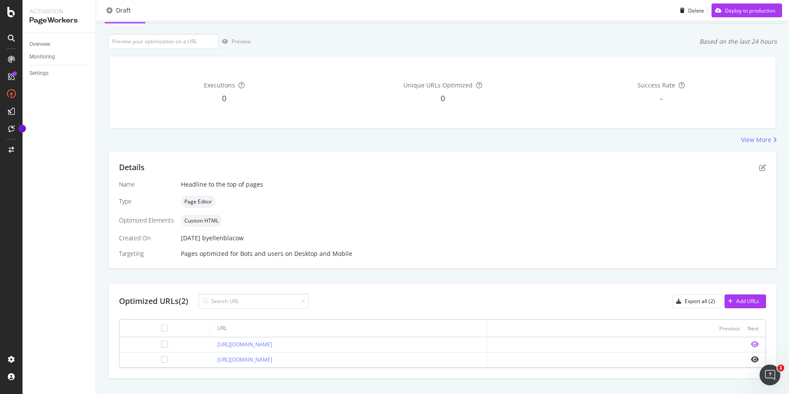
click at [750, 342] on icon "eye" at bounding box center [754, 343] width 8 height 7
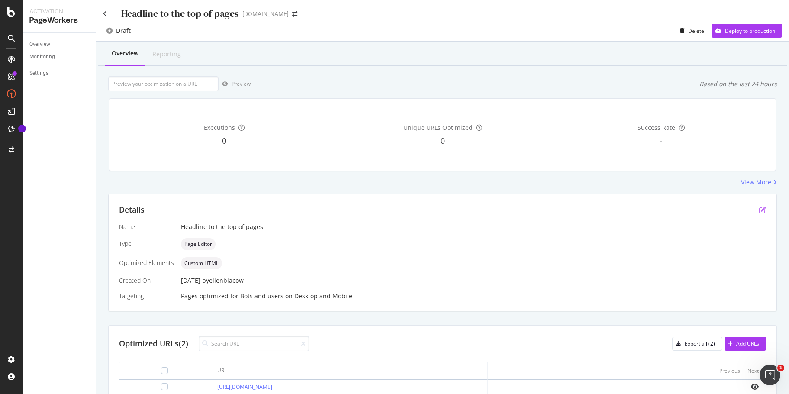
click at [759, 213] on icon "pen-to-square" at bounding box center [762, 209] width 7 height 7
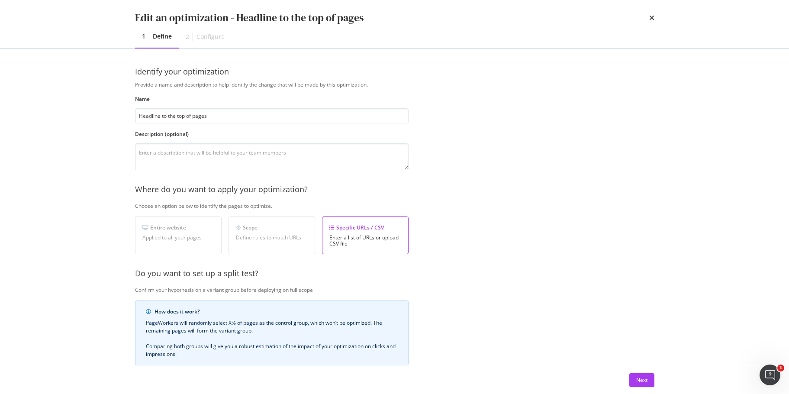
drag, startPoint x: 232, startPoint y: 114, endPoint x: 124, endPoint y: 104, distance: 108.1
click at [128, 106] on div "Identify your optimization Provide a name and description to help identify the …" at bounding box center [395, 207] width 554 height 317
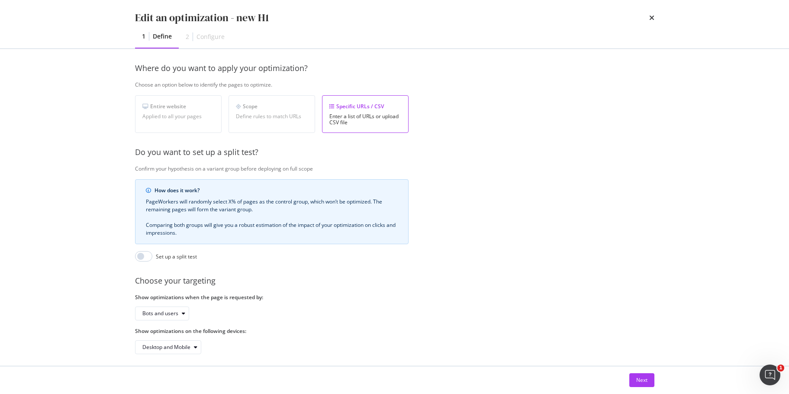
scroll to position [133, 0]
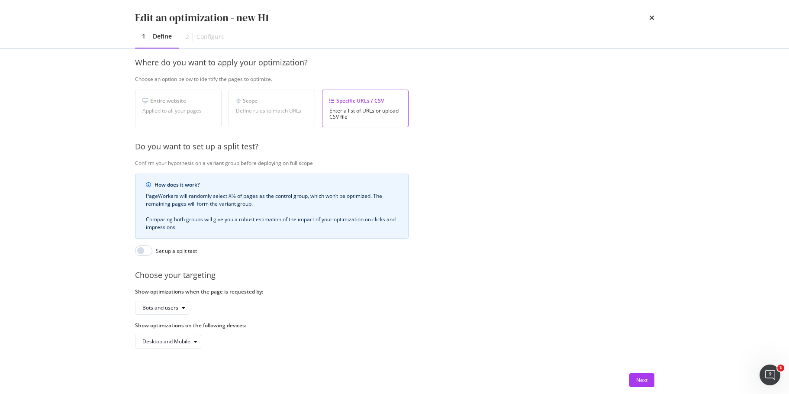
type input "new H1"
click at [654, 379] on div "Next" at bounding box center [395, 380] width 554 height 28
click at [641, 381] on div "Next" at bounding box center [641, 379] width 11 height 7
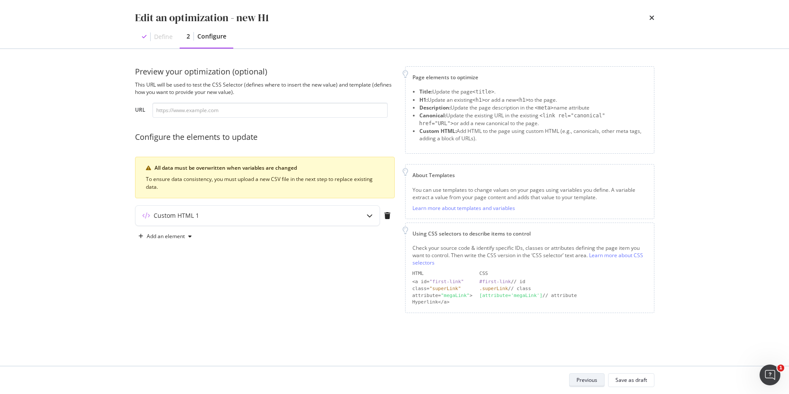
scroll to position [0, 0]
click at [369, 215] on icon "modal" at bounding box center [369, 215] width 6 height 6
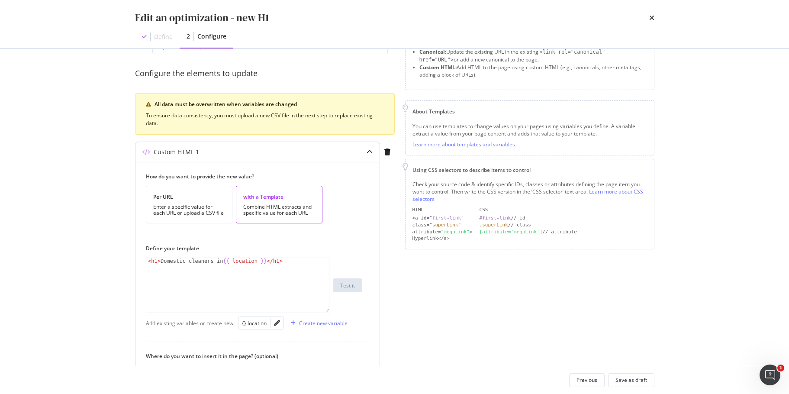
scroll to position [130, 0]
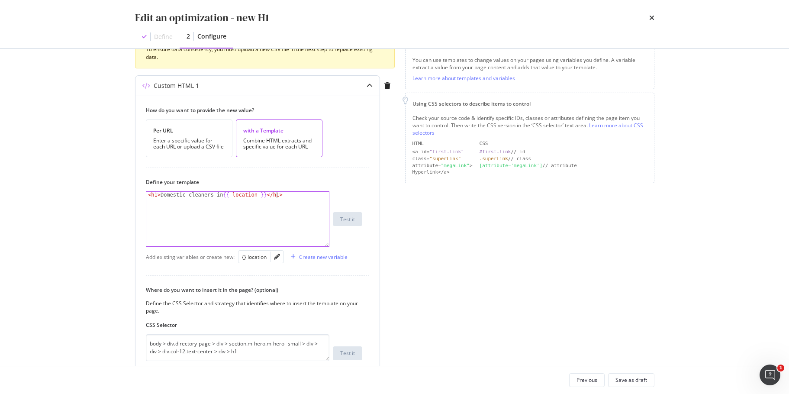
click at [200, 202] on div "< h1 > Domestic cleaners in {{ location }} </ h1 >" at bounding box center [237, 225] width 183 height 67
drag, startPoint x: 156, startPoint y: 194, endPoint x: 162, endPoint y: 192, distance: 6.3
click at [156, 194] on div "< h1 > Domestic cleaners in {{ location }} </ h1 >" at bounding box center [237, 225] width 183 height 67
click at [250, 225] on div "< h1 class = "h2" > Domestic cleaners in {{ location }} </ h1 >" at bounding box center [237, 225] width 183 height 67
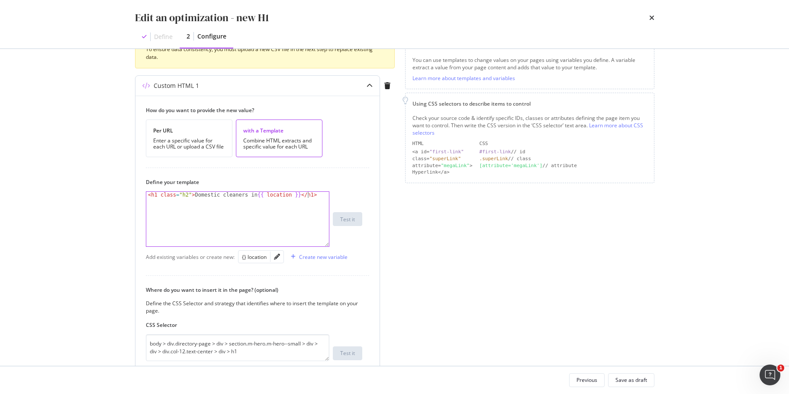
scroll to position [215, 0]
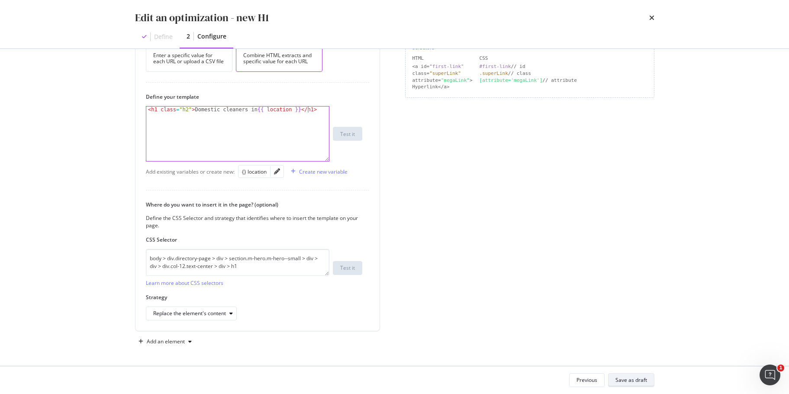
type textarea "<h1 class="h2">Domestic cleaners in {{ location }}</h1>"
click at [626, 382] on div "Save as draft" at bounding box center [631, 379] width 32 height 7
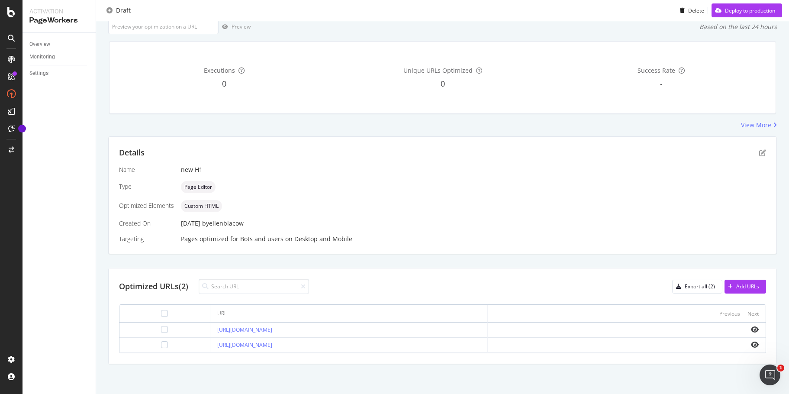
scroll to position [58, 0]
click at [750, 328] on icon "eye" at bounding box center [754, 328] width 8 height 7
click at [736, 282] on div "Add URLs" at bounding box center [747, 285] width 23 height 7
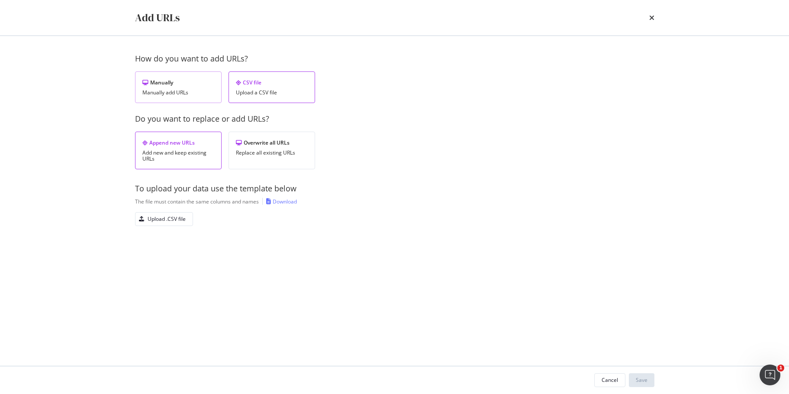
click at [163, 86] on div "Manually" at bounding box center [178, 82] width 72 height 7
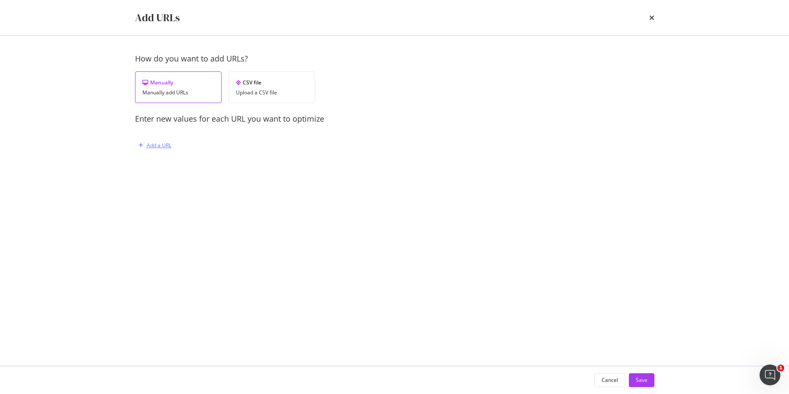
click at [164, 141] on div "Add a URL" at bounding box center [153, 145] width 36 height 13
click at [206, 198] on div "You must provide a value" at bounding box center [252, 195] width 212 height 24
click at [213, 192] on input "modal" at bounding box center [252, 190] width 212 height 15
paste input "[URL][DOMAIN_NAME]"
type input "[URL][DOMAIN_NAME]"
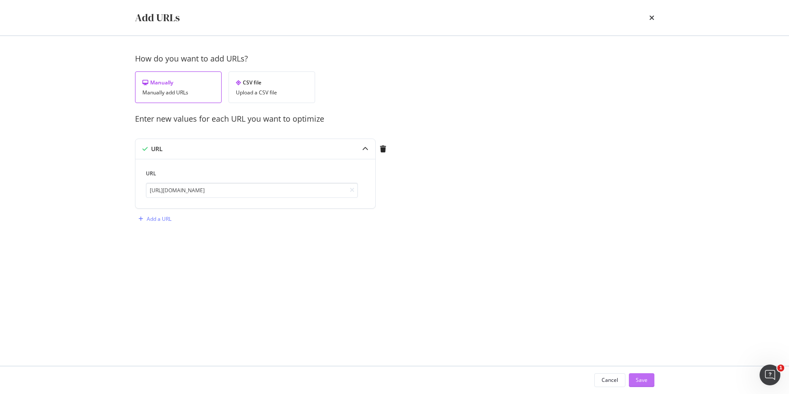
click at [641, 379] on div "Save" at bounding box center [641, 379] width 12 height 7
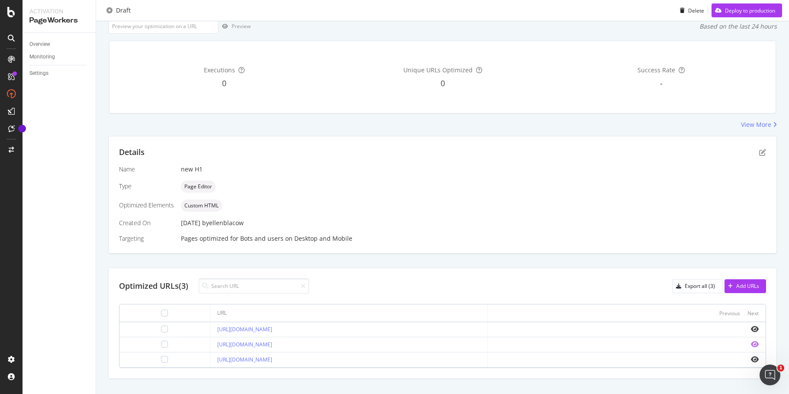
click at [750, 345] on icon "eye" at bounding box center [754, 343] width 8 height 7
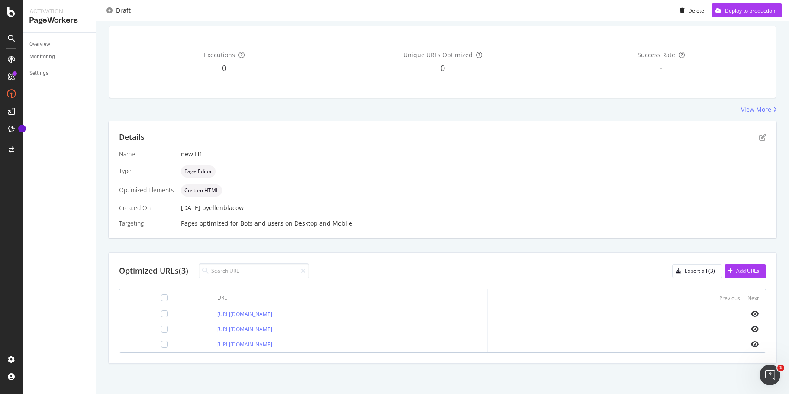
scroll to position [0, 0]
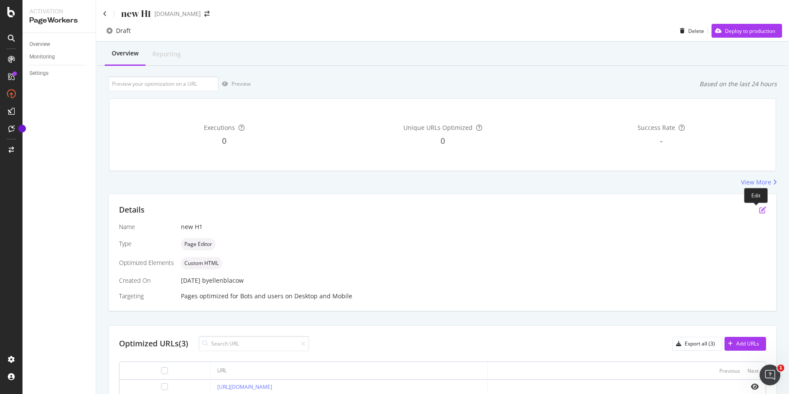
click at [759, 210] on icon "pen-to-square" at bounding box center [762, 209] width 7 height 7
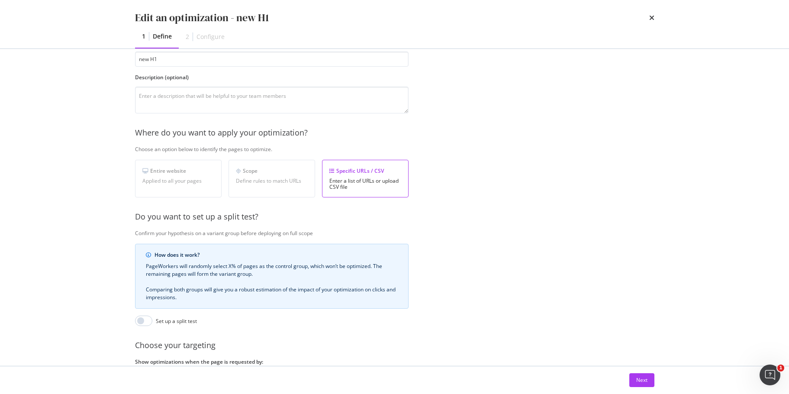
scroll to position [133, 0]
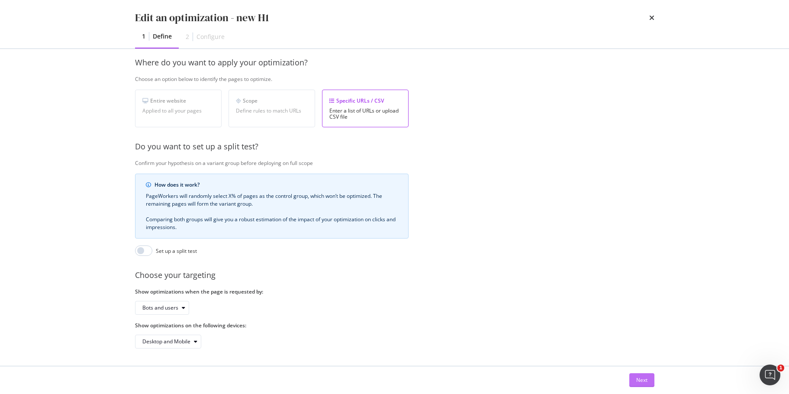
click at [641, 380] on div "Next" at bounding box center [641, 379] width 11 height 7
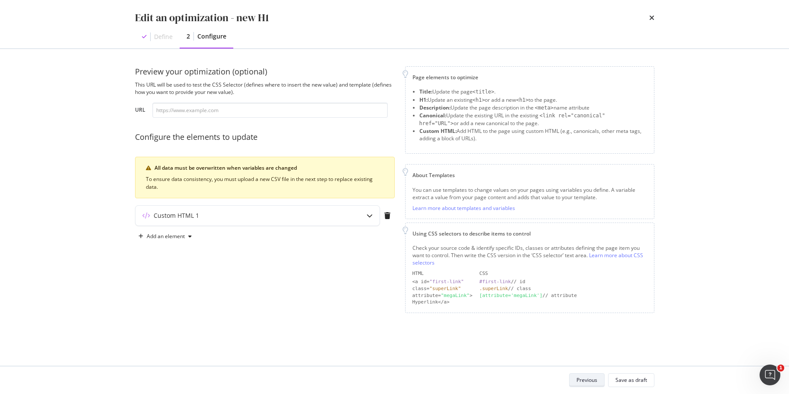
scroll to position [0, 0]
click at [332, 224] on div "Custom HTML 1" at bounding box center [257, 215] width 244 height 20
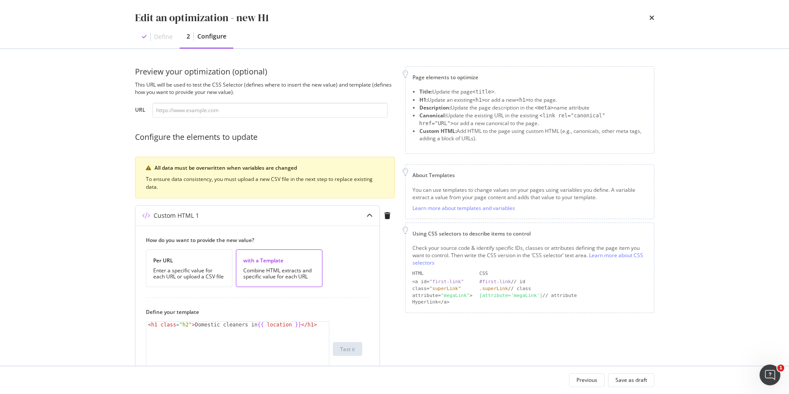
click at [333, 216] on div "Custom HTML 1" at bounding box center [240, 215] width 210 height 9
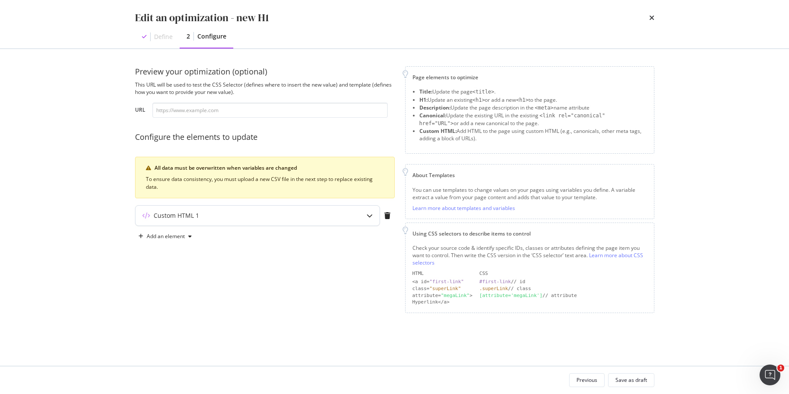
click at [333, 216] on div "Custom HTML 1" at bounding box center [240, 215] width 210 height 9
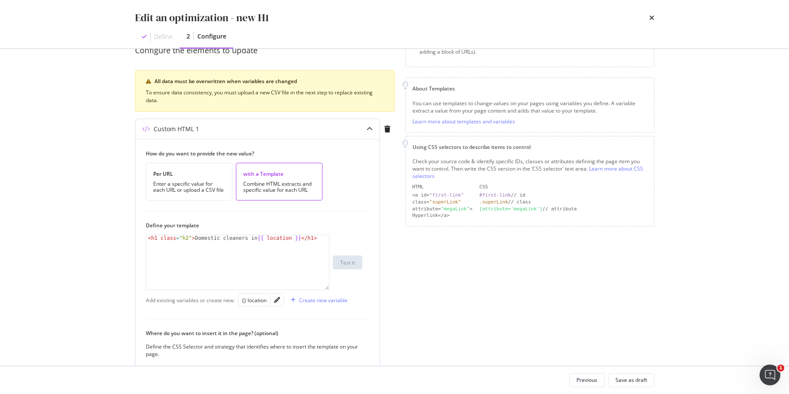
click at [324, 243] on div "< h1 class = "h2" > Domestic cleaners in {{ location }} </ h1 >" at bounding box center [237, 268] width 183 height 67
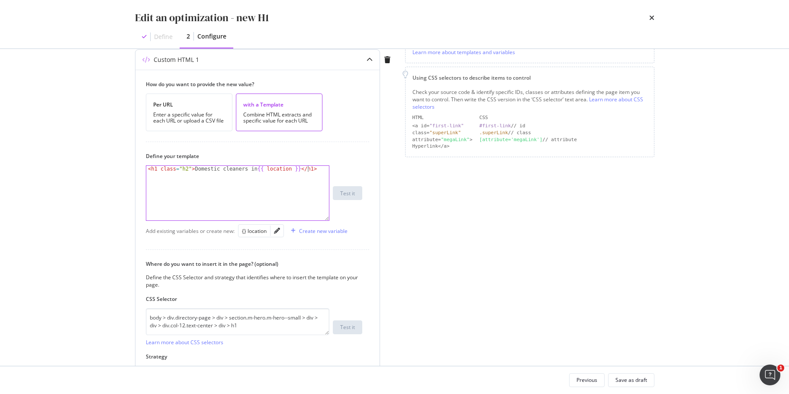
scroll to position [215, 0]
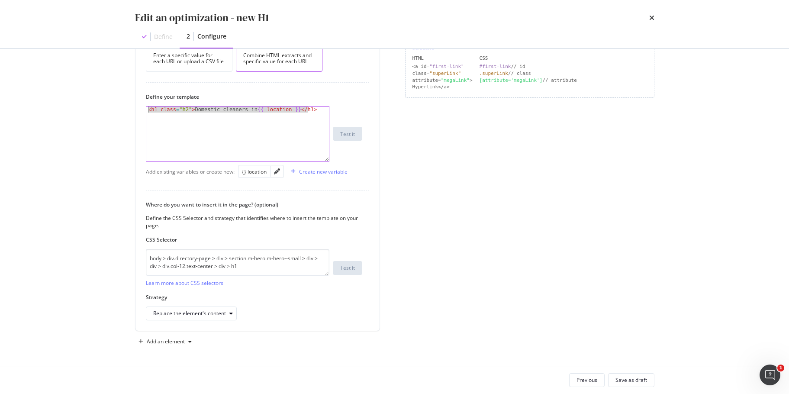
drag, startPoint x: 268, startPoint y: 110, endPoint x: 125, endPoint y: 99, distance: 143.6
click at [121, 105] on div "Preview your optimization (optional) This URL will be used to test the CSS Sele…" at bounding box center [395, 207] width 554 height 317
paste textarea "Cursor at row 1"
drag, startPoint x: 256, startPoint y: 127, endPoint x: 137, endPoint y: 114, distance: 120.5
click at [137, 114] on div "How do you want to provide the new value? Per URL Enter a specific value for ea…" at bounding box center [257, 170] width 244 height 320
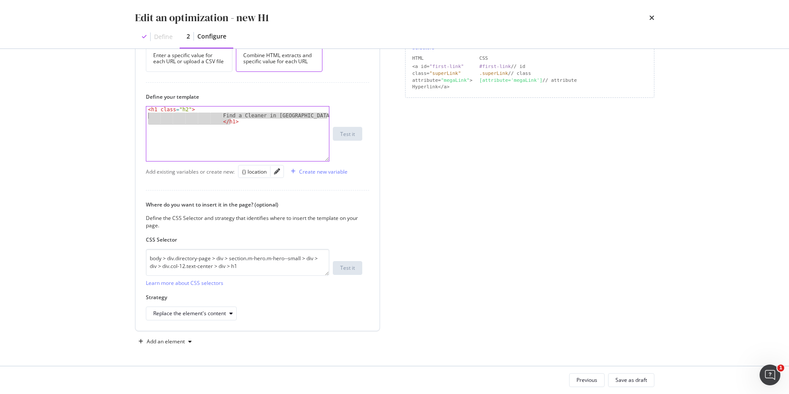
drag, startPoint x: 154, startPoint y: 112, endPoint x: 161, endPoint y: 113, distance: 7.5
click at [154, 112] on div "< h1 class = "h2" > Find a Cleaner in [GEOGRAPHIC_DATA] </ h1 >" at bounding box center [237, 139] width 183 height 67
drag, startPoint x: 234, startPoint y: 115, endPoint x: 147, endPoint y: 116, distance: 87.8
click at [147, 116] on div "< h1 class = "h2" > Find a Cleaner in [GEOGRAPHIC_DATA] </ h1 >" at bounding box center [237, 139] width 183 height 67
click at [224, 119] on div "< h1 class = "h2" > Find a Cleaner in [GEOGRAPHIC_DATA] </ h1 >" at bounding box center [237, 133] width 183 height 54
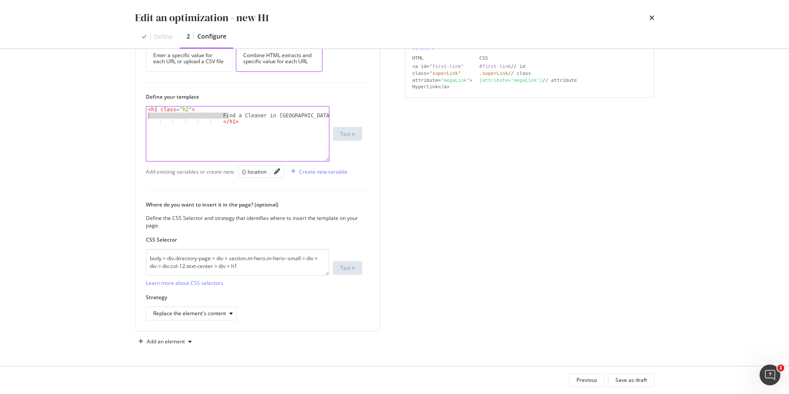
drag, startPoint x: 227, startPoint y: 115, endPoint x: 129, endPoint y: 119, distance: 97.9
click at [129, 119] on div "Preview your optimization (optional) This URL will be used to test the CSS Sele…" at bounding box center [395, 207] width 554 height 317
click at [145, 115] on div "How do you want to provide the new value? Per URL Enter a specific value for ea…" at bounding box center [257, 170] width 244 height 320
click at [229, 115] on div "< h1 class = "h2" > Find a Cleaner in [GEOGRAPHIC_DATA] </ h1 >" at bounding box center [237, 133] width 183 height 54
drag, startPoint x: 228, startPoint y: 115, endPoint x: 145, endPoint y: 114, distance: 83.1
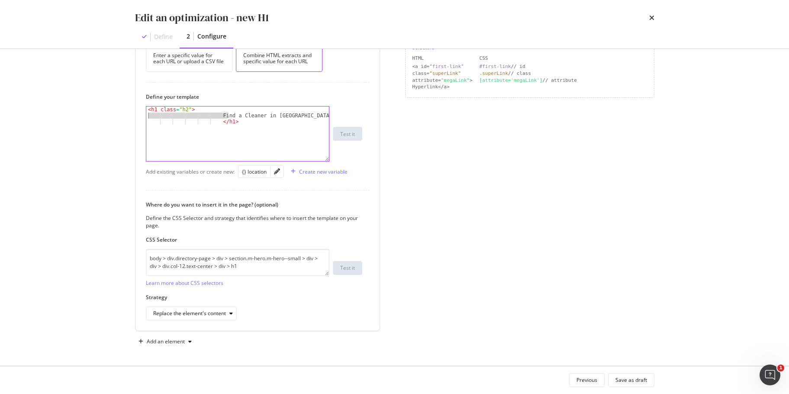
click at [145, 114] on div "How do you want to provide the new value? Per URL Enter a specific value for ea…" at bounding box center [257, 170] width 244 height 320
drag, startPoint x: 210, startPoint y: 117, endPoint x: 140, endPoint y: 116, distance: 70.1
click at [140, 116] on div "How do you want to provide the new value? Per URL Enter a specific value for ea…" at bounding box center [257, 170] width 244 height 320
type textarea "<h1 class="h2">Find a Cleaner in [GEOGRAPHIC_DATA]</h1>"
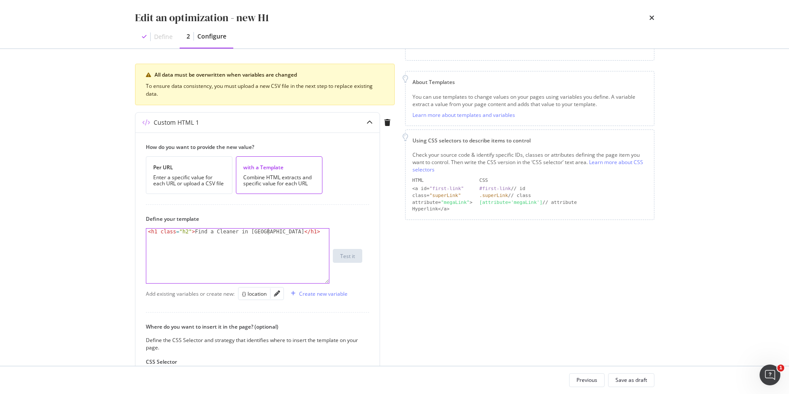
scroll to position [0, 0]
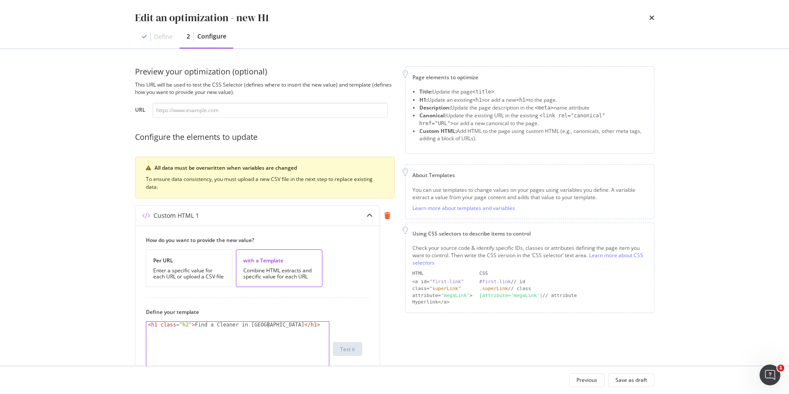
click at [390, 215] on div "modal" at bounding box center [387, 215] width 15 height 7
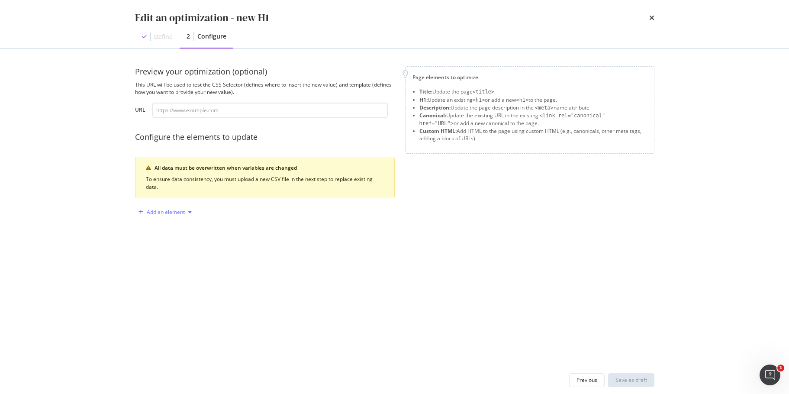
click at [170, 212] on div "Add an element" at bounding box center [166, 211] width 38 height 5
click at [191, 282] on div "Custom HTML" at bounding box center [175, 285] width 34 height 7
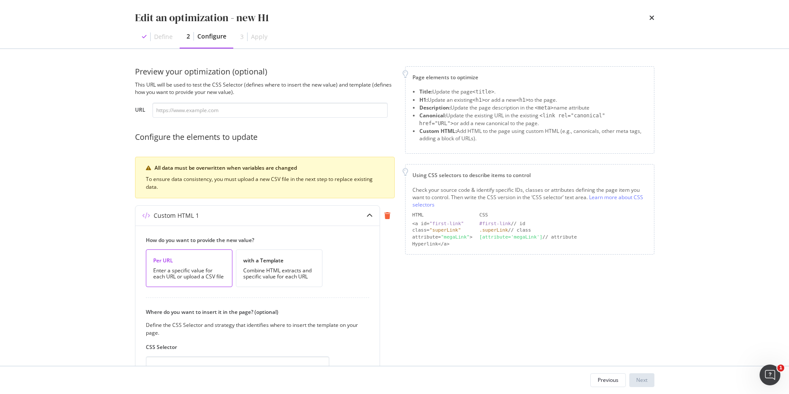
click at [388, 216] on icon "modal" at bounding box center [387, 215] width 6 height 7
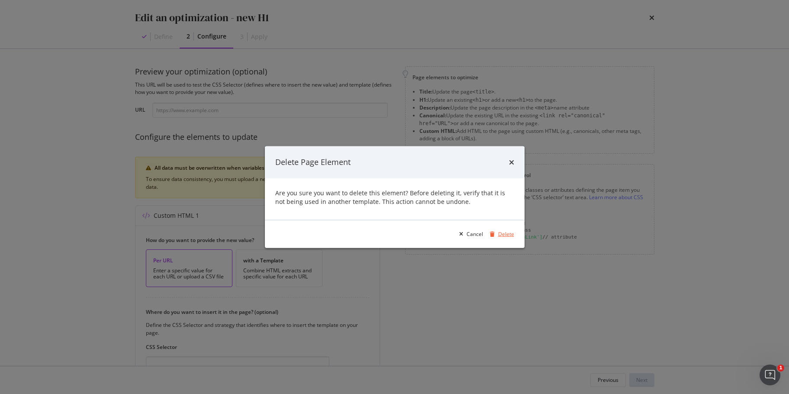
click at [502, 235] on div "Delete" at bounding box center [506, 233] width 16 height 7
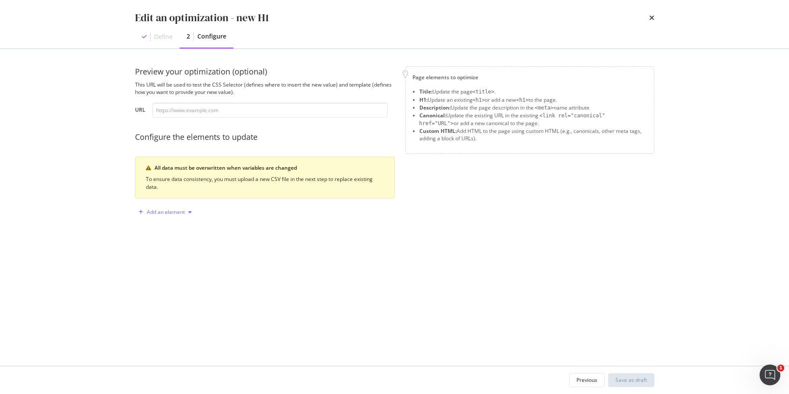
click at [155, 210] on div "Add an element" at bounding box center [166, 211] width 38 height 5
click at [170, 241] on div "H1" at bounding box center [170, 242] width 58 height 11
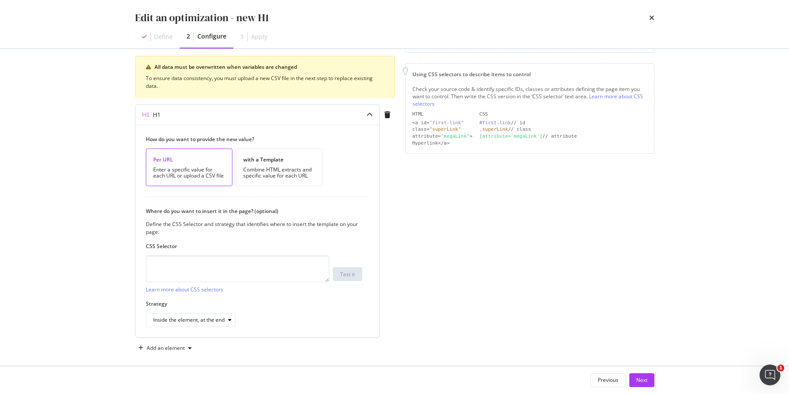
scroll to position [107, 0]
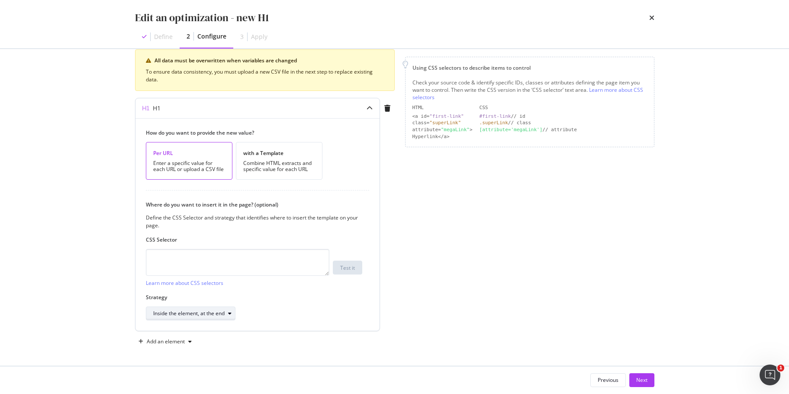
click at [220, 314] on div "Inside the element, at the end" at bounding box center [188, 313] width 71 height 5
click at [481, 279] on div "Page elements to optimize Title: Update the page <title> . H1: Update an existi…" at bounding box center [529, 153] width 249 height 389
click at [198, 311] on div "Inside the element, at the end" at bounding box center [188, 313] width 71 height 5
click at [605, 375] on div "Previous" at bounding box center [607, 380] width 21 height 12
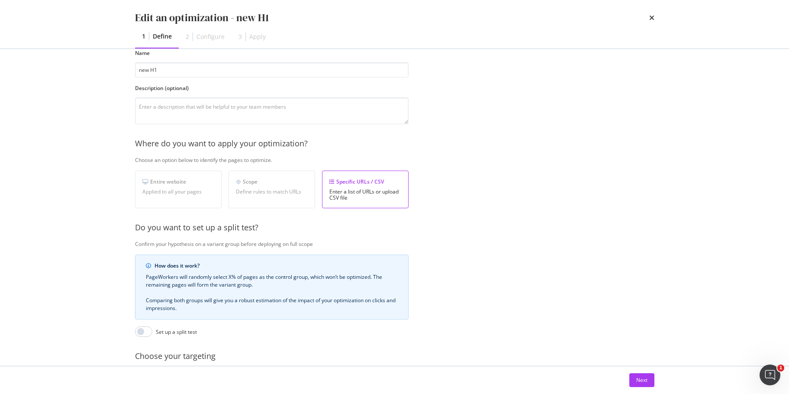
scroll to position [0, 0]
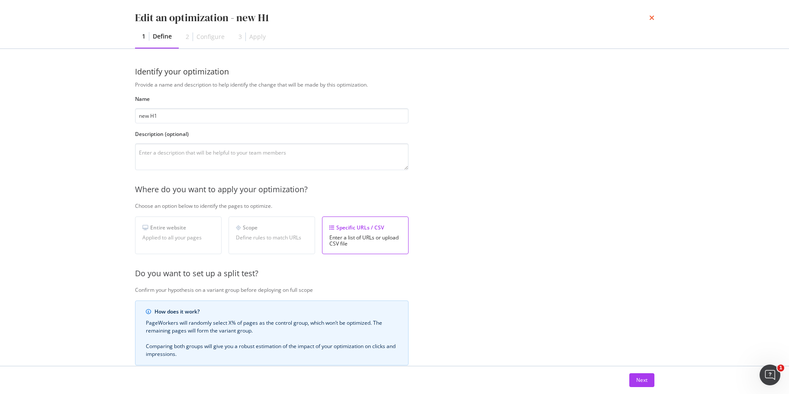
click at [652, 18] on icon "times" at bounding box center [651, 17] width 5 height 7
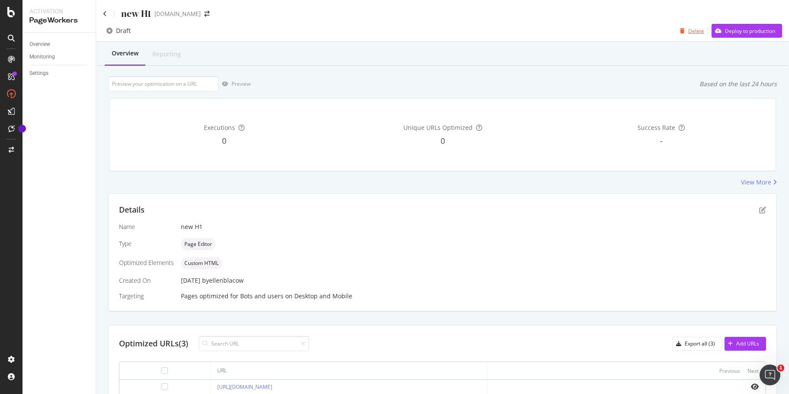
click at [688, 28] on div "Delete" at bounding box center [696, 30] width 16 height 7
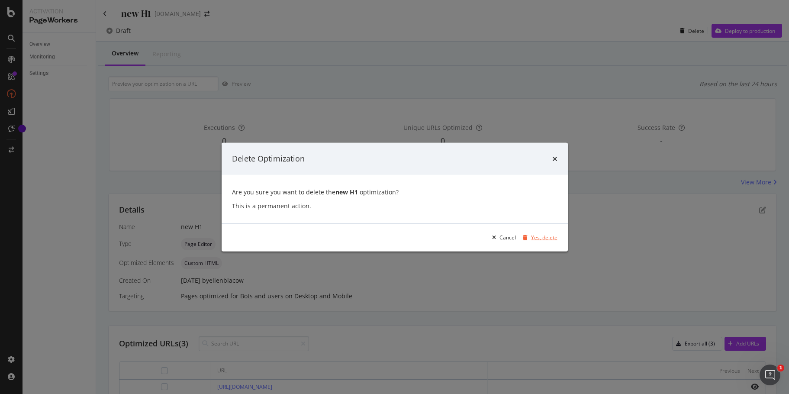
click at [547, 240] on div "Yes, delete" at bounding box center [544, 237] width 26 height 7
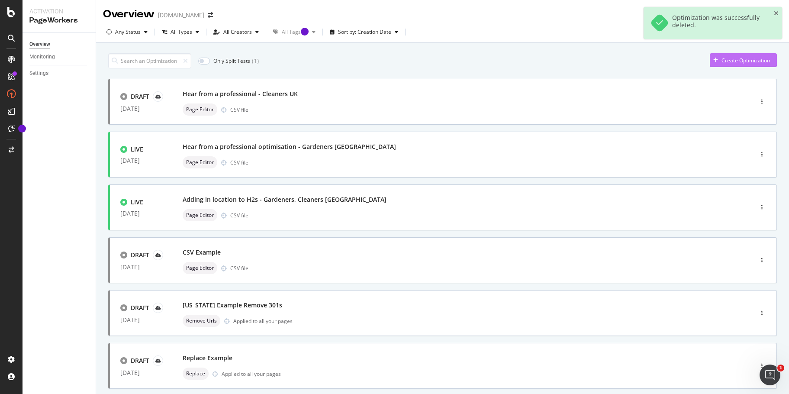
click at [740, 60] on div "Create Optimization" at bounding box center [745, 60] width 48 height 7
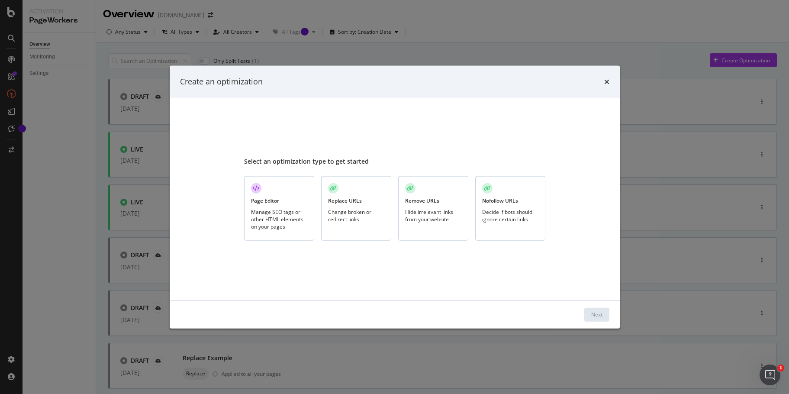
click at [308, 225] on div "Page Editor Manage SEO tags or other HTML elements on your pages" at bounding box center [279, 208] width 70 height 64
click at [607, 319] on button "Next" at bounding box center [596, 314] width 25 height 14
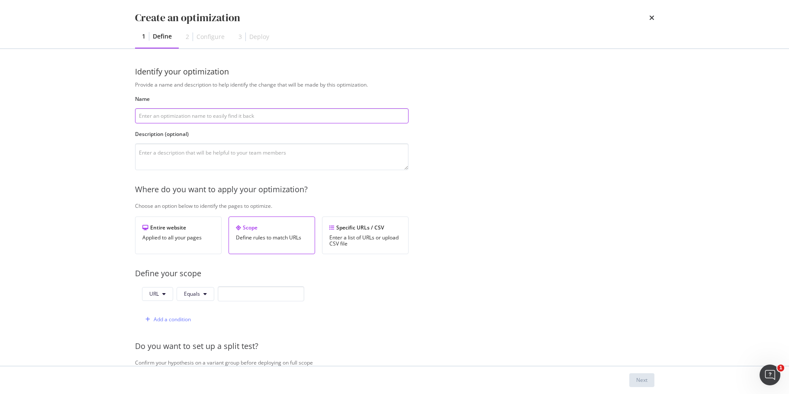
drag, startPoint x: 214, startPoint y: 118, endPoint x: 225, endPoint y: 129, distance: 16.2
click at [214, 118] on input "modal" at bounding box center [271, 115] width 273 height 15
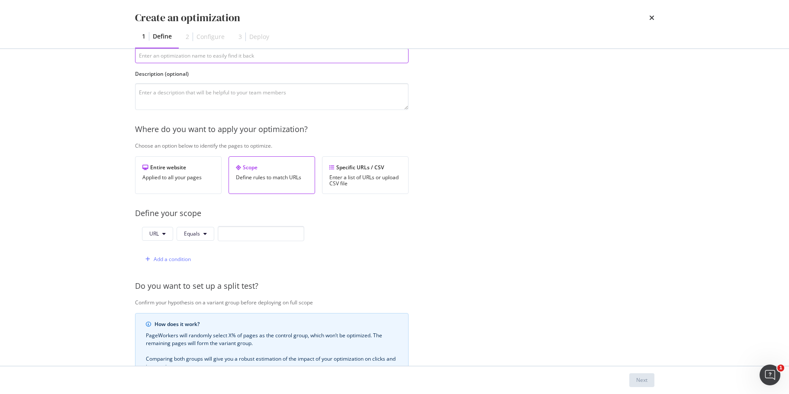
scroll to position [130, 0]
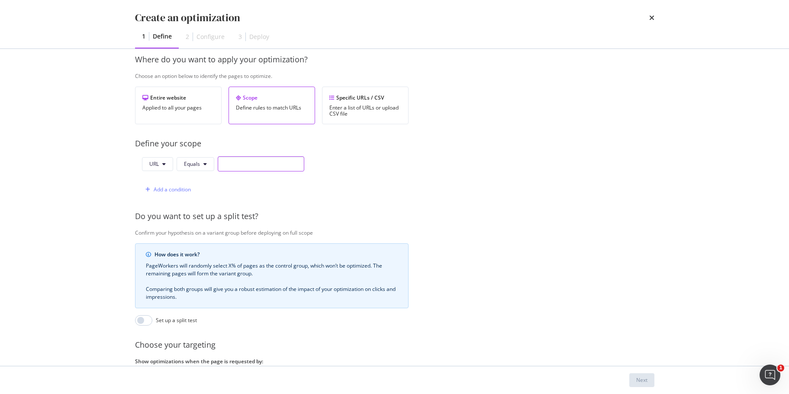
click at [241, 160] on input "modal" at bounding box center [261, 163] width 87 height 15
click at [189, 165] on span "Equals" at bounding box center [192, 163] width 16 height 7
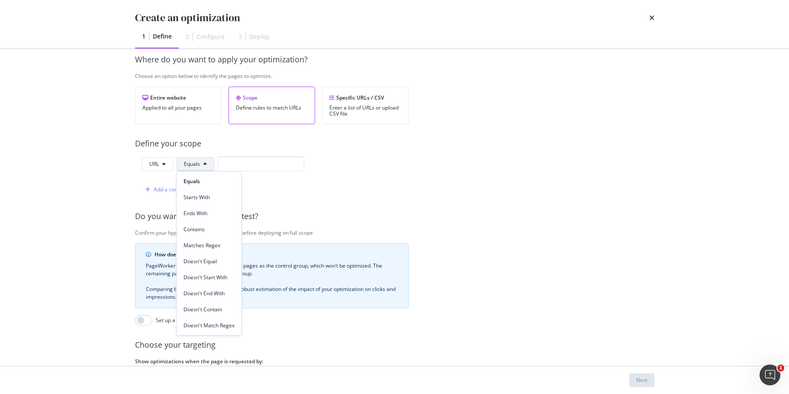
click at [403, 168] on div "URL Equals Add a condition" at bounding box center [271, 176] width 273 height 41
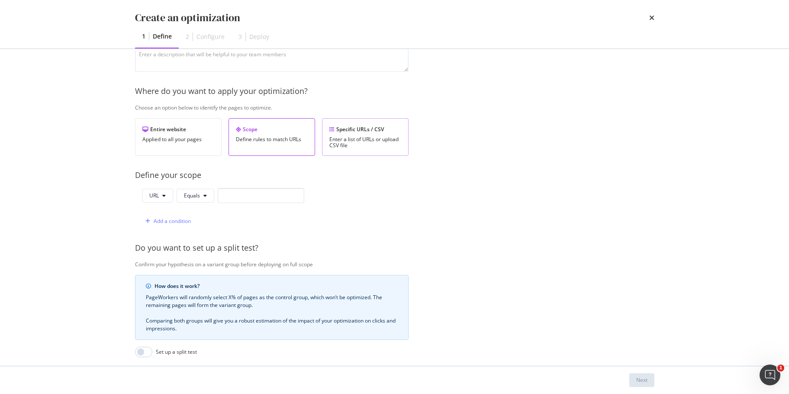
scroll to position [87, 0]
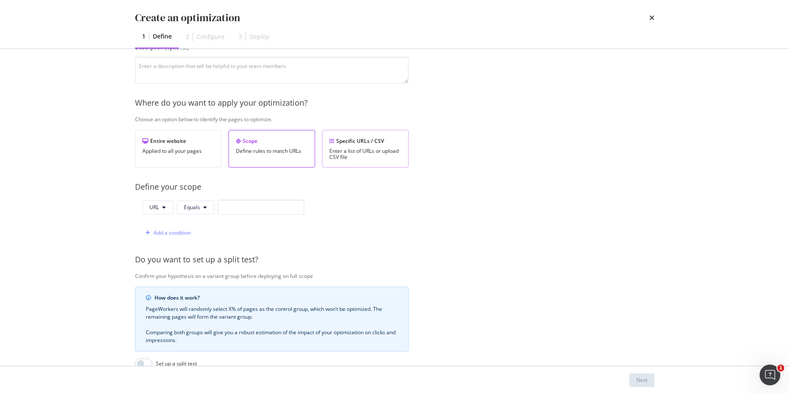
click at [369, 163] on div "Specific URLs / CSV Enter a list of URLs or upload CSV file" at bounding box center [365, 149] width 87 height 38
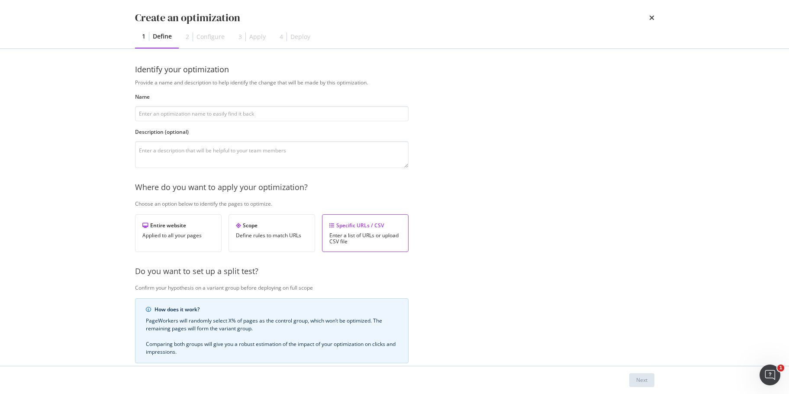
scroll to position [0, 0]
click at [167, 127] on div "Provide a name and description to help identify the change that will be made by…" at bounding box center [394, 278] width 519 height 394
click at [172, 118] on input "modal" at bounding box center [271, 115] width 273 height 15
type input "H1 change"
click at [173, 150] on textarea "modal" at bounding box center [271, 156] width 273 height 27
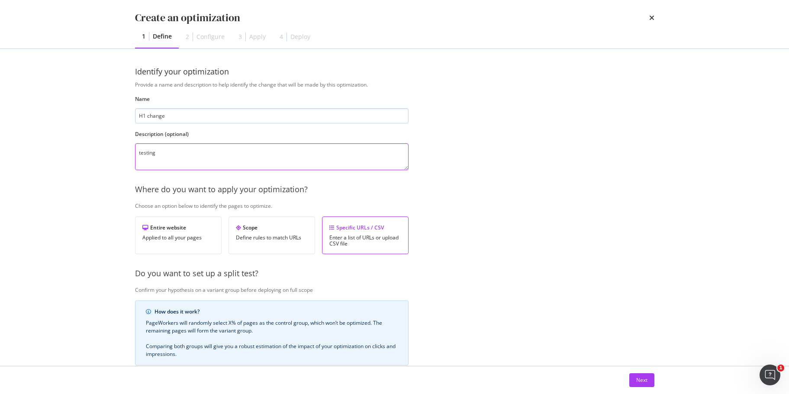
type textarea "testing"
click at [182, 117] on input "H1 change" at bounding box center [271, 115] width 273 height 15
type input "H1 change - adding "domestic""
click at [179, 154] on textarea "testing" at bounding box center [271, 156] width 273 height 27
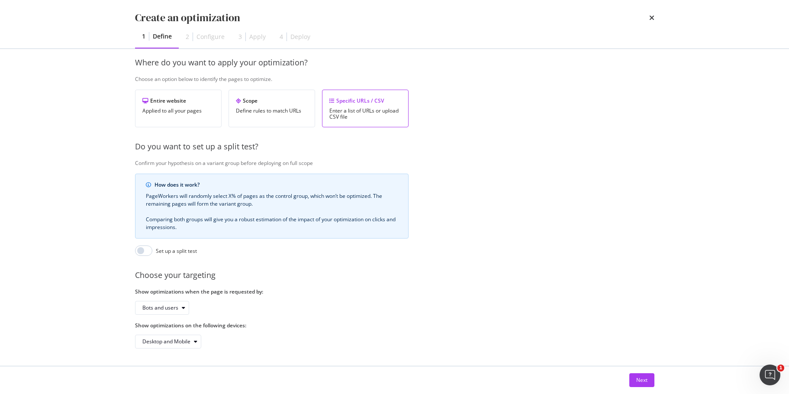
scroll to position [133, 0]
type textarea "testing adding in "domestic" into cleaners H1"
click at [647, 381] on button "Next" at bounding box center [641, 380] width 25 height 14
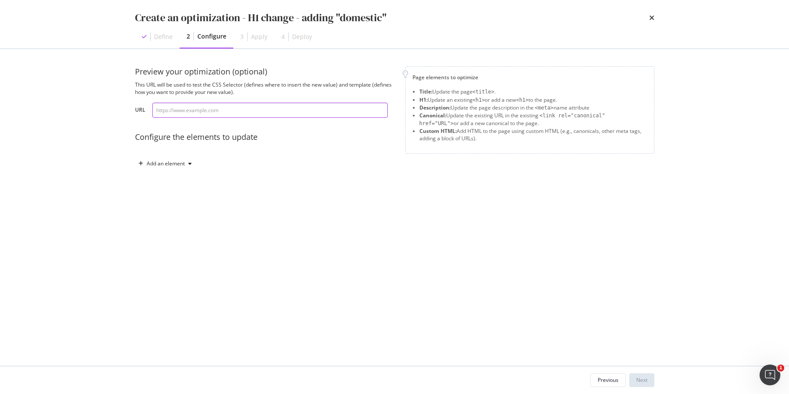
click at [276, 115] on input "modal" at bounding box center [269, 110] width 235 height 15
click at [232, 103] on input "modal" at bounding box center [269, 110] width 235 height 15
paste input "[URL][DOMAIN_NAME]"
type input "[URL][DOMAIN_NAME]"
click at [182, 161] on div "Add an element" at bounding box center [166, 163] width 38 height 5
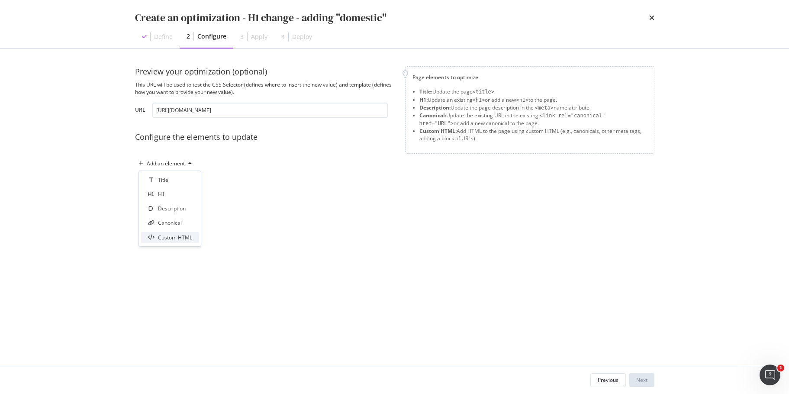
click at [186, 240] on div "Custom HTML" at bounding box center [175, 237] width 34 height 7
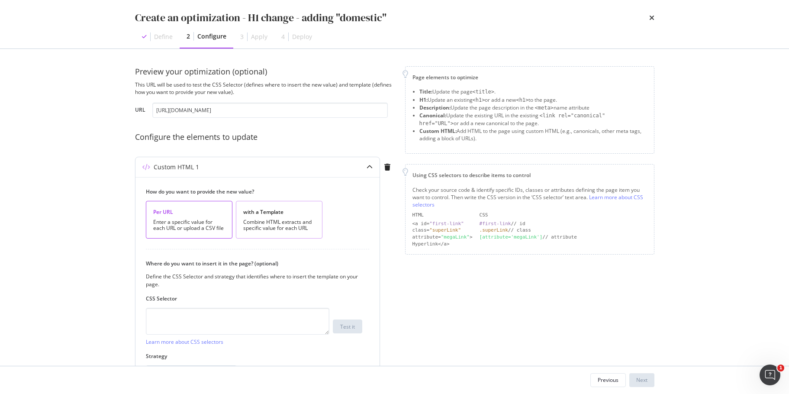
click at [305, 220] on div "Combine HTML extracts and specific value for each URL" at bounding box center [279, 225] width 72 height 12
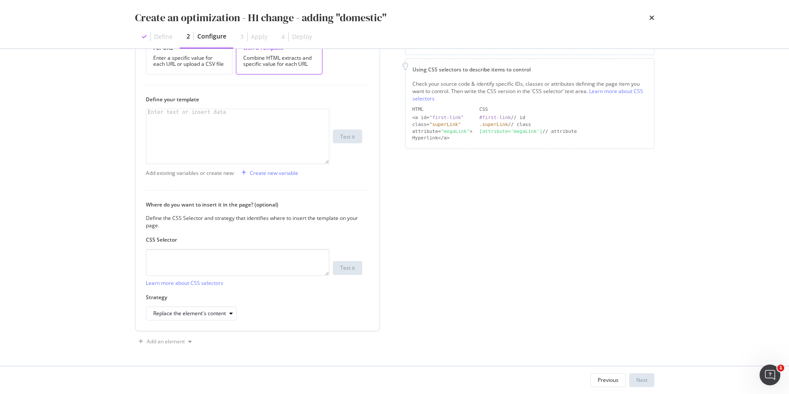
scroll to position [34, 0]
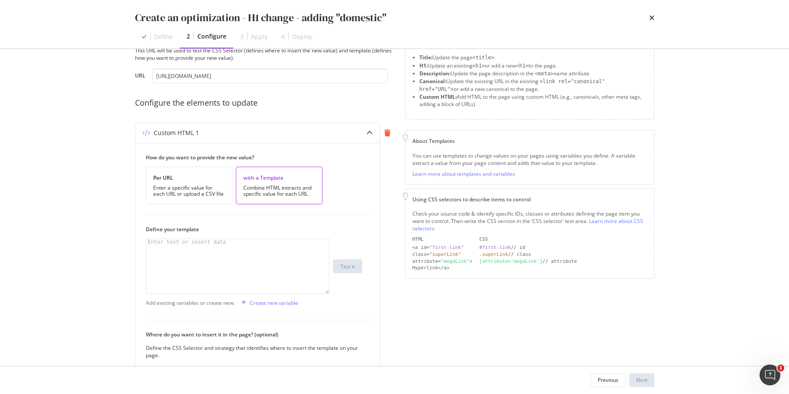
click at [388, 137] on div "modal" at bounding box center [387, 133] width 15 height 20
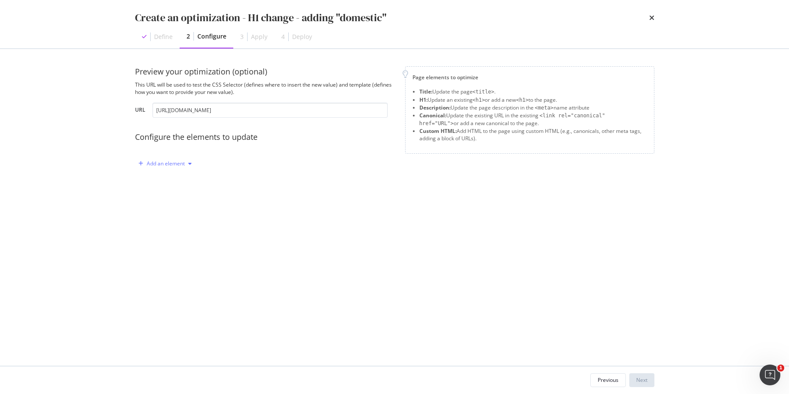
click at [162, 163] on div "Add an element" at bounding box center [166, 163] width 38 height 5
click at [182, 236] on div "Custom HTML" at bounding box center [175, 237] width 34 height 7
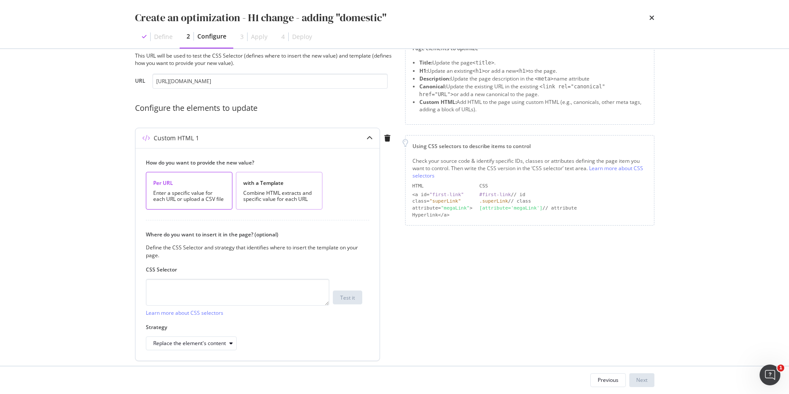
scroll to position [59, 0]
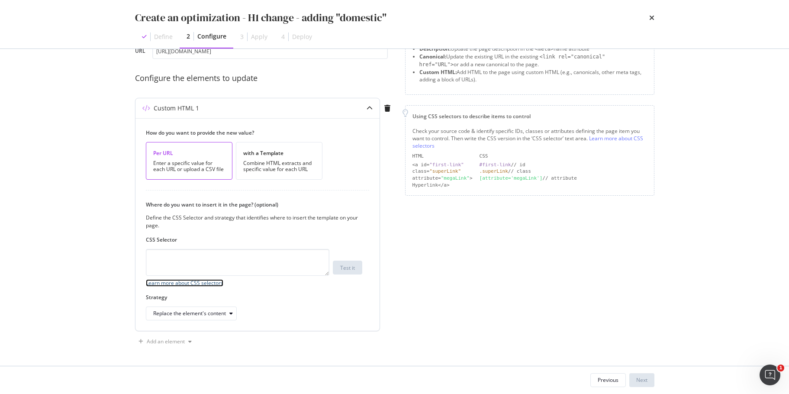
click at [217, 279] on link "Learn more about CSS selectors" at bounding box center [184, 282] width 77 height 7
click at [206, 308] on div "Replace the element's content" at bounding box center [194, 313] width 83 height 12
click at [238, 285] on div "Replace the element's content" at bounding box center [200, 284] width 100 height 11
click at [234, 284] on div "Replace the element's content" at bounding box center [196, 284] width 78 height 7
click at [288, 306] on div "Strategy Replace the element's content" at bounding box center [254, 306] width 216 height 27
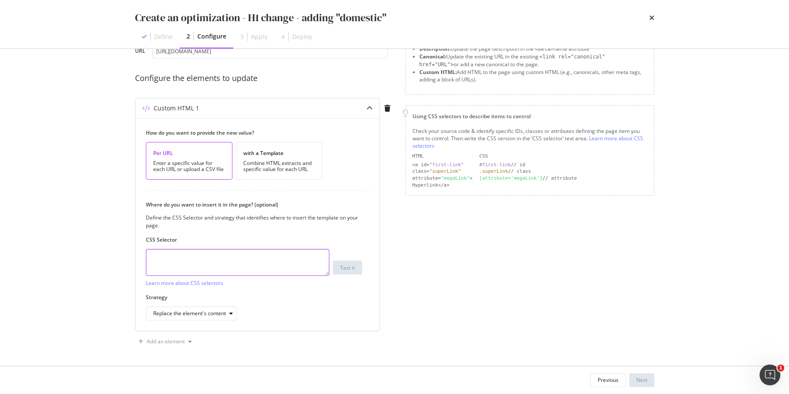
click at [228, 260] on textarea "modal" at bounding box center [237, 262] width 183 height 27
paste textarea "body > div.directory-page > div > section.m-hero.m-hero--small > div > div > di…"
type textarea "body > div.directory-page > div > section.m-hero.m-hero--small > div > div > di…"
click at [293, 165] on div "Combine HTML extracts and specific value for each URL" at bounding box center [279, 166] width 72 height 12
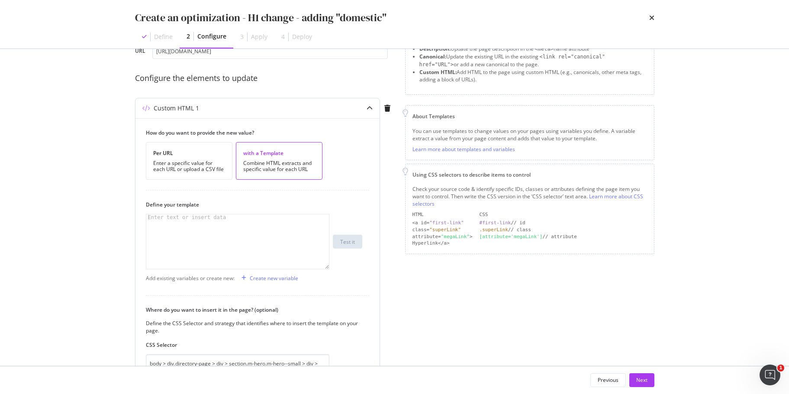
click at [244, 221] on div "modal" at bounding box center [237, 247] width 183 height 67
type textarea "Find a domestic cleaner in"
click at [258, 279] on div "Create new variable" at bounding box center [274, 277] width 48 height 7
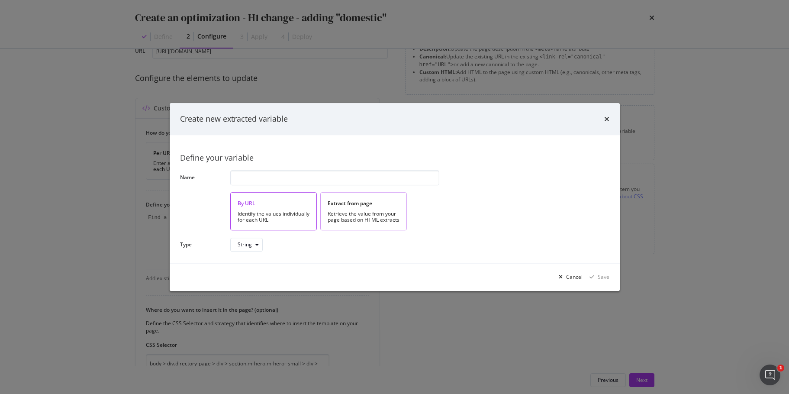
click at [387, 211] on div "Retrieve the value from your page based on HTML extracts" at bounding box center [363, 217] width 72 height 12
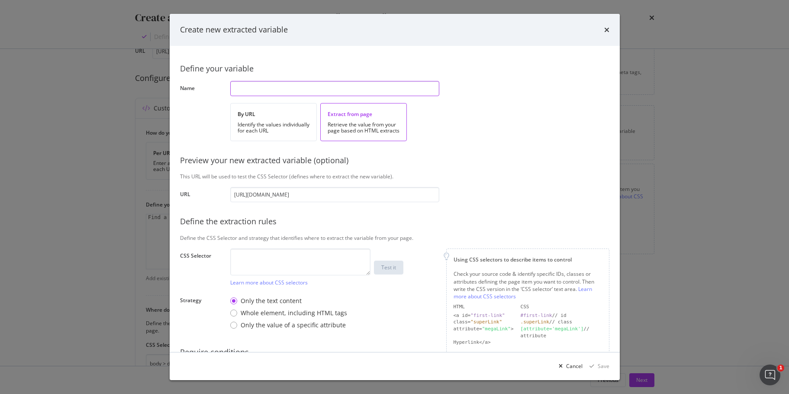
click at [282, 84] on input "modal" at bounding box center [334, 88] width 209 height 15
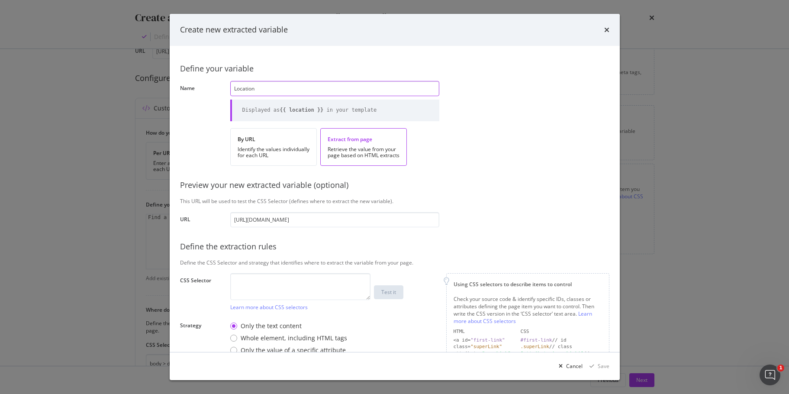
scroll to position [43, 0]
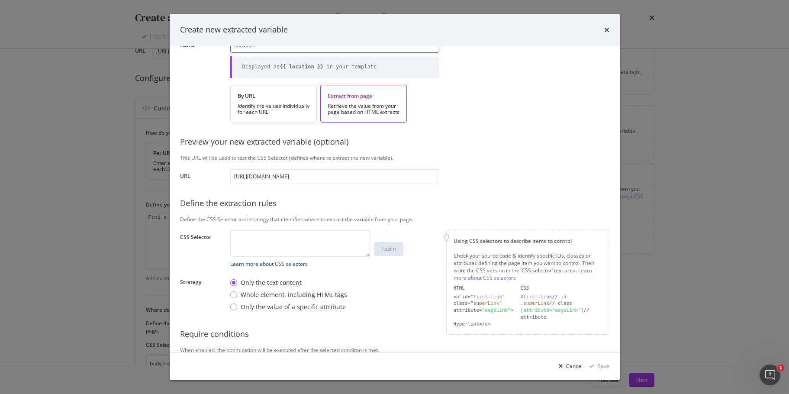
type input "Location"
click at [300, 266] on link "Learn more about CSS selectors" at bounding box center [268, 263] width 77 height 7
click at [319, 237] on textarea "modal" at bounding box center [300, 243] width 140 height 27
click at [311, 248] on textarea "modal" at bounding box center [300, 243] width 140 height 27
paste textarea "body > div.directory-page > div > div.m-breadcrumb.m-breadcrumb--white > div > …"
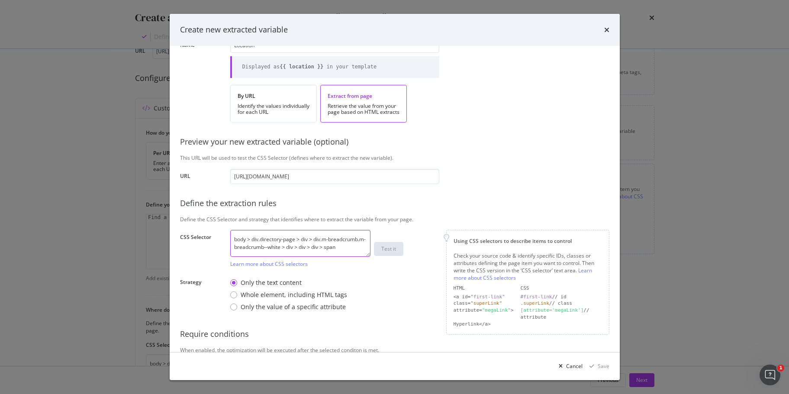
scroll to position [3, 0]
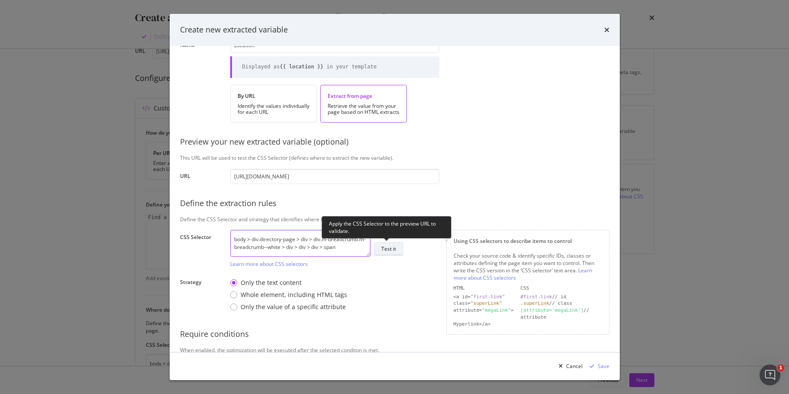
type textarea "body > div.directory-page > div > div.m-breadcrumb.m-breadcrumb--white > div > …"
click at [389, 251] on div "Test it" at bounding box center [388, 248] width 15 height 7
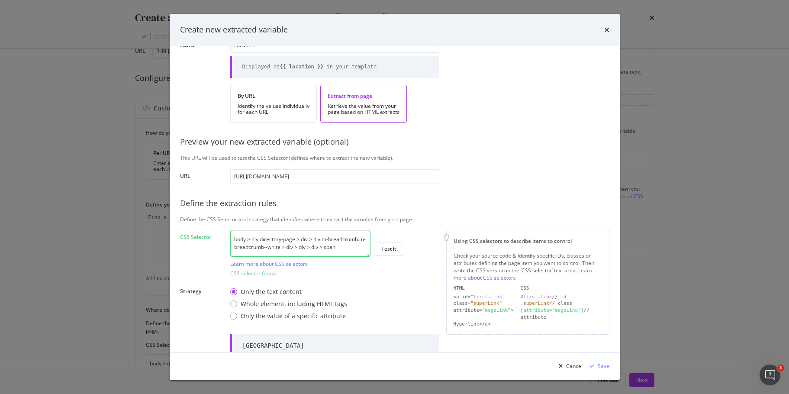
scroll to position [115, 0]
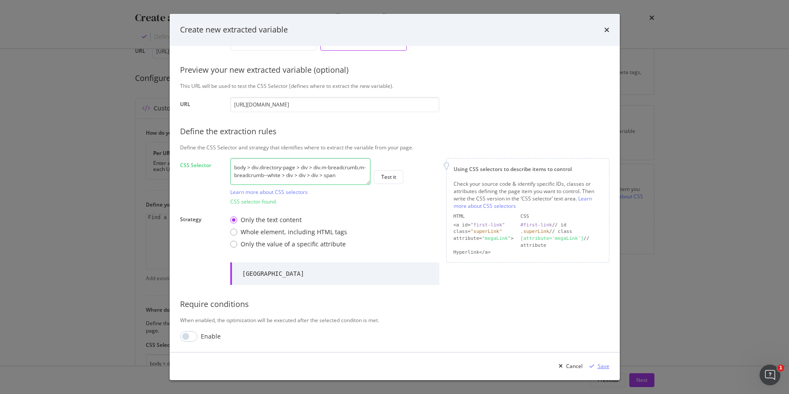
click at [603, 365] on div "Save" at bounding box center [603, 365] width 12 height 7
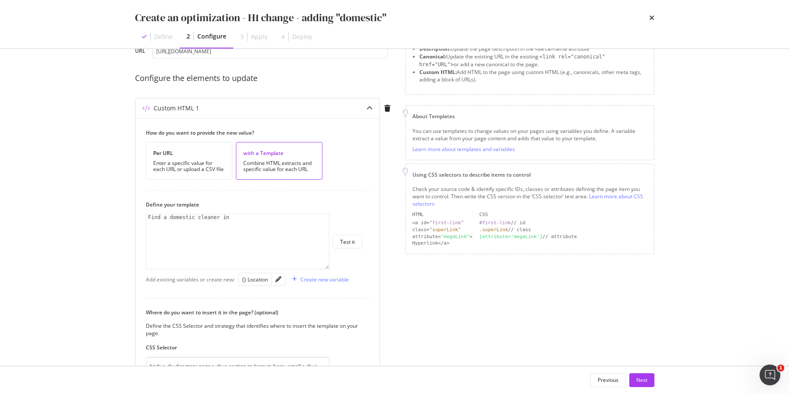
click at [260, 214] on div "Find a domestic cleaner in Find a domestic cleaner in XXXXXXXXXXXXXXXXXXXXXXXXX…" at bounding box center [237, 241] width 183 height 55
click at [235, 219] on div "Find a domestic cleaner in" at bounding box center [237, 247] width 183 height 67
drag, startPoint x: 229, startPoint y: 218, endPoint x: 237, endPoint y: 228, distance: 12.6
click at [237, 228] on div "Find a domestic cleaner in" at bounding box center [237, 247] width 183 height 67
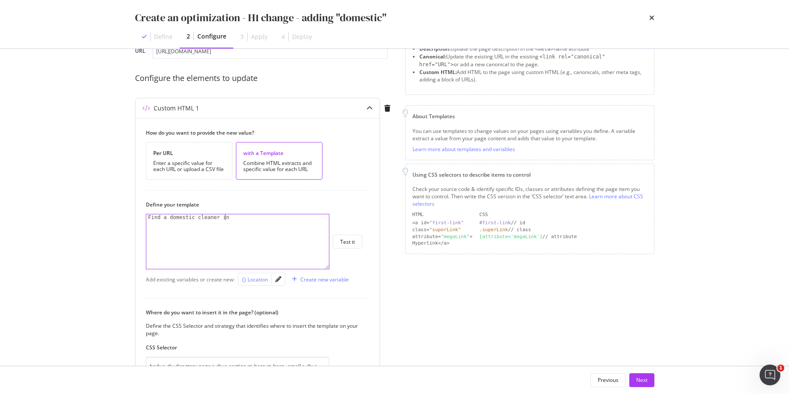
click at [255, 279] on div "{} Location" at bounding box center [255, 279] width 26 height 7
click at [226, 217] on div "Find a domestic cleaner in {{ location }}" at bounding box center [237, 247] width 183 height 67
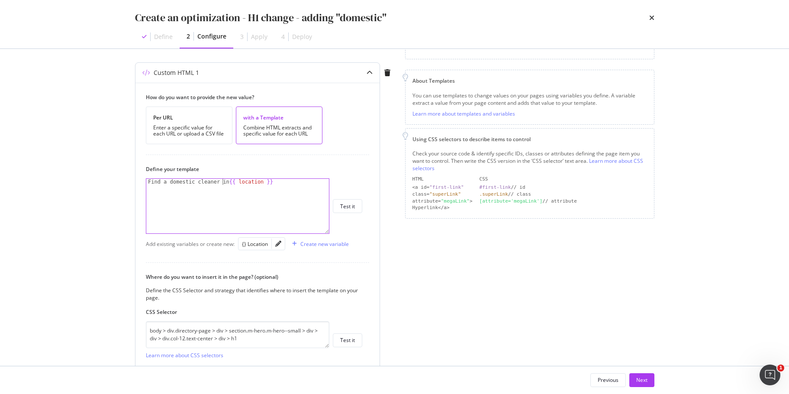
scroll to position [37, 0]
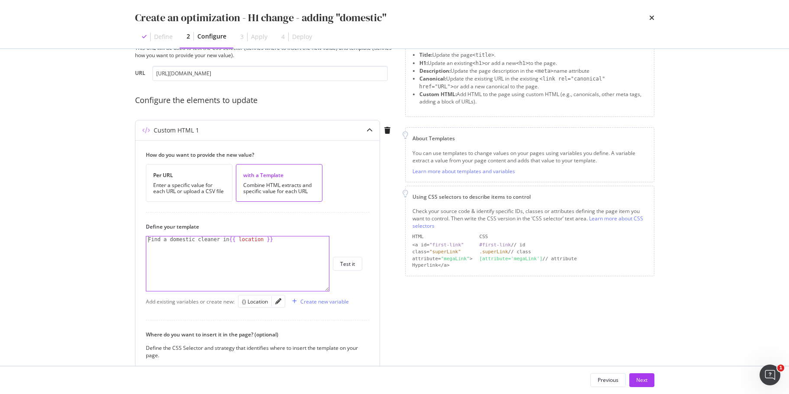
click at [147, 240] on div "Find a domestic cleaner in {{ location }}" at bounding box center [237, 269] width 183 height 67
type textarea "Find a domestic cleaner in {{ location }}"
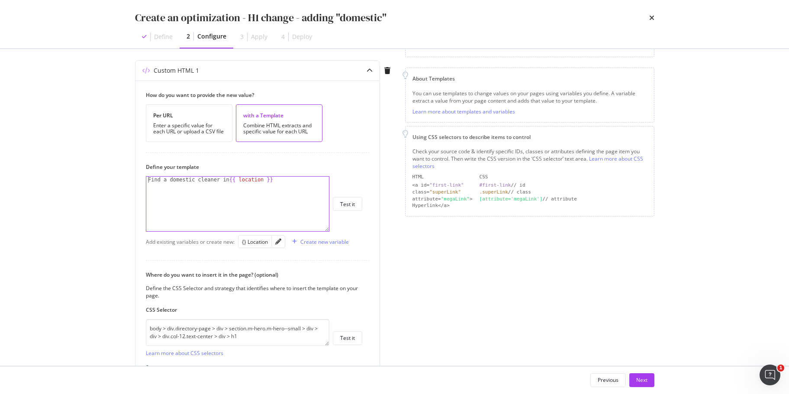
scroll to position [167, 0]
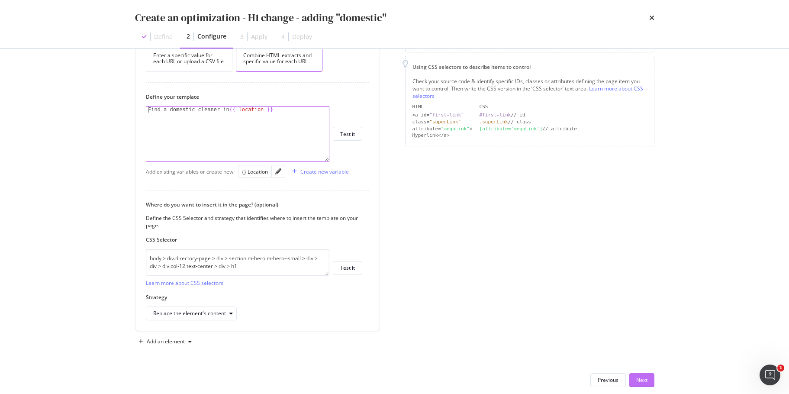
click at [649, 382] on button "Next" at bounding box center [641, 380] width 25 height 14
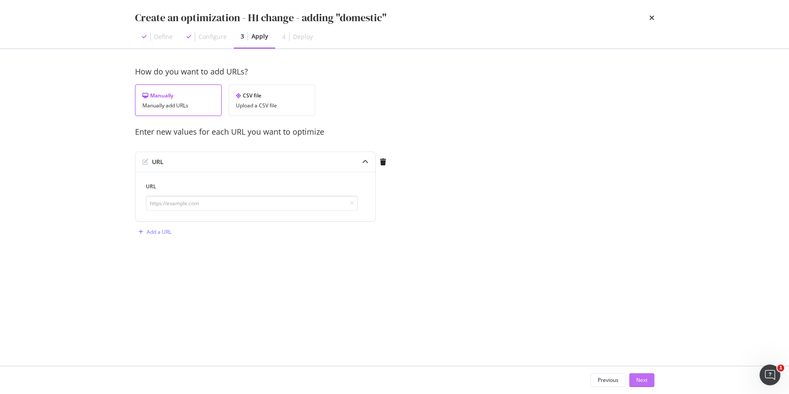
scroll to position [0, 0]
click at [240, 207] on input "modal" at bounding box center [252, 203] width 212 height 15
paste input "[URL][DOMAIN_NAME]"
type input "[URL][DOMAIN_NAME]"
click at [641, 378] on div "Next" at bounding box center [641, 379] width 11 height 7
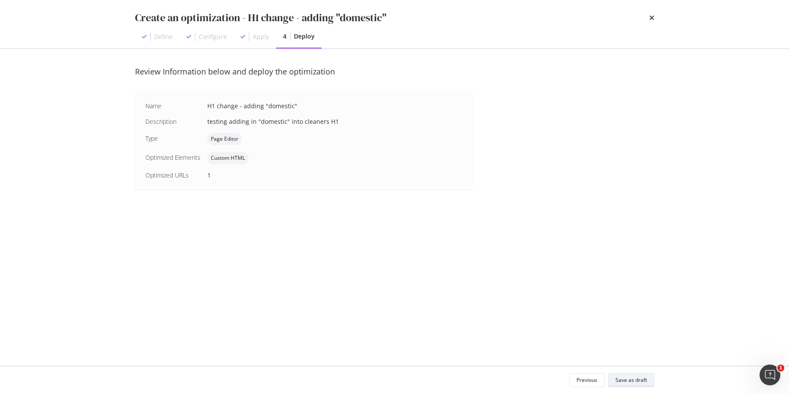
click at [639, 378] on div "Save as draft" at bounding box center [631, 379] width 32 height 7
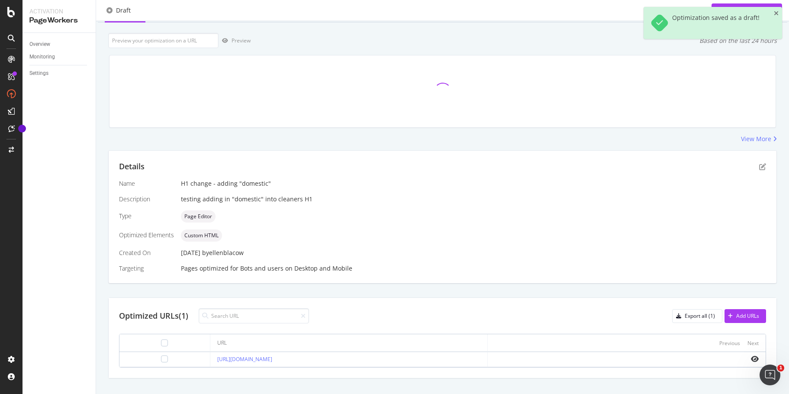
scroll to position [58, 0]
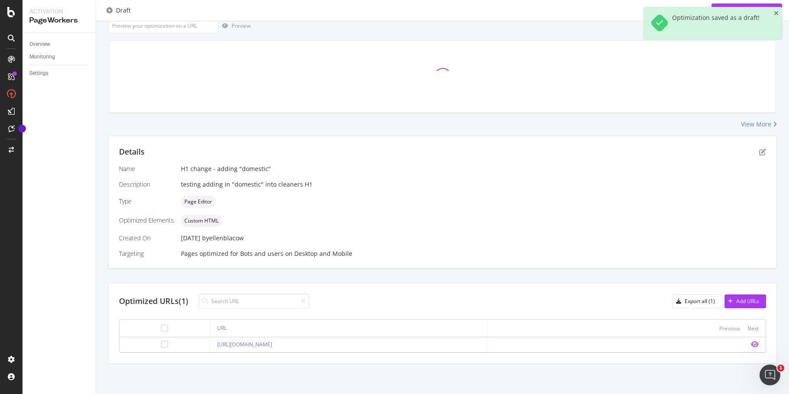
click at [750, 346] on icon "eye" at bounding box center [754, 343] width 8 height 7
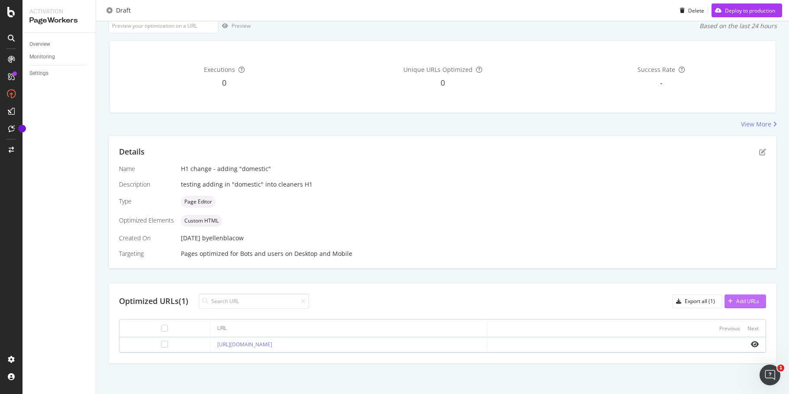
click at [752, 297] on div "Add URLs" at bounding box center [747, 300] width 23 height 7
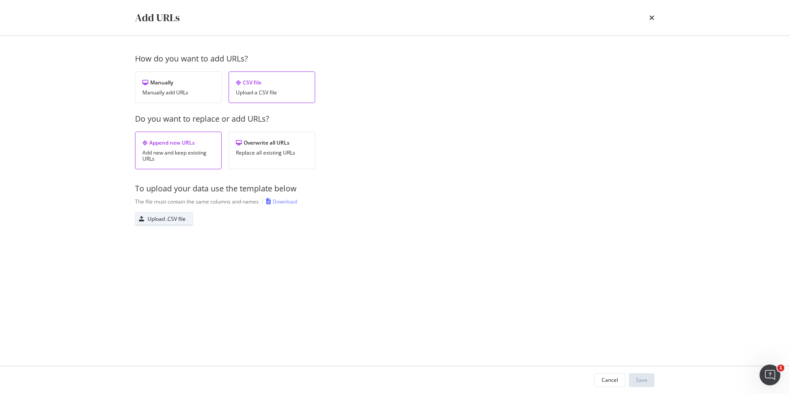
click at [154, 220] on div "Upload .CSV file" at bounding box center [166, 218] width 38 height 7
click at [168, 90] on div "Manually add URLs" at bounding box center [178, 93] width 72 height 6
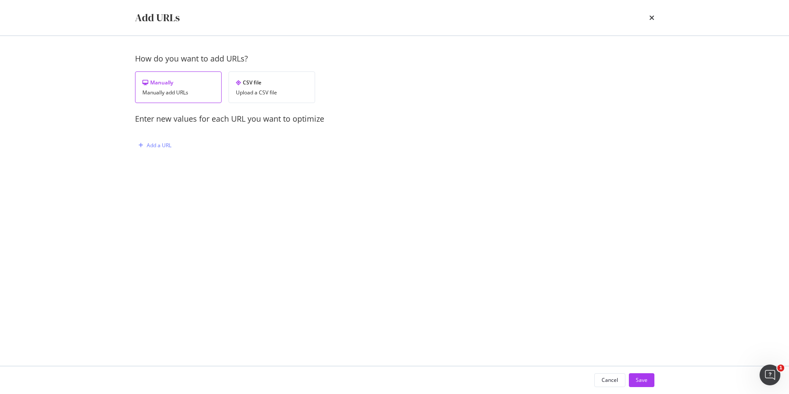
click at [163, 138] on div "How do you want to add URLs? Manually Manually add URLs CSV file Upload a CSV f…" at bounding box center [394, 111] width 519 height 116
click at [167, 146] on div "Add a URL" at bounding box center [159, 144] width 25 height 7
click at [300, 189] on input "modal" at bounding box center [252, 190] width 212 height 15
paste input "[URL][DOMAIN_NAME]"
type input "[URL][DOMAIN_NAME]"
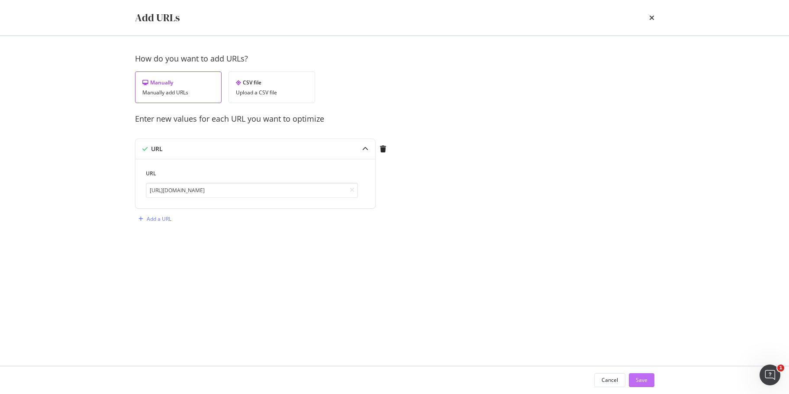
click at [643, 385] on div "Save" at bounding box center [641, 379] width 12 height 13
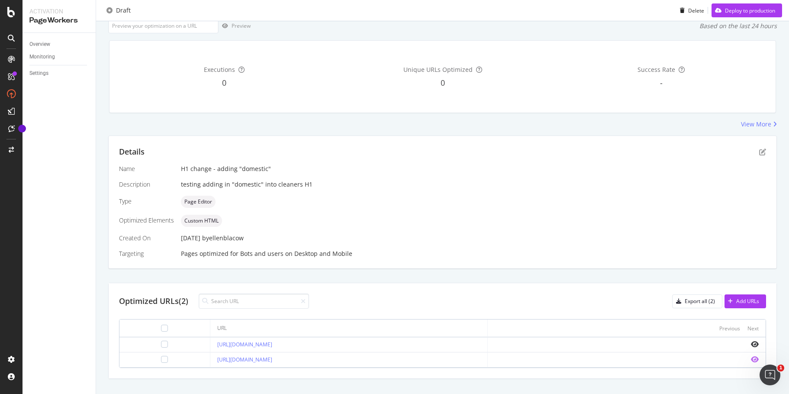
click at [751, 359] on icon "eye" at bounding box center [754, 359] width 8 height 7
click at [759, 154] on icon "pen-to-square" at bounding box center [762, 151] width 7 height 7
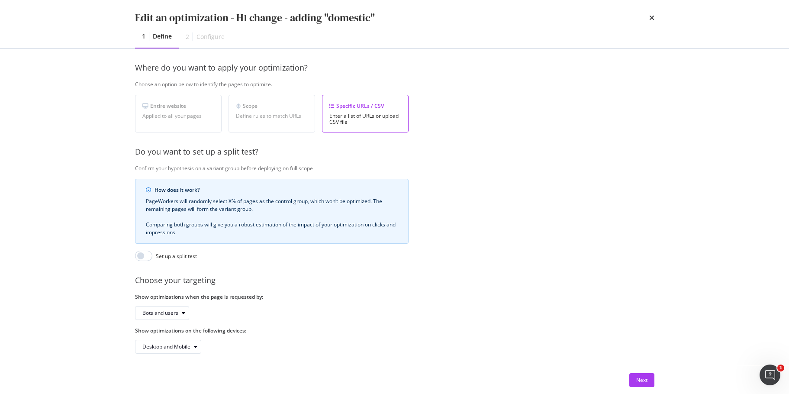
scroll to position [133, 0]
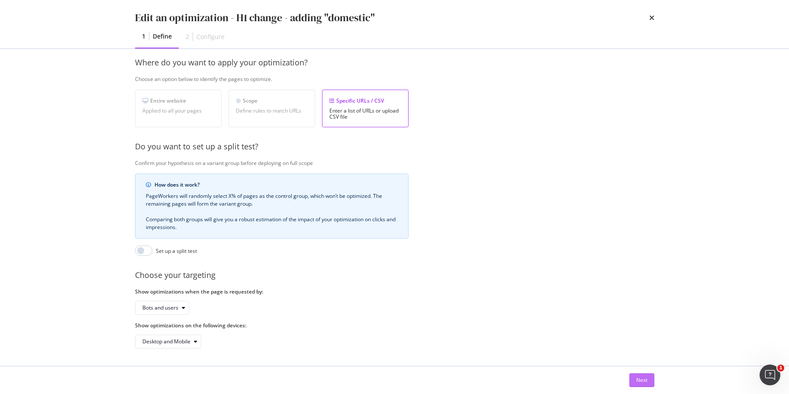
click at [638, 380] on div "Next" at bounding box center [641, 379] width 11 height 7
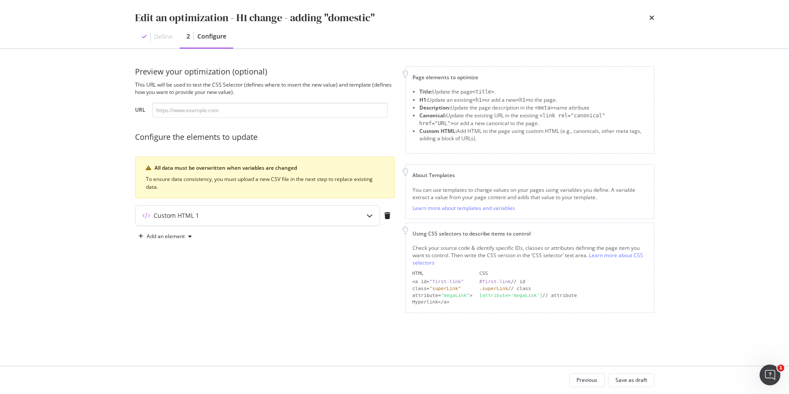
click at [302, 212] on div "Custom HTML 1" at bounding box center [240, 215] width 210 height 9
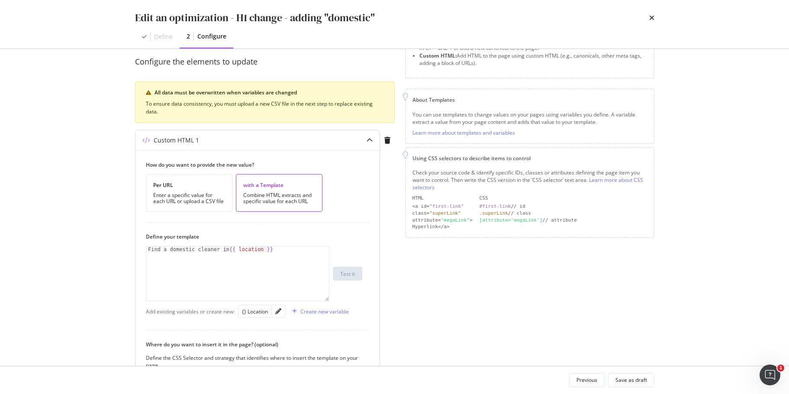
scroll to position [215, 0]
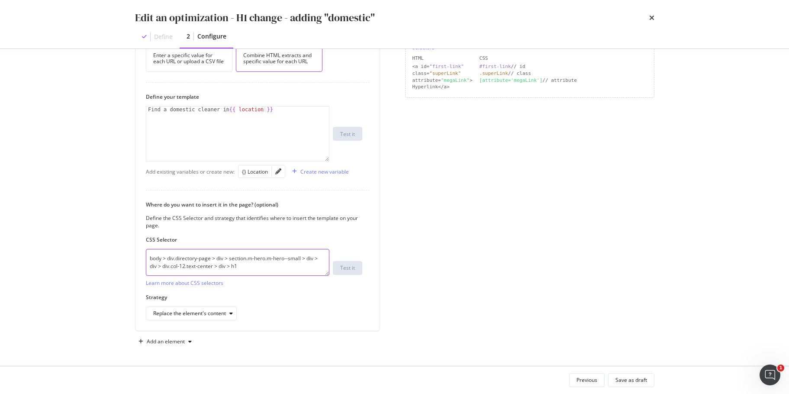
drag, startPoint x: 254, startPoint y: 269, endPoint x: 52, endPoint y: 227, distance: 206.4
click at [51, 228] on div "Edit an optimization - H1 change - adding "domestic" Define 2 Configure Preview…" at bounding box center [394, 197] width 789 height 394
click at [643, 381] on div "Save as draft" at bounding box center [631, 379] width 32 height 7
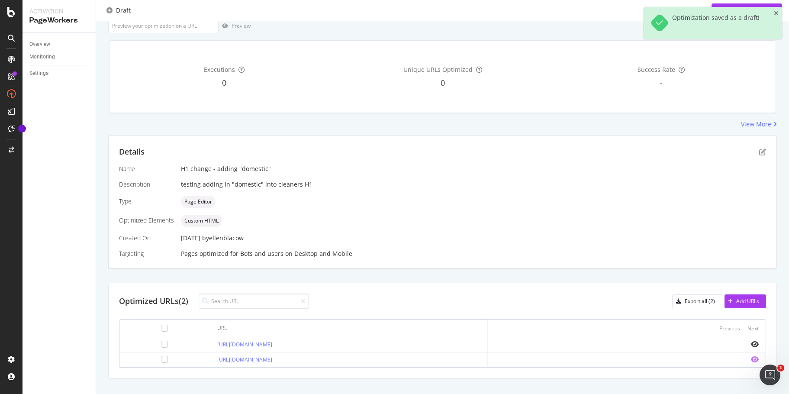
click at [750, 358] on icon "eye" at bounding box center [754, 359] width 8 height 7
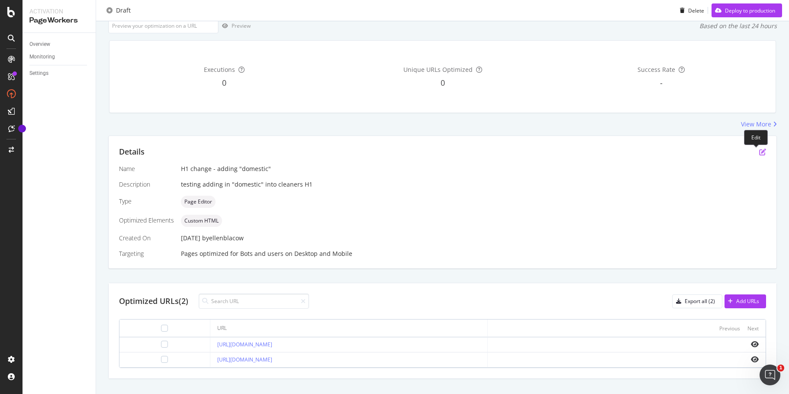
click at [759, 153] on icon "pen-to-square" at bounding box center [762, 151] width 7 height 7
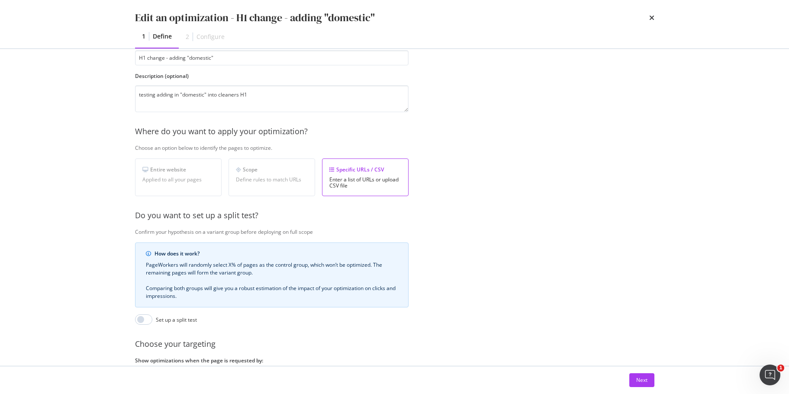
scroll to position [133, 0]
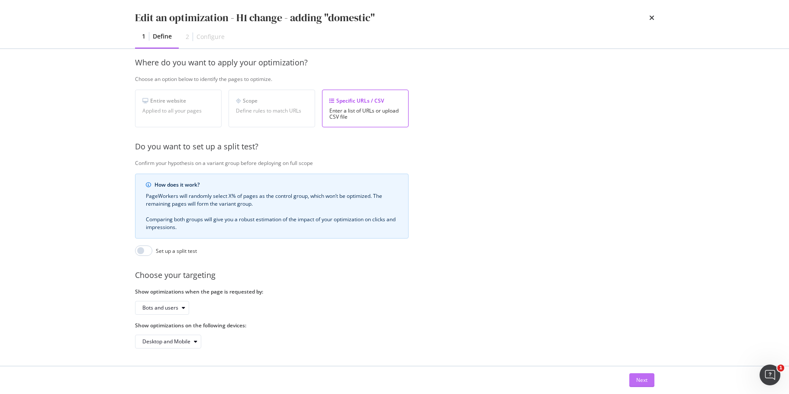
click at [647, 386] on button "Next" at bounding box center [641, 380] width 25 height 14
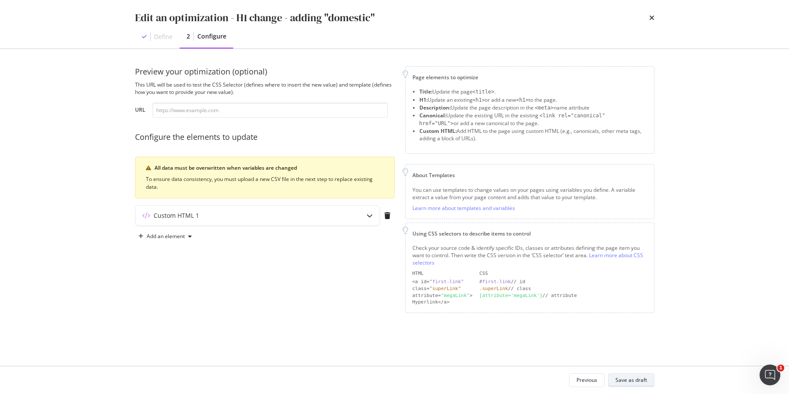
scroll to position [0, 0]
click at [365, 215] on div "modal" at bounding box center [369, 215] width 20 height 20
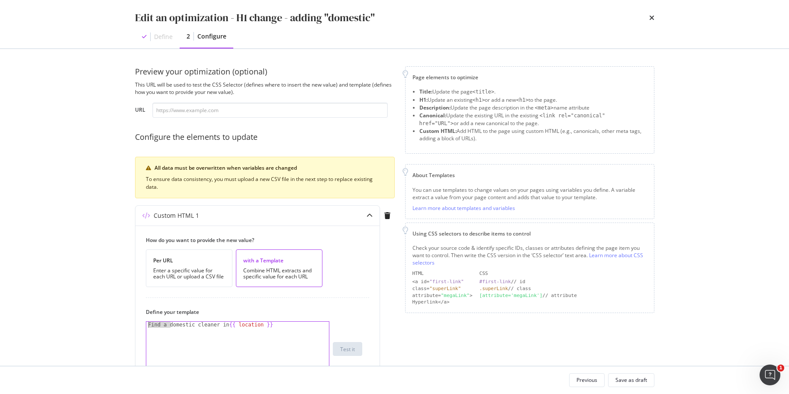
drag, startPoint x: 170, startPoint y: 324, endPoint x: 123, endPoint y: 324, distance: 46.7
click at [123, 324] on div "Preview your optimization (optional) This URL will be used to test the CSS Sele…" at bounding box center [395, 207] width 554 height 317
click at [174, 324] on div "Domestic cleaner in {{ location }}" at bounding box center [237, 354] width 183 height 67
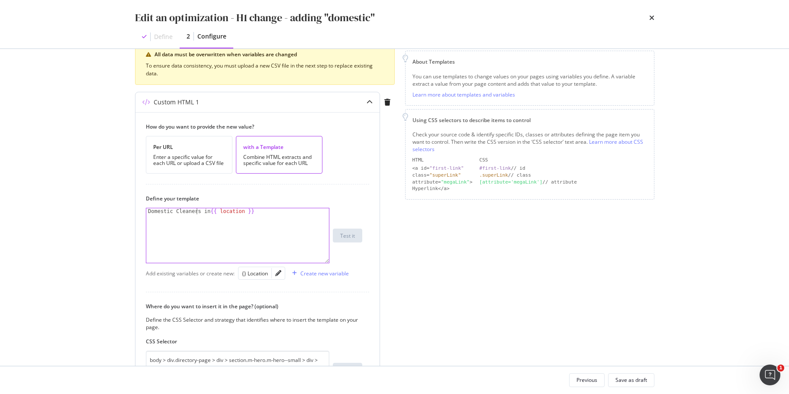
scroll to position [215, 0]
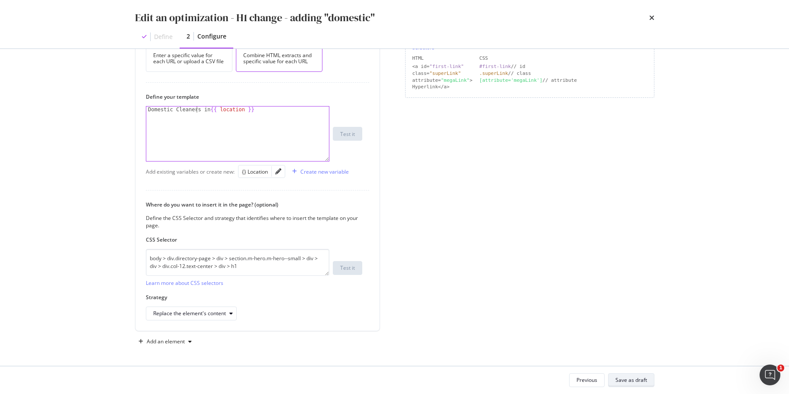
type textarea "Domestic Cleaners in {{ location }}"
click at [640, 380] on div "Save as draft" at bounding box center [631, 379] width 32 height 7
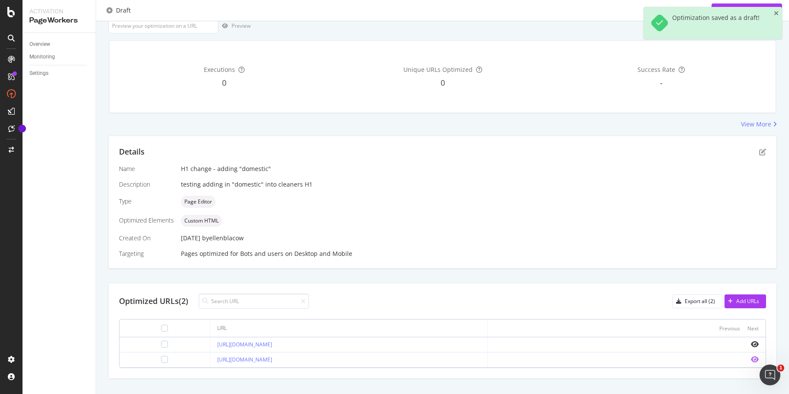
click at [750, 357] on icon "eye" at bounding box center [754, 359] width 8 height 7
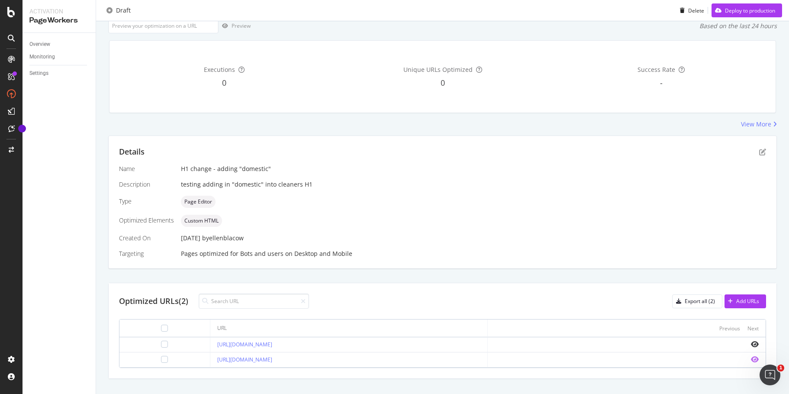
click at [750, 360] on icon "eye" at bounding box center [754, 359] width 8 height 7
click at [750, 343] on icon "eye" at bounding box center [754, 343] width 8 height 7
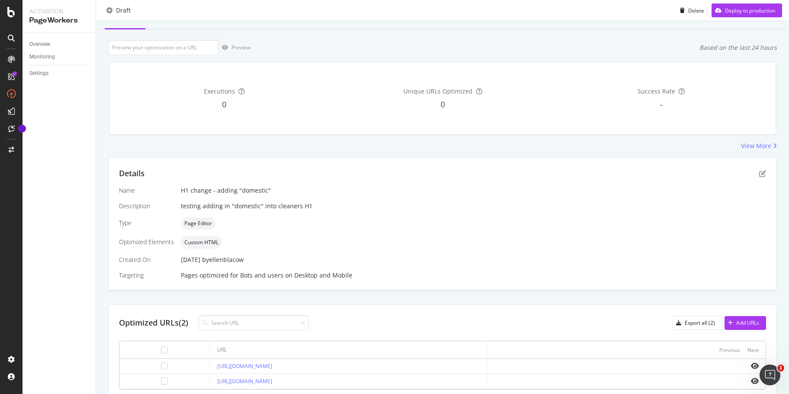
scroll to position [73, 0]
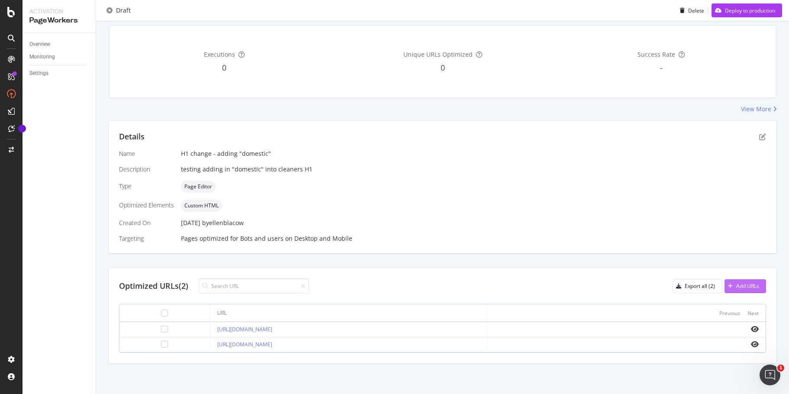
click at [746, 287] on div "Add URLs" at bounding box center [747, 285] width 23 height 7
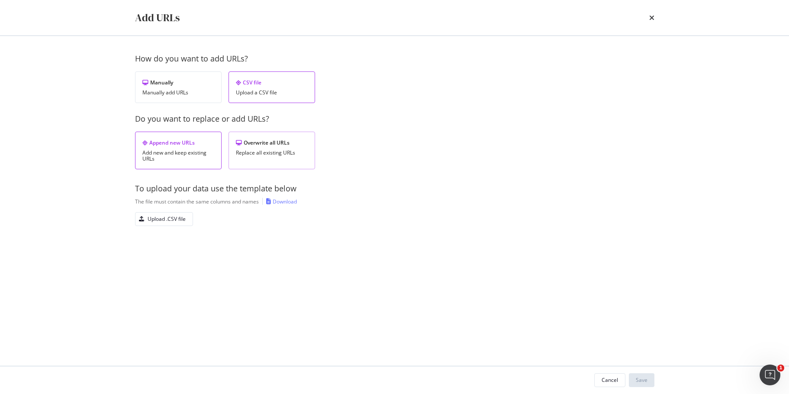
click at [278, 147] on div "Overwrite all URLs Replace all existing URLs" at bounding box center [271, 150] width 87 height 38
click at [200, 135] on div "Append new URLs Add new and keep existing URLs" at bounding box center [178, 150] width 87 height 38
click at [180, 224] on div "Upload .CSV file" at bounding box center [160, 219] width 50 height 12
click at [638, 381] on div "Save" at bounding box center [641, 379] width 12 height 7
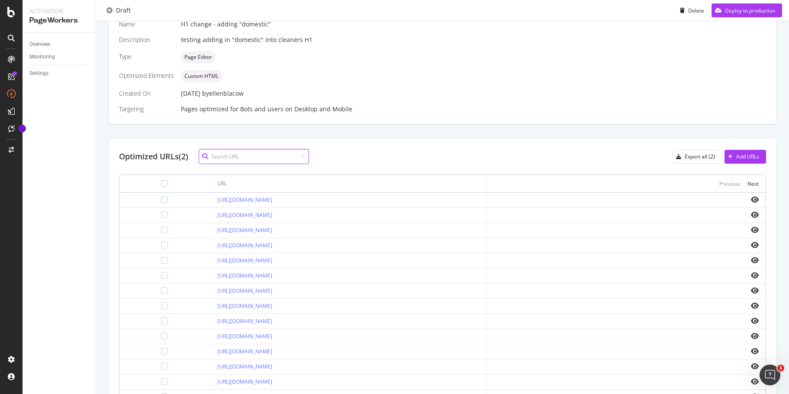
scroll to position [203, 0]
click at [750, 259] on icon "eye" at bounding box center [754, 259] width 8 height 7
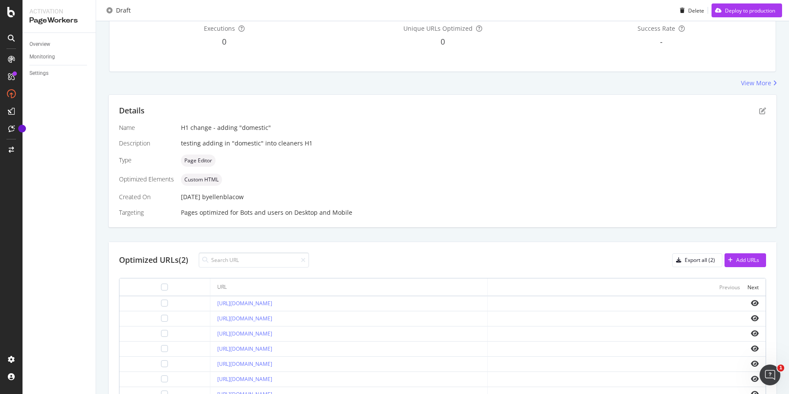
scroll to position [0, 0]
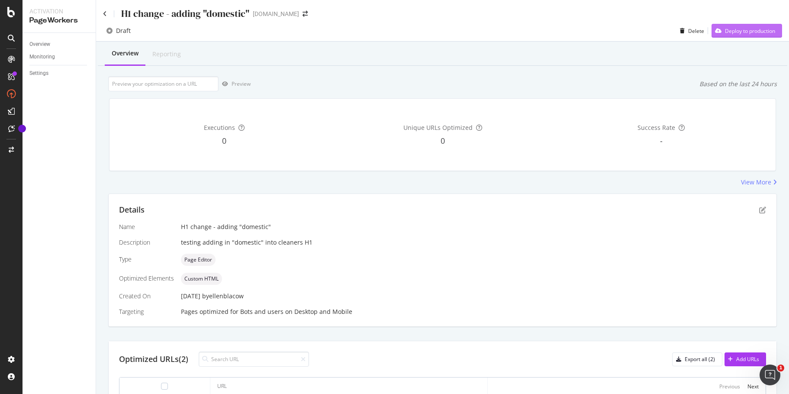
click at [746, 29] on div "Deploy to production" at bounding box center [749, 30] width 50 height 7
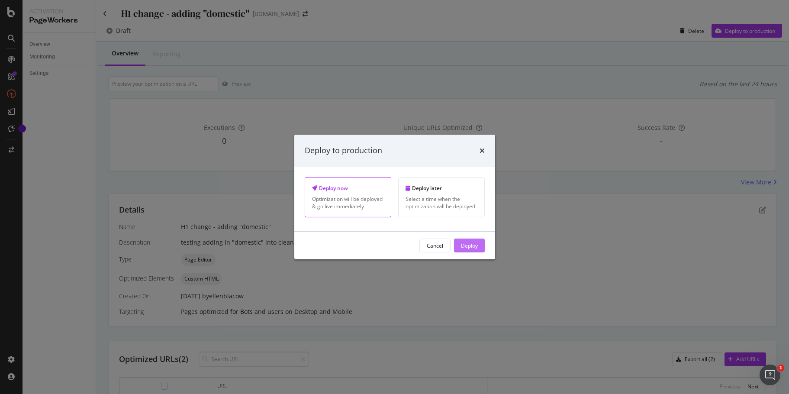
click at [468, 243] on div "Deploy" at bounding box center [469, 244] width 17 height 7
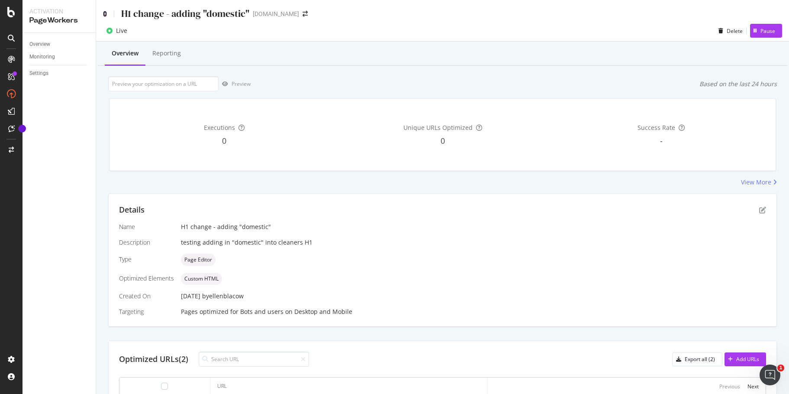
click at [106, 12] on icon at bounding box center [105, 14] width 4 height 6
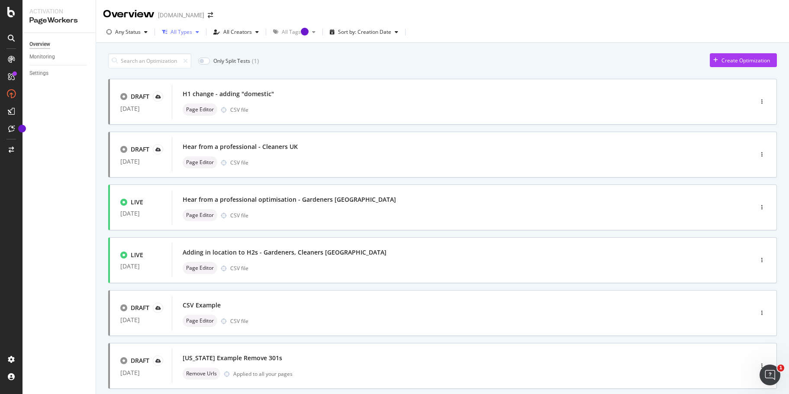
click at [190, 35] on div "All Types" at bounding box center [181, 31] width 22 height 5
click at [191, 34] on div "All Types" at bounding box center [181, 31] width 22 height 5
click at [143, 34] on div "button" at bounding box center [146, 31] width 10 height 5
click at [400, 34] on div "Any Status All Types All Creators All Tags Sort by: Creation Date" at bounding box center [256, 32] width 306 height 14
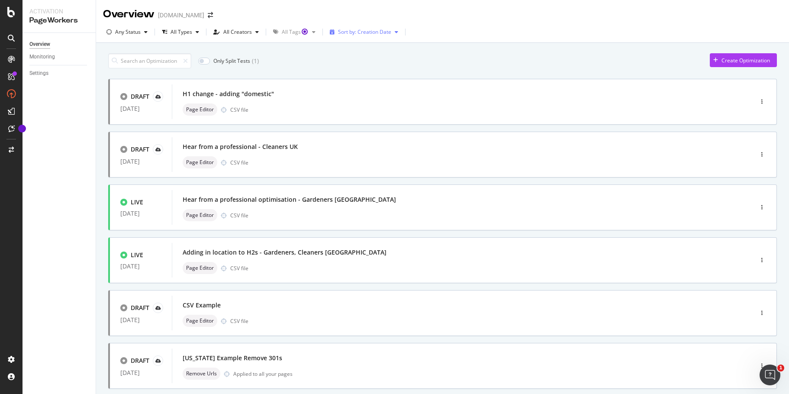
click at [394, 33] on icon "button" at bounding box center [395, 31] width 3 height 5
click at [381, 61] on div "Modification Date" at bounding box center [361, 60] width 68 height 11
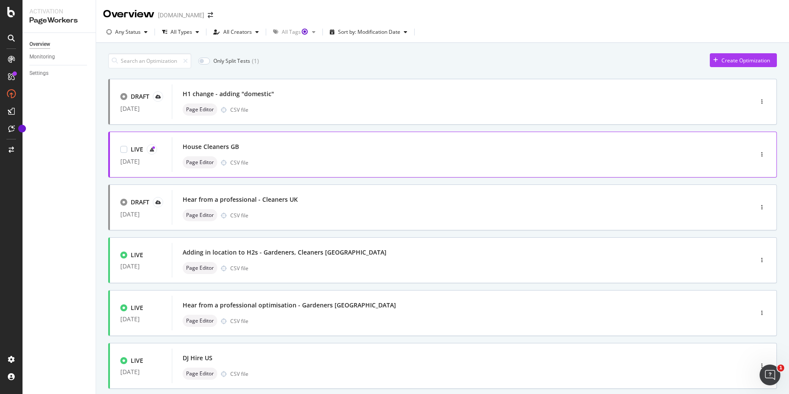
click at [379, 149] on div "House Cleaners GB" at bounding box center [449, 147] width 533 height 12
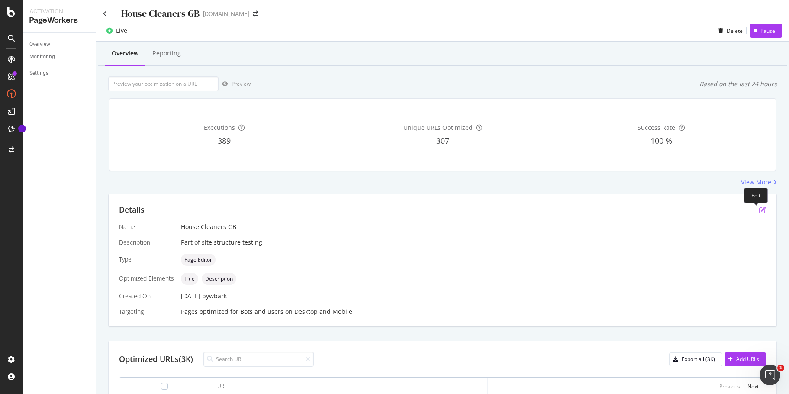
click at [759, 209] on icon "pen-to-square" at bounding box center [762, 209] width 7 height 7
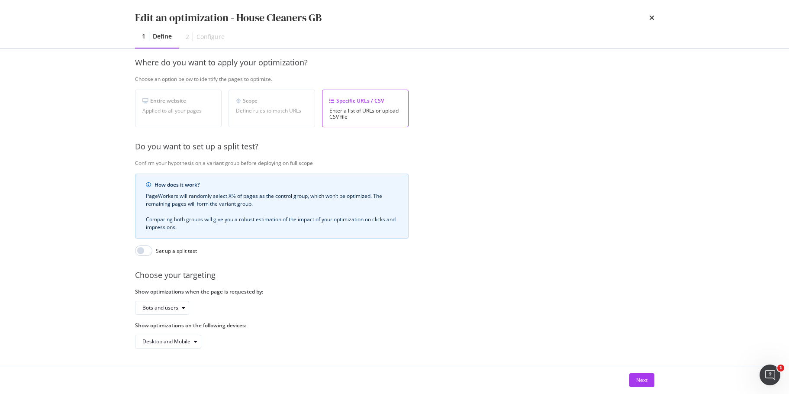
scroll to position [133, 0]
click at [639, 378] on div "Next" at bounding box center [641, 379] width 11 height 7
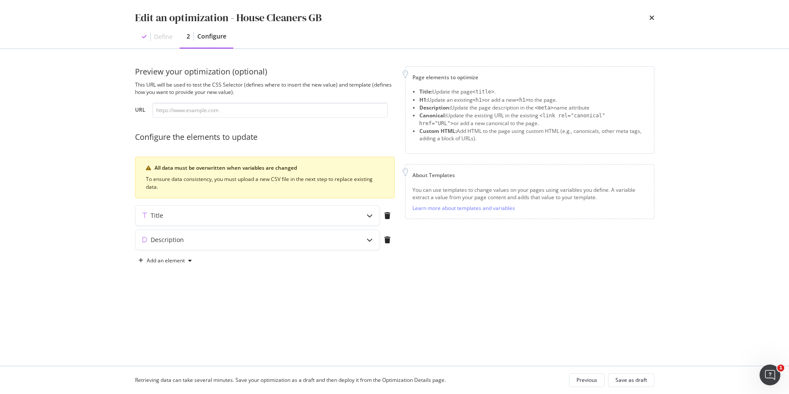
scroll to position [0, 0]
click at [364, 211] on div "modal" at bounding box center [369, 215] width 20 height 20
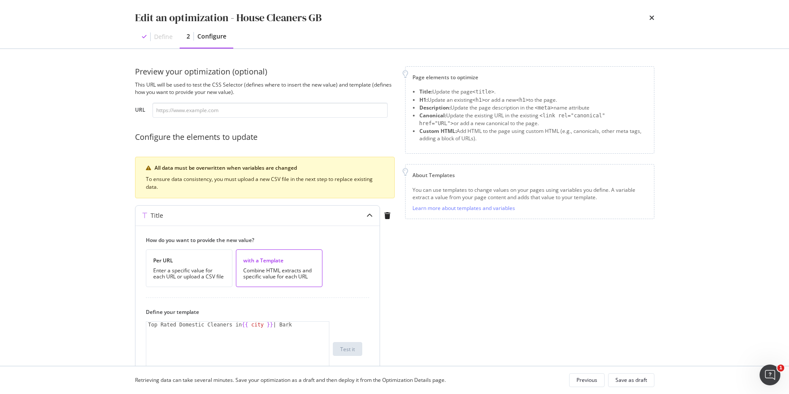
scroll to position [43, 0]
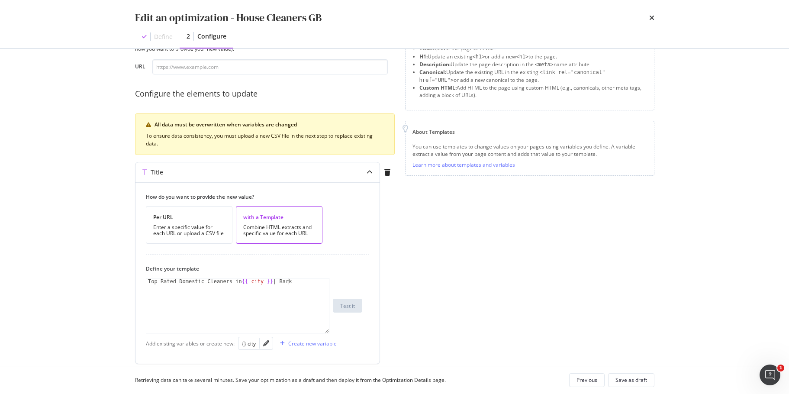
click at [215, 287] on div "Top Rated Domestic Cleaners in {{ city }} | Bark" at bounding box center [237, 311] width 183 height 67
click at [186, 292] on div "Top Rated Domestic Cleaners in {{ city }} | Bark" at bounding box center [237, 311] width 183 height 67
drag, startPoint x: 226, startPoint y: 282, endPoint x: 119, endPoint y: 282, distance: 106.4
click at [121, 284] on div "Preview your optimization (optional) This URL will be used to test the CSS Sele…" at bounding box center [395, 207] width 554 height 317
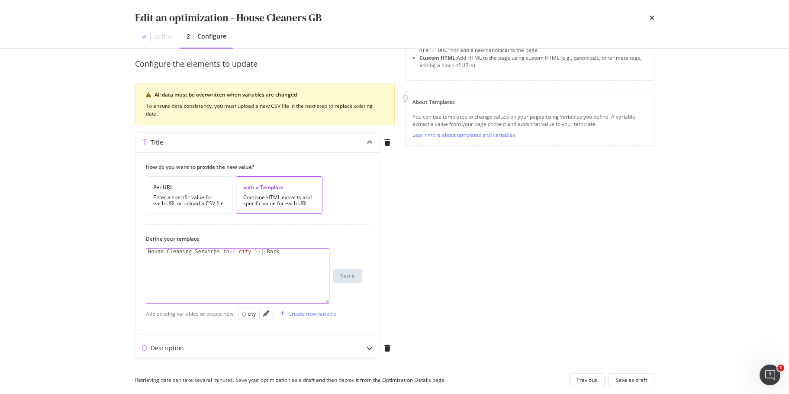
scroll to position [100, 0]
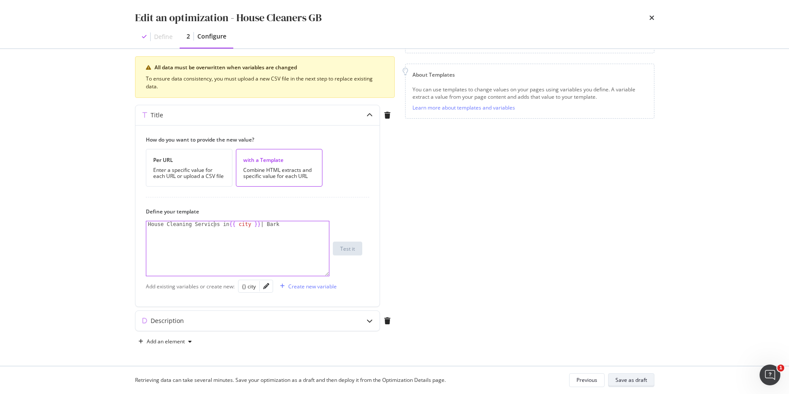
type textarea "House Cleaning Services in {{ city }} | Bark"
click at [645, 379] on div "Save as draft" at bounding box center [631, 379] width 32 height 7
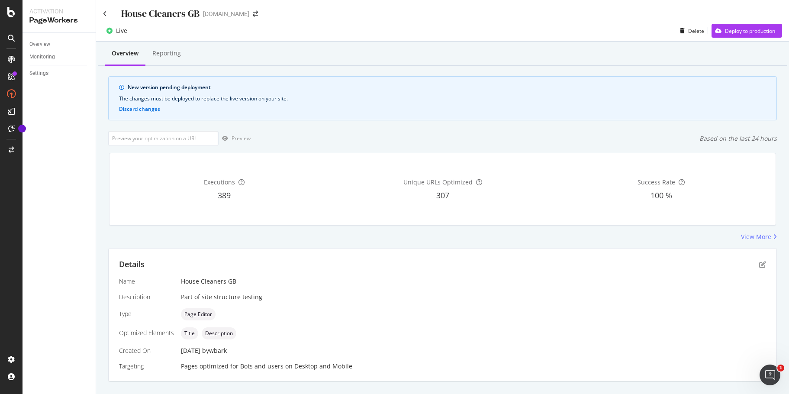
scroll to position [216, 0]
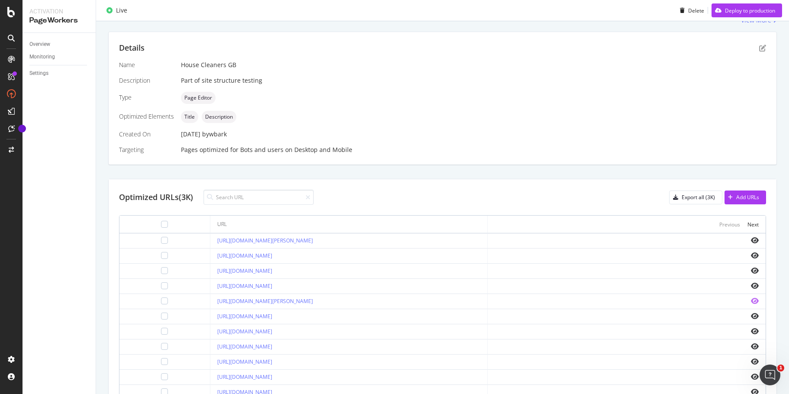
click at [750, 301] on icon "eye" at bounding box center [754, 300] width 8 height 7
click at [272, 287] on link "[URL][DOMAIN_NAME]" at bounding box center [244, 285] width 55 height 7
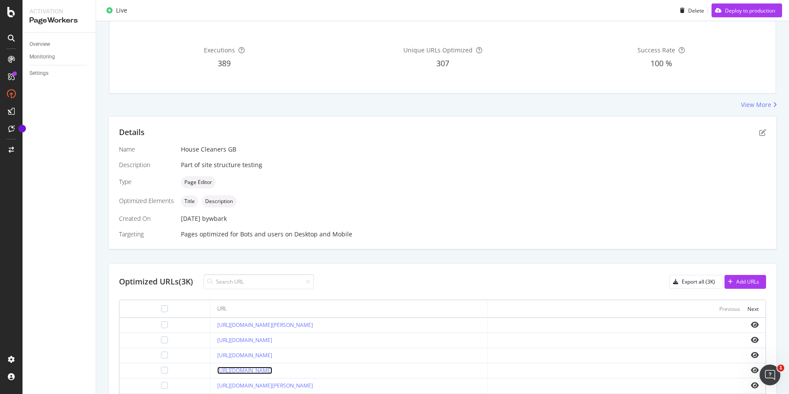
scroll to position [0, 0]
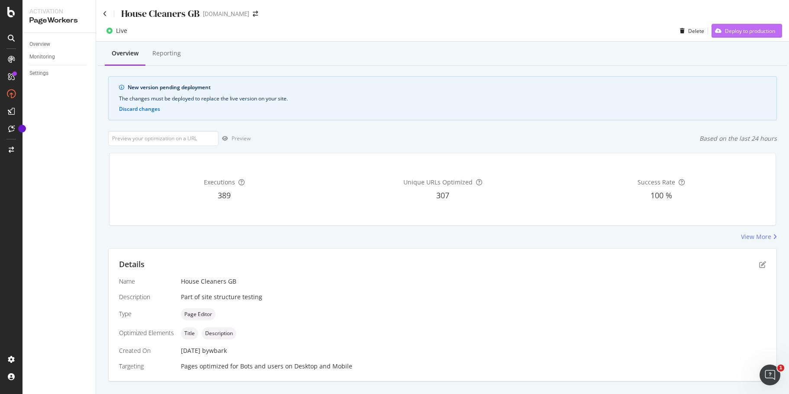
click at [746, 29] on div "Deploy to production" at bounding box center [749, 30] width 50 height 7
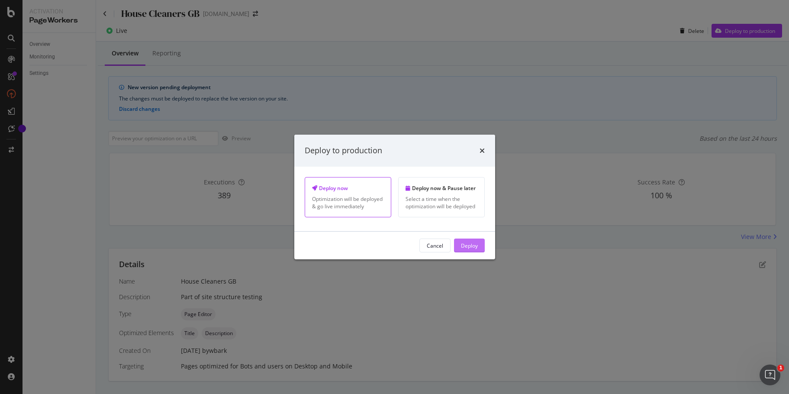
click at [467, 247] on div "Deploy" at bounding box center [469, 244] width 17 height 7
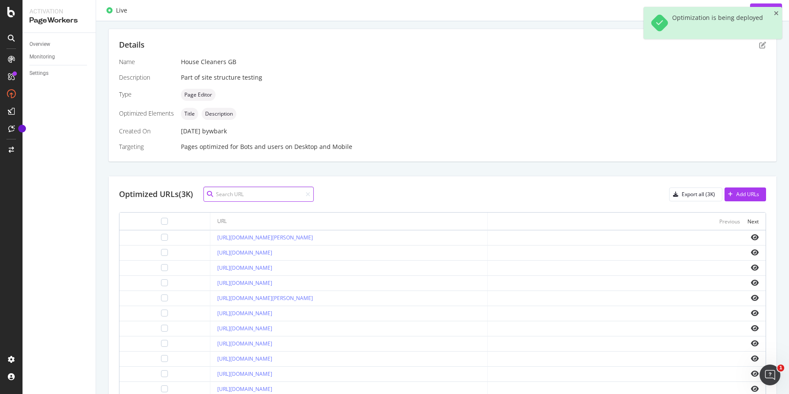
scroll to position [260, 0]
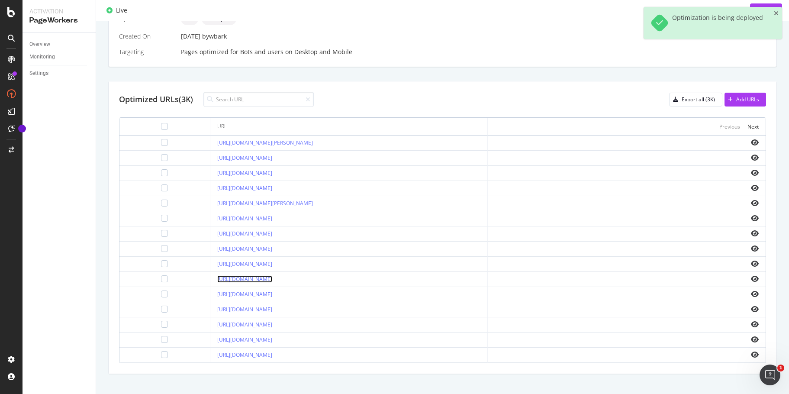
click at [272, 278] on link "[URL][DOMAIN_NAME]" at bounding box center [244, 278] width 55 height 7
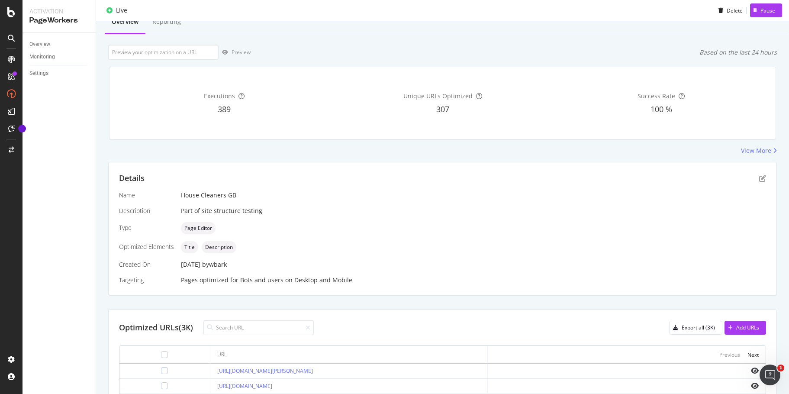
scroll to position [0, 0]
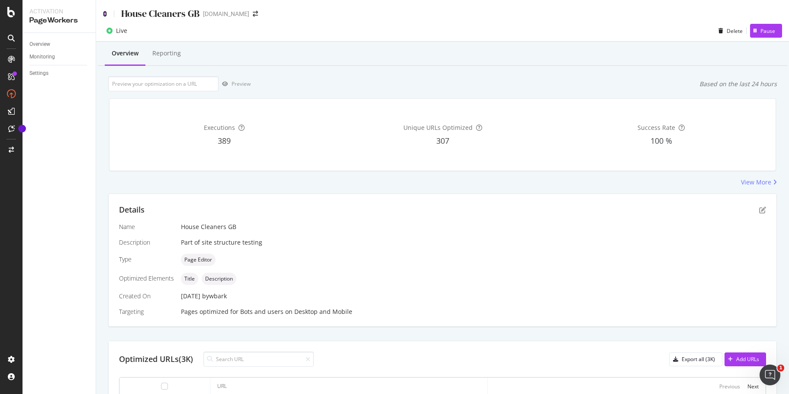
click at [106, 11] on icon at bounding box center [105, 14] width 4 height 6
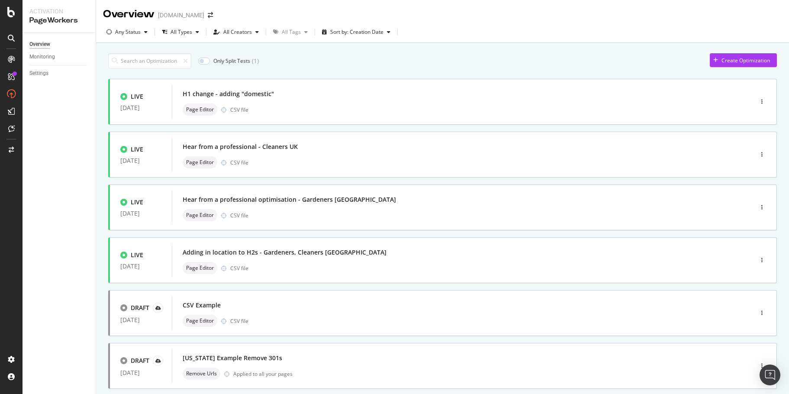
click at [372, 32] on div "Sort by: Creation Date" at bounding box center [356, 31] width 53 height 5
click at [375, 59] on div "Modification Date" at bounding box center [354, 60] width 68 height 11
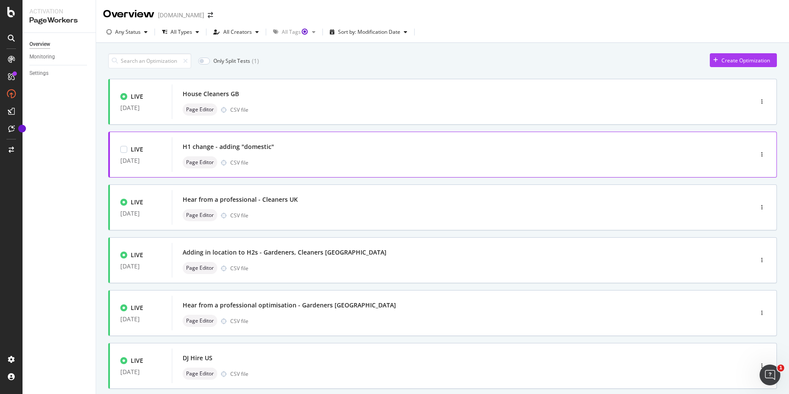
click at [393, 163] on div "Page Editor CSV file" at bounding box center [449, 162] width 533 height 12
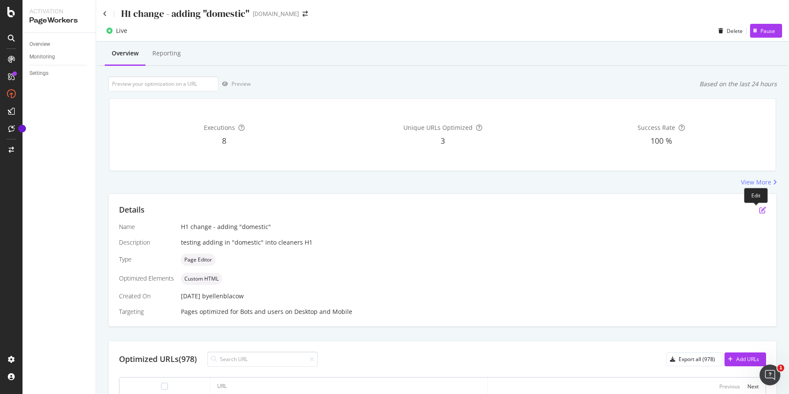
click at [759, 209] on icon "pen-to-square" at bounding box center [762, 209] width 7 height 7
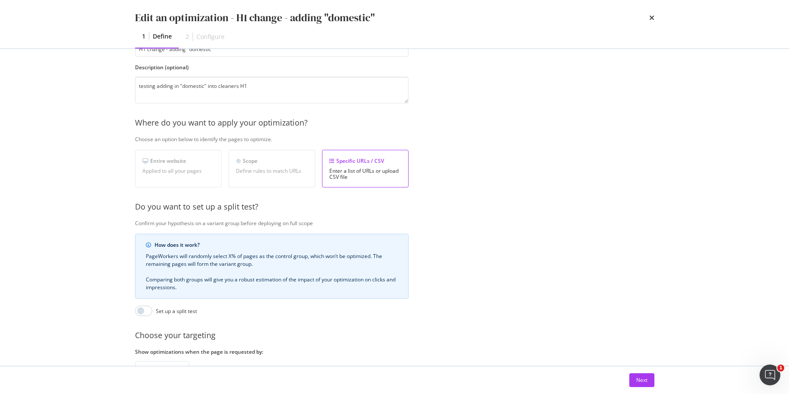
scroll to position [133, 0]
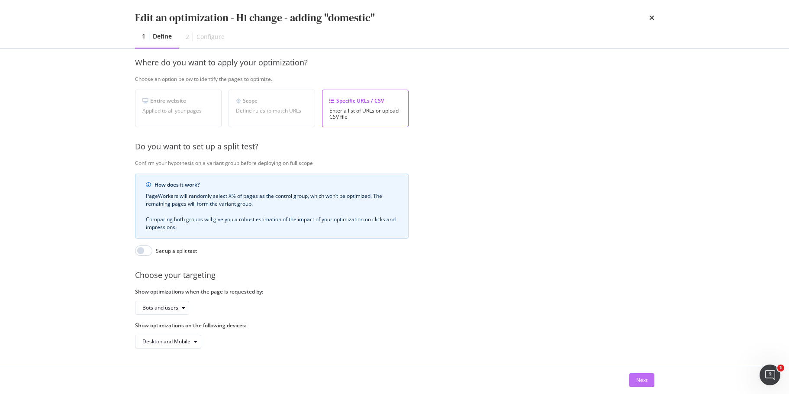
click at [631, 377] on button "Next" at bounding box center [641, 380] width 25 height 14
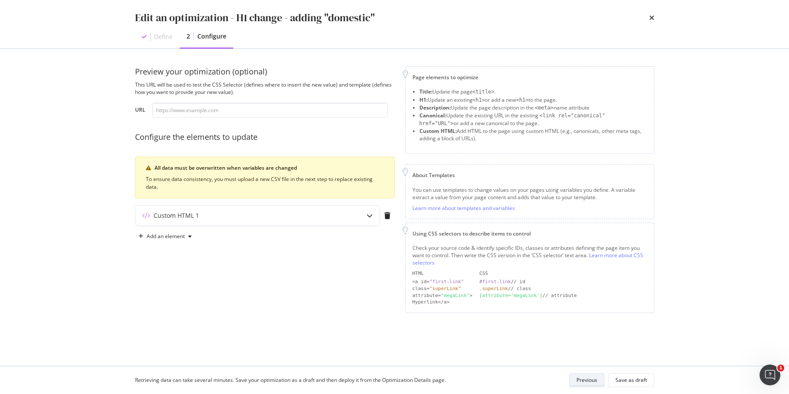
scroll to position [0, 0]
click at [154, 236] on div "Add an element" at bounding box center [166, 236] width 38 height 5
click at [177, 305] on div "Custom HTML" at bounding box center [170, 310] width 58 height 11
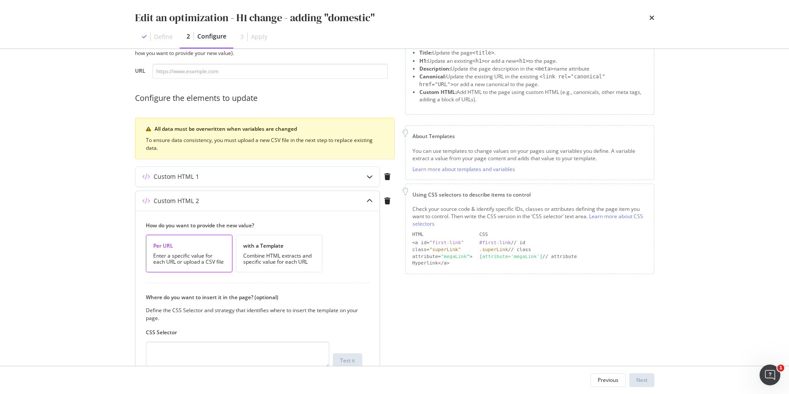
scroll to position [130, 0]
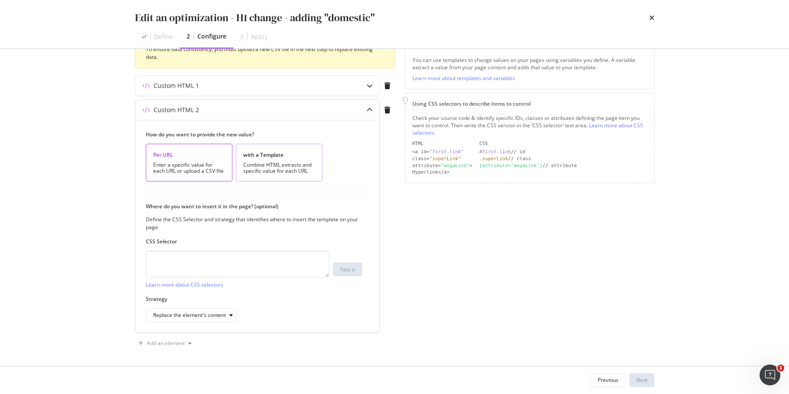
click at [267, 157] on div "with a Template" at bounding box center [279, 154] width 72 height 7
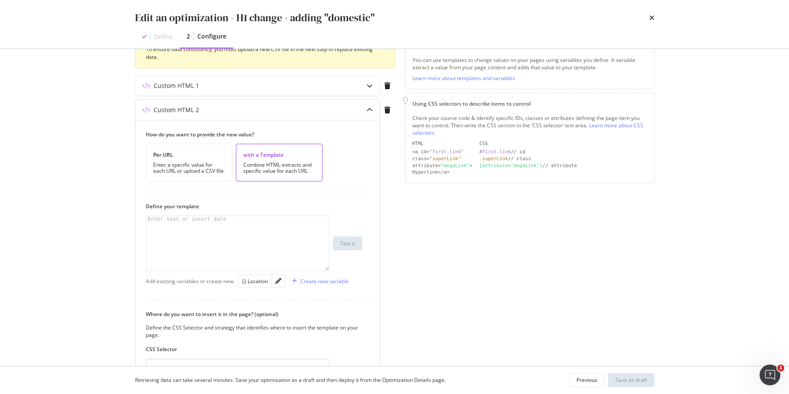
click at [260, 222] on div "modal" at bounding box center [237, 249] width 183 height 67
drag, startPoint x: 590, startPoint y: 378, endPoint x: 589, endPoint y: 362, distance: 16.0
click at [590, 378] on div "Previous" at bounding box center [586, 379] width 21 height 7
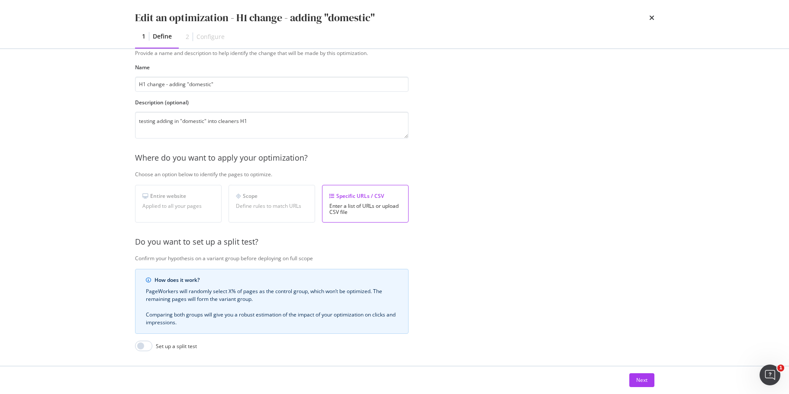
scroll to position [0, 0]
